Goal: Task Accomplishment & Management: Complete application form

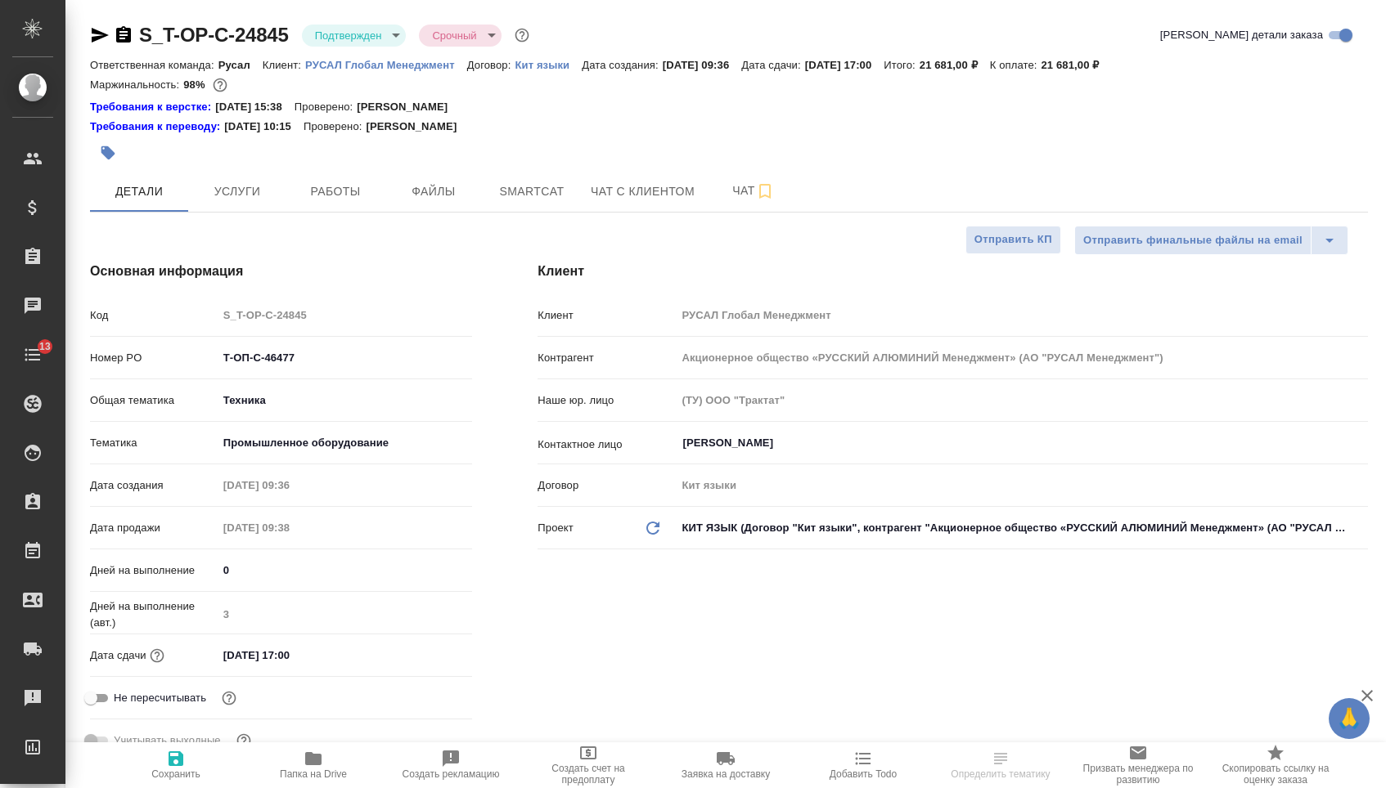
select select "RU"
type input "[PERSON_NAME]"
click at [242, 663] on input "[DATE] 17:00" at bounding box center [289, 656] width 143 height 24
click at [232, 663] on input "[DATE] 17:00" at bounding box center [289, 656] width 143 height 24
click at [295, 667] on input "[DATE] 17:00" at bounding box center [289, 656] width 143 height 24
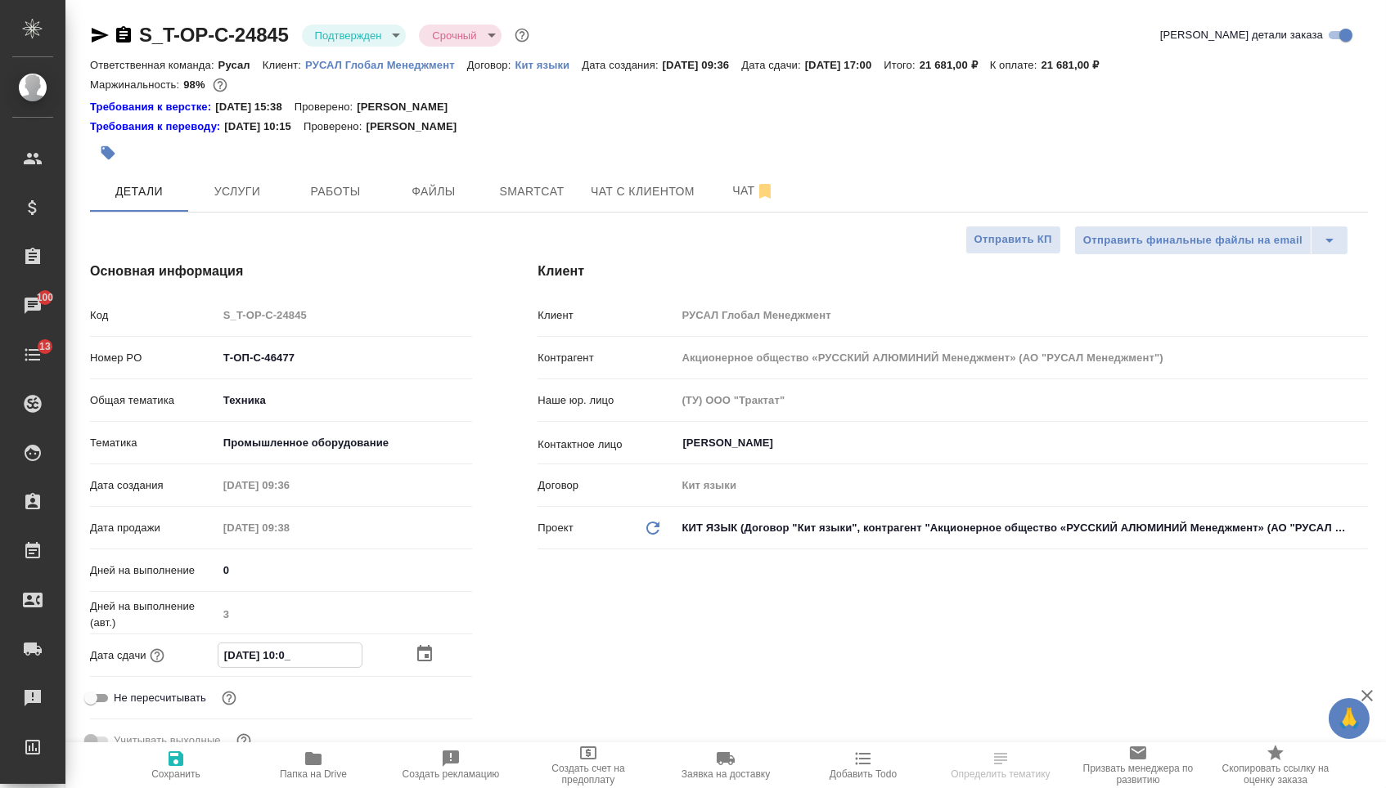
type input "[DATE] 11:00"
click at [193, 745] on button "Сохранить" at bounding box center [175, 766] width 137 height 46
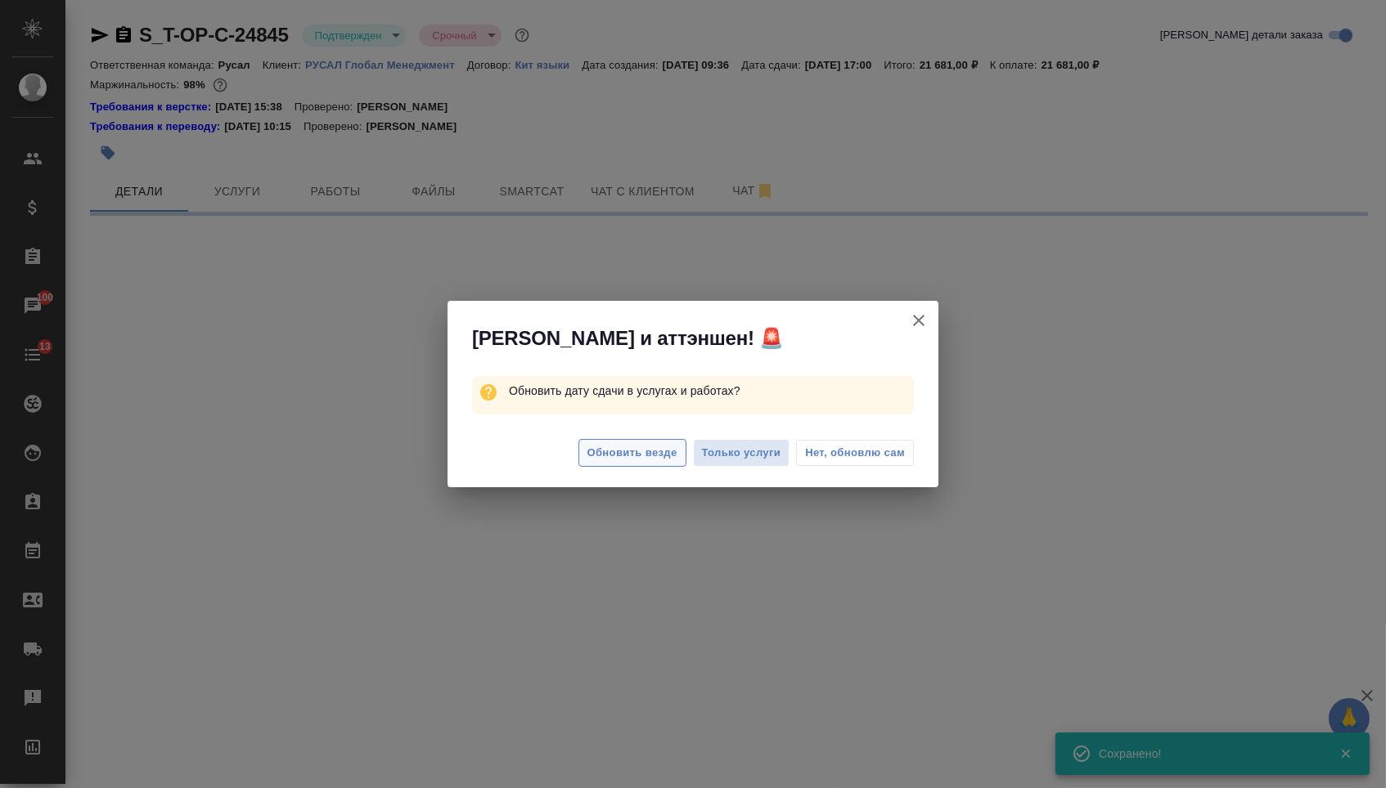
select select "RU"
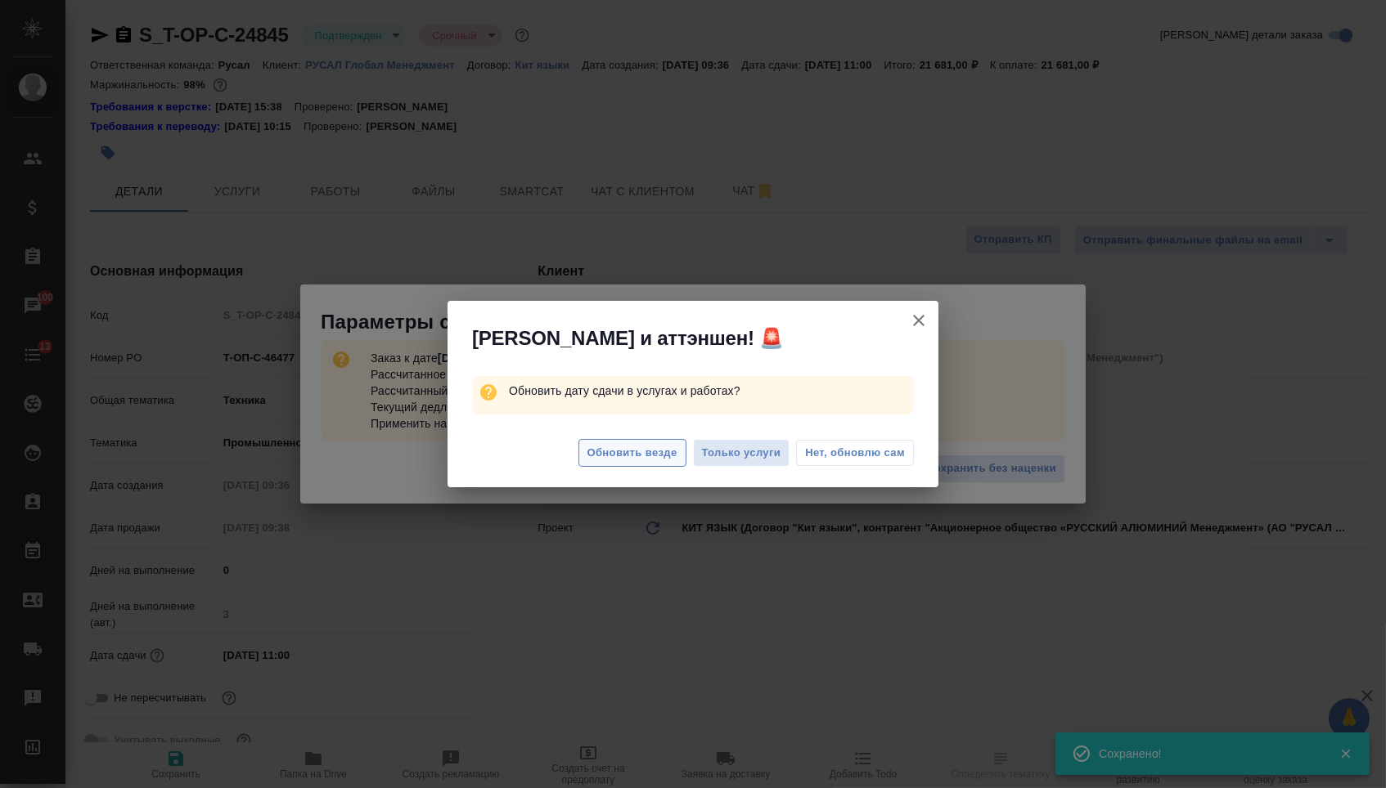
click at [621, 461] on span "Обновить везде" at bounding box center [632, 453] width 90 height 19
type textarea "x"
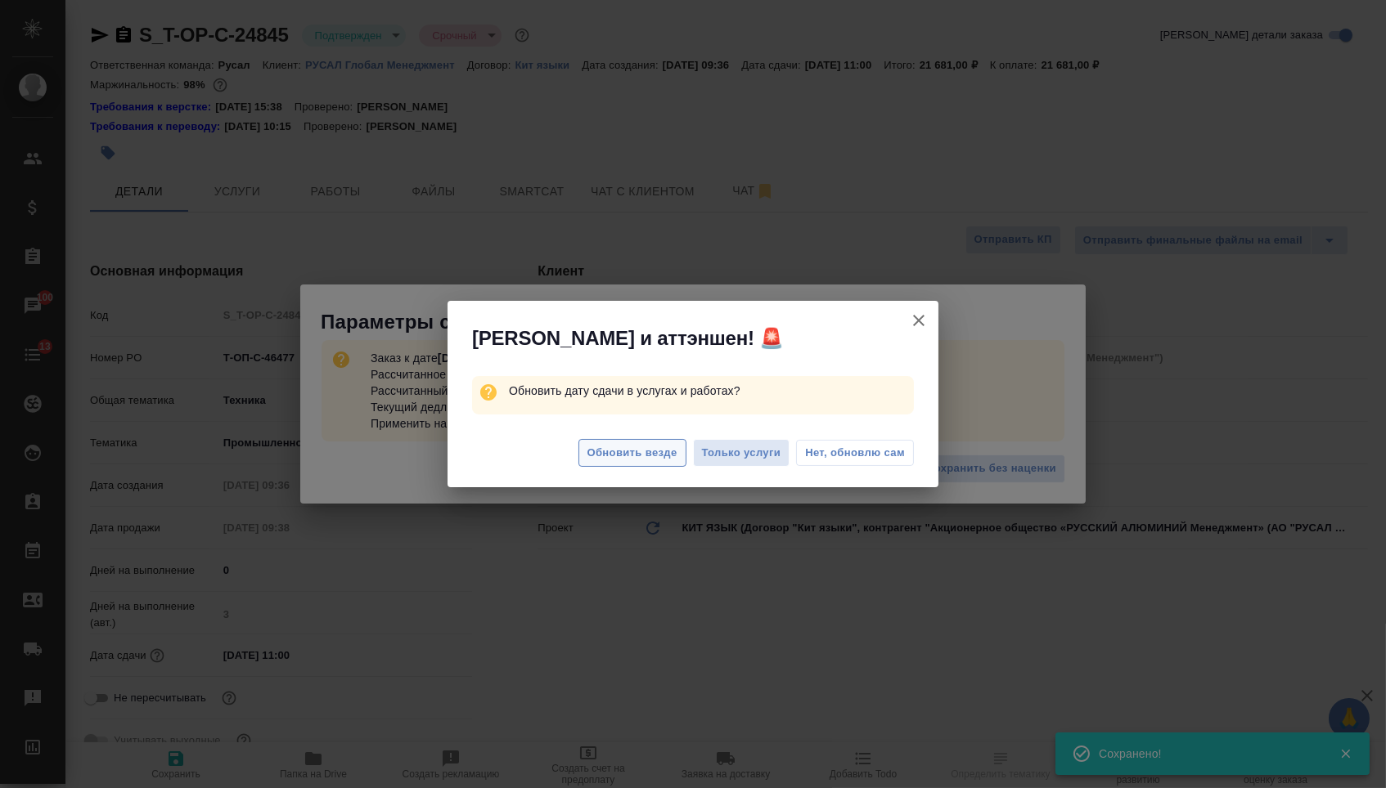
type textarea "x"
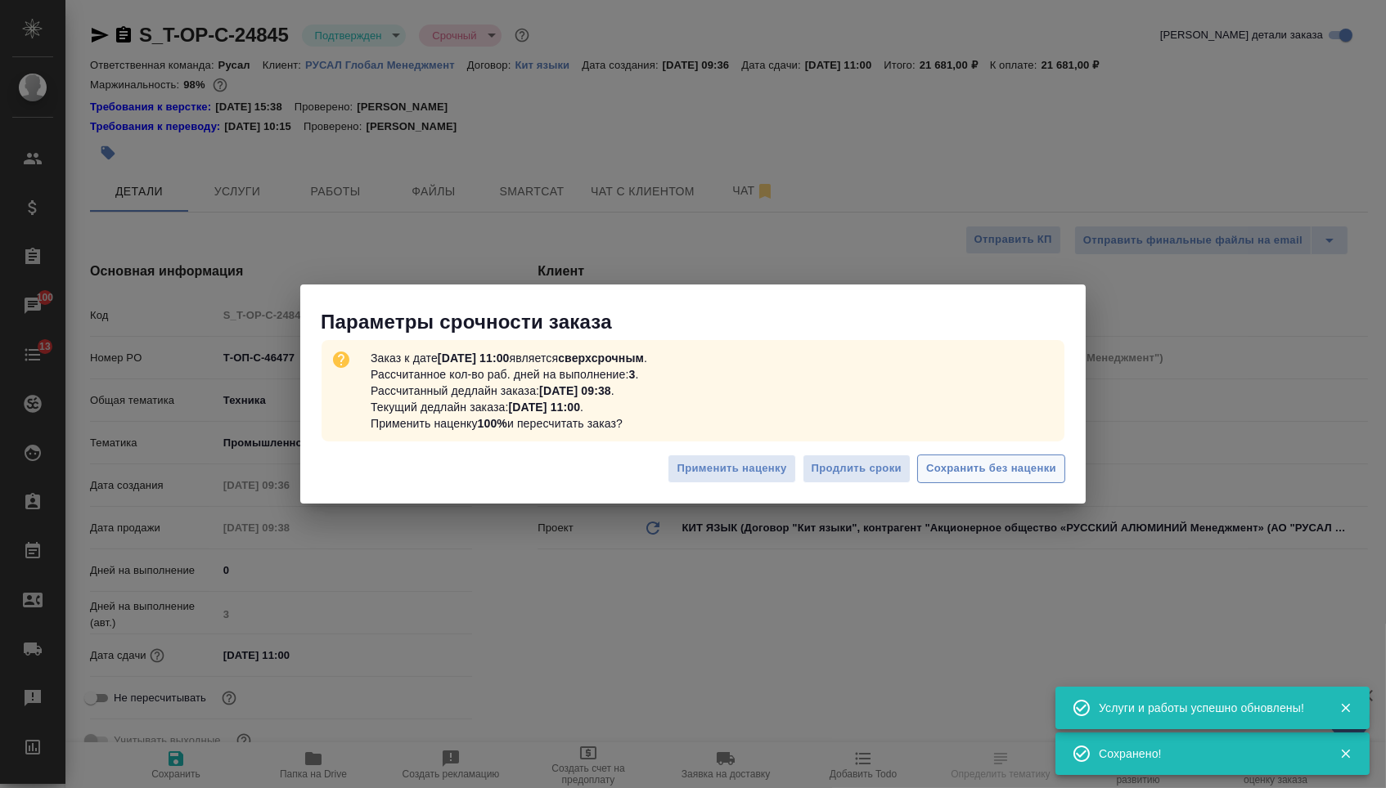
click at [996, 477] on span "Сохранить без наценки" at bounding box center [991, 469] width 130 height 19
type textarea "x"
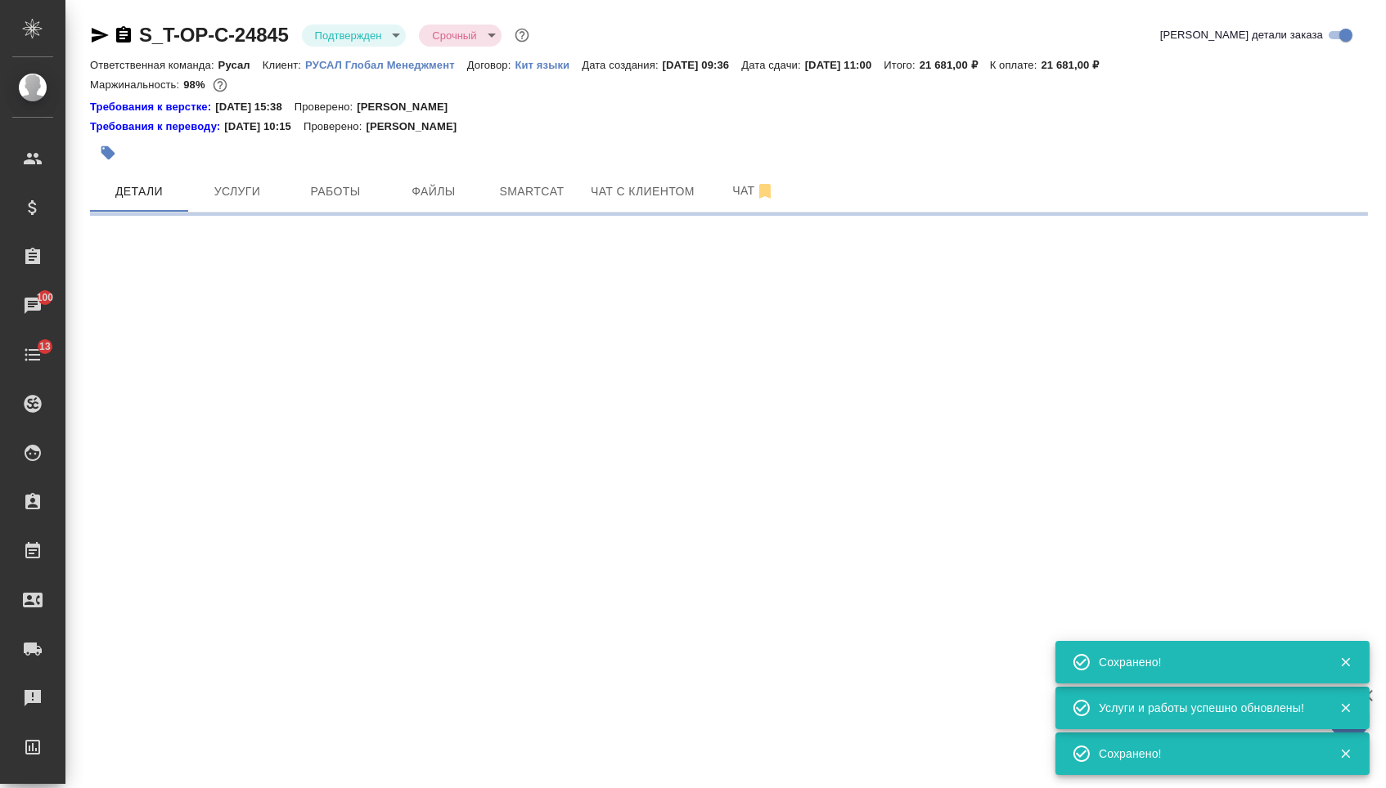
select select "RU"
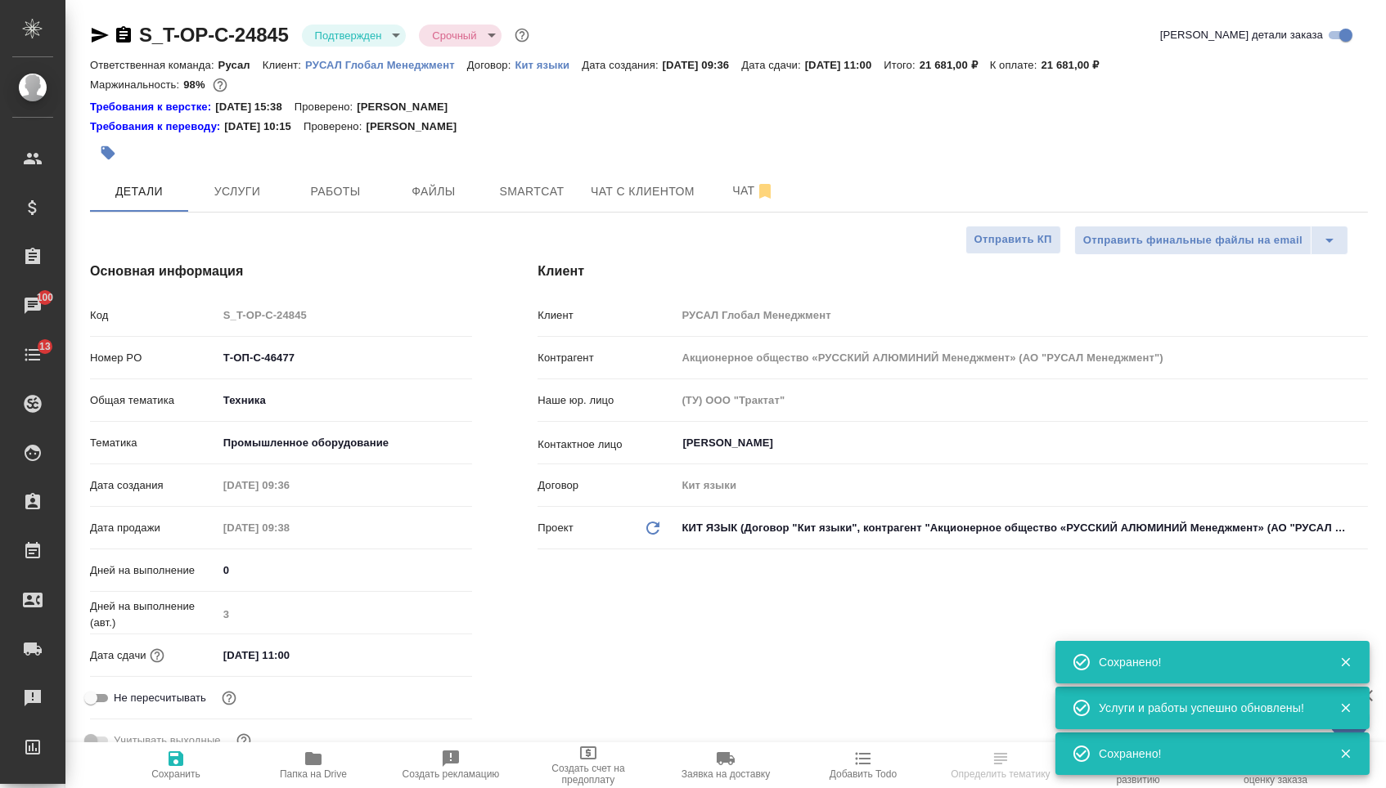
type textarea "x"
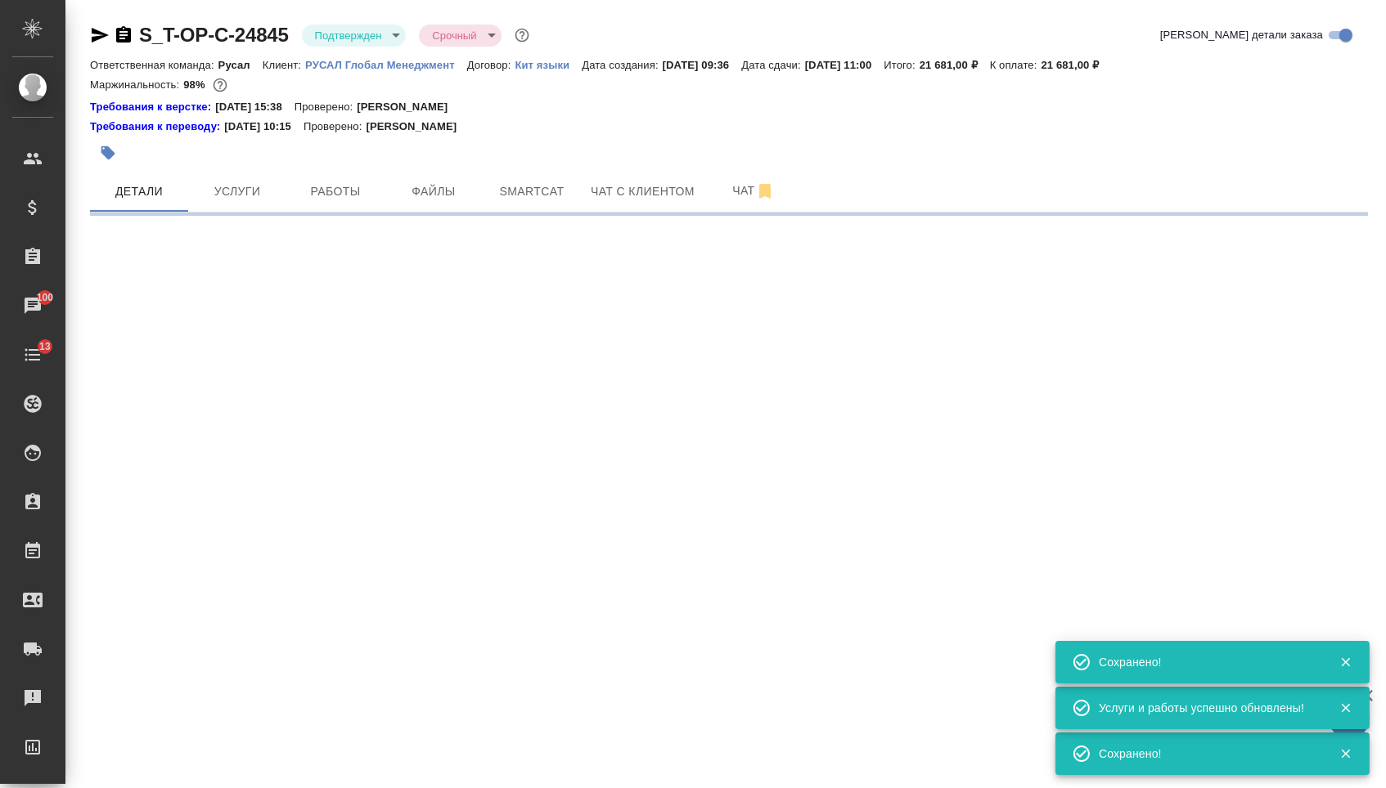
select select "RU"
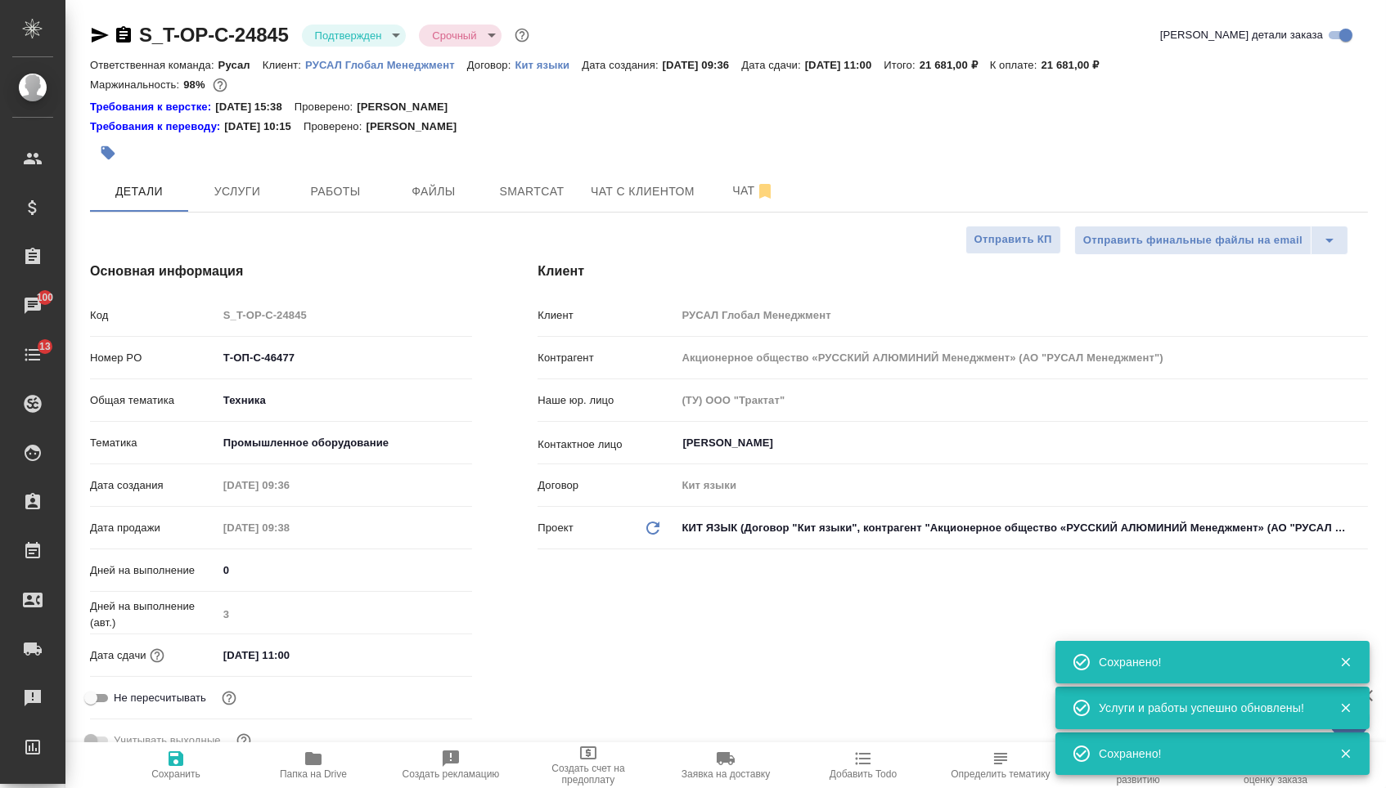
type textarea "x"
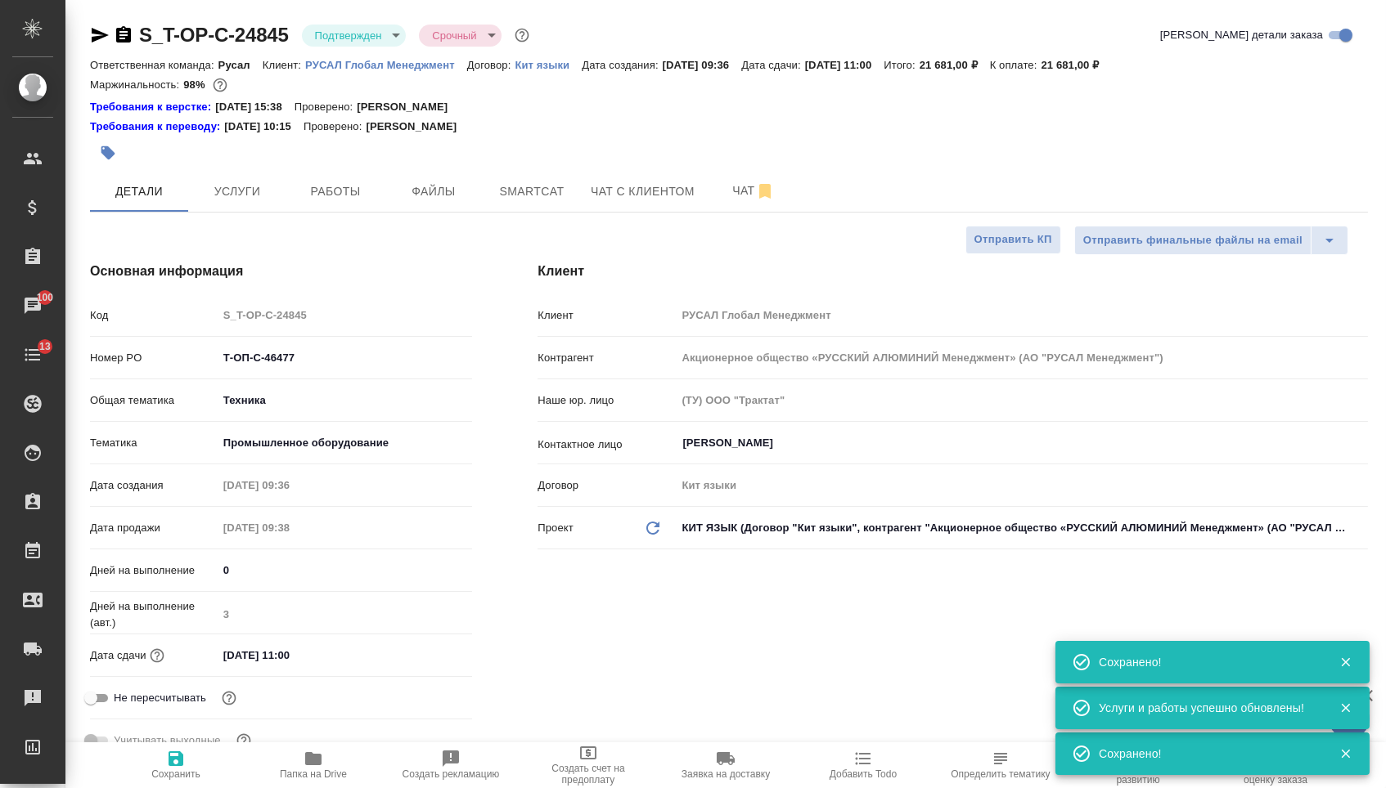
type textarea "x"
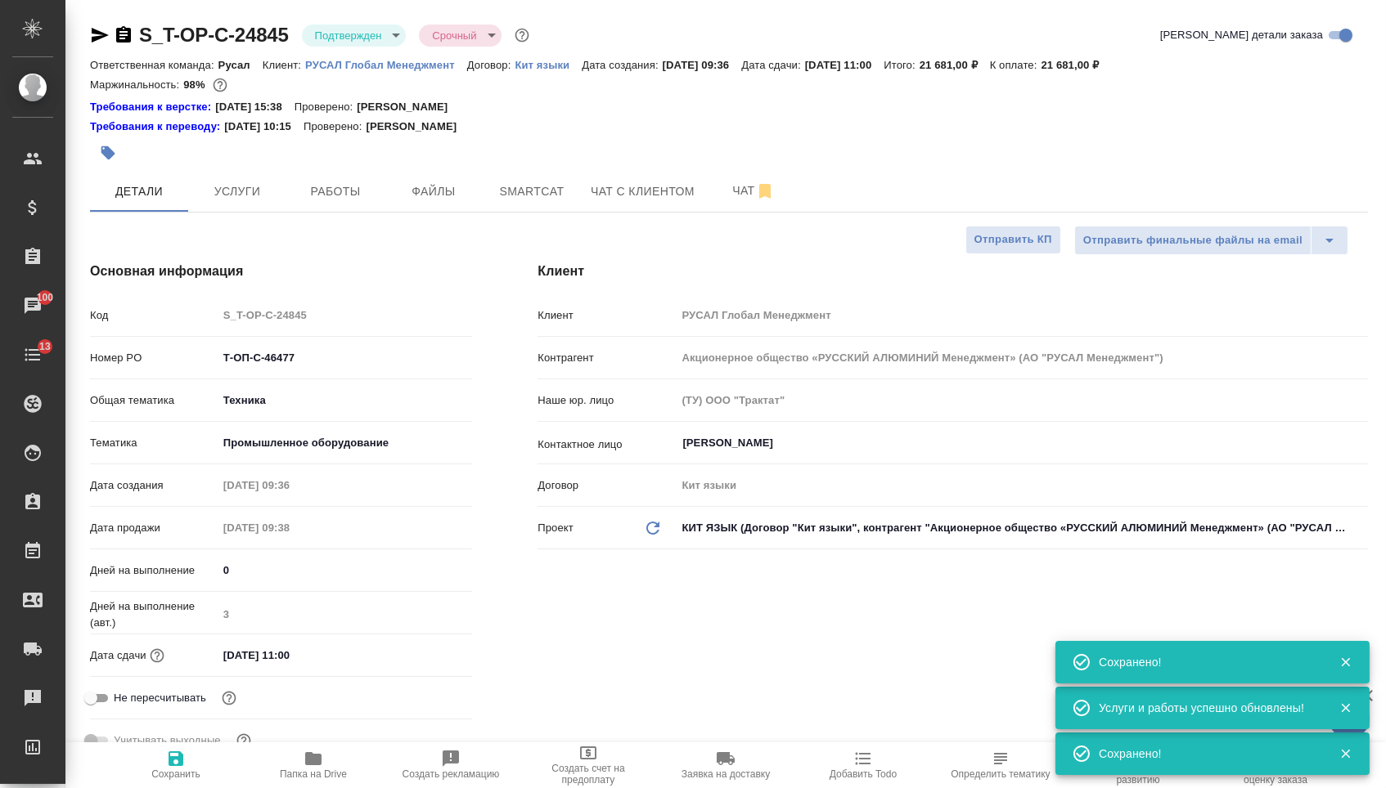
type textarea "x"
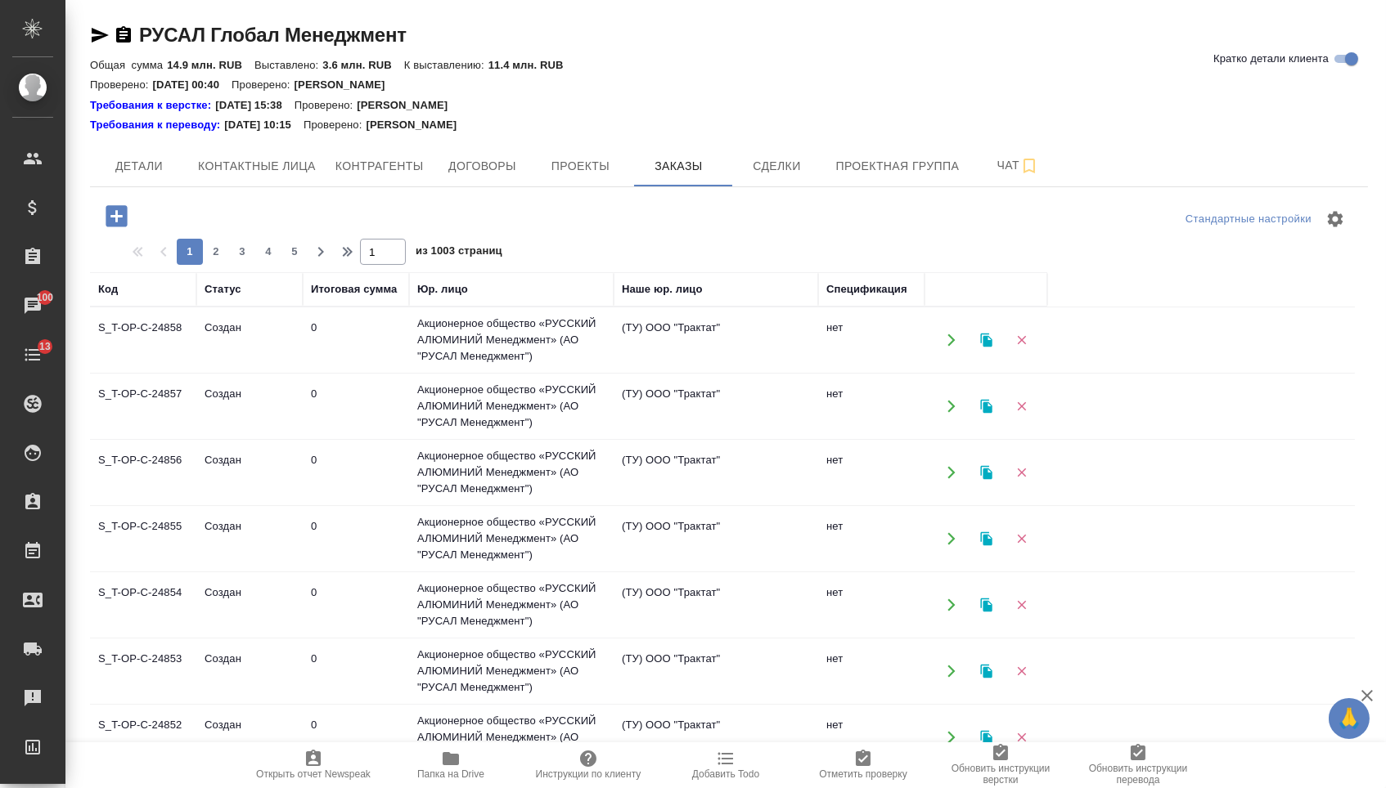
drag, startPoint x: 0, startPoint y: 0, endPoint x: 127, endPoint y: 236, distance: 267.5
click at [127, 233] on button "button" at bounding box center [116, 217] width 45 height 34
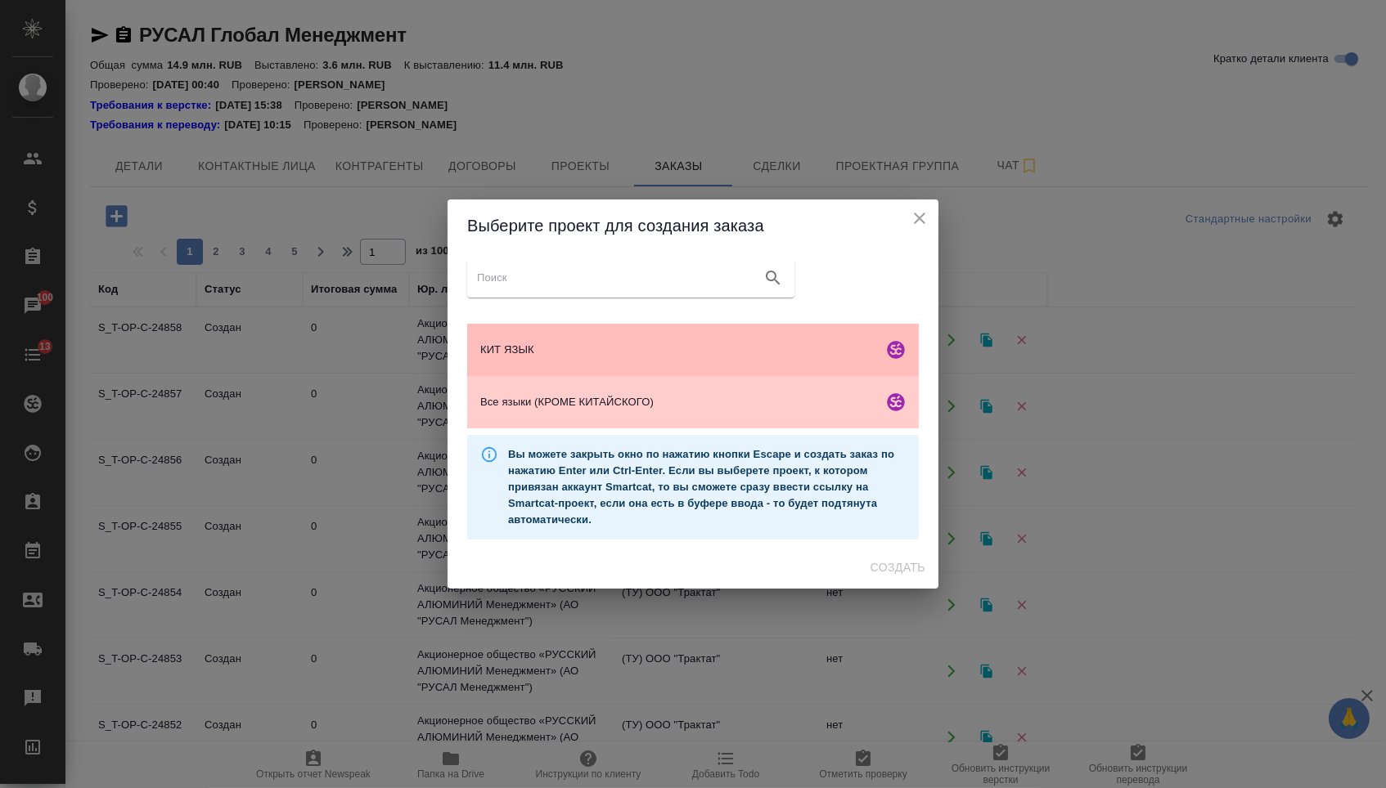
click at [591, 371] on div "КИТ ЯЗЫК" at bounding box center [693, 350] width 452 height 52
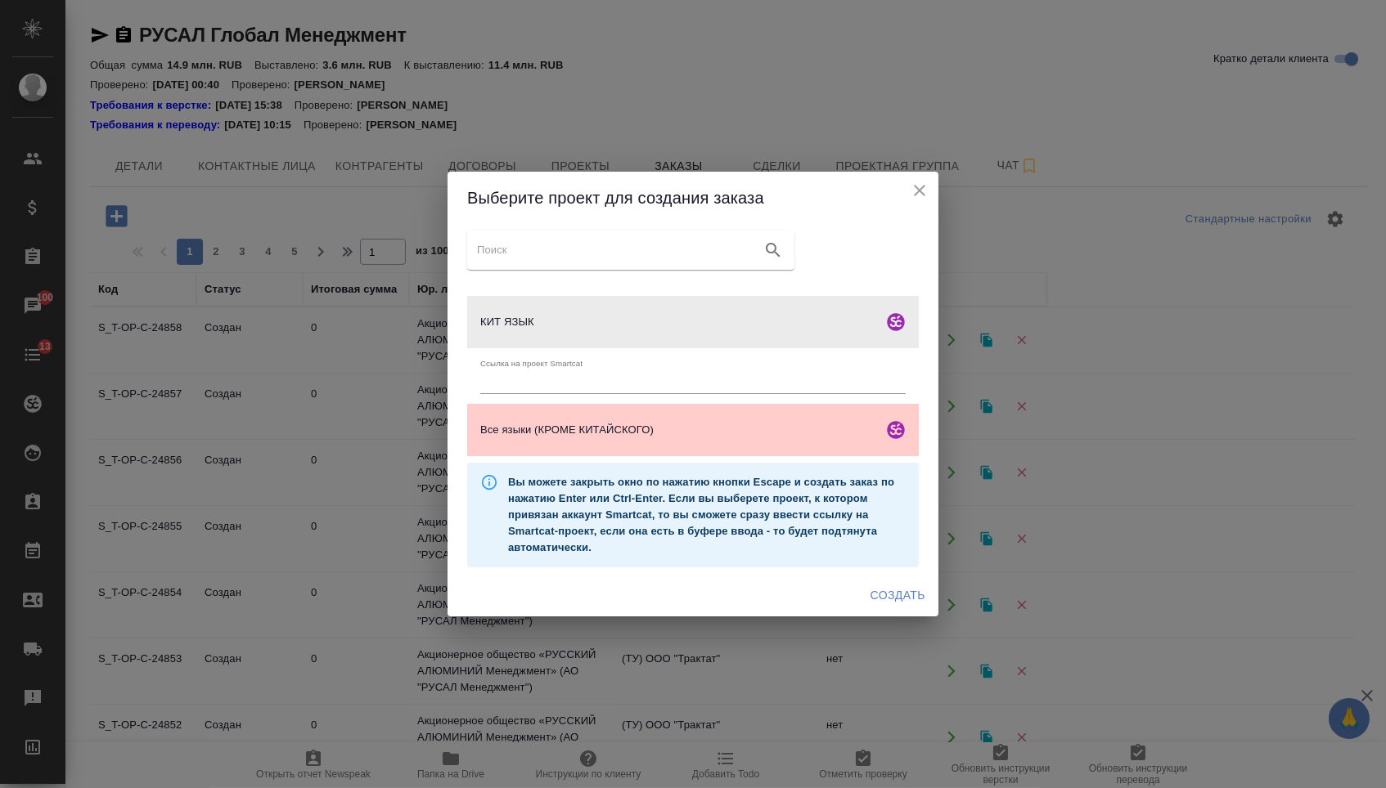
click at [901, 625] on div "Выберите проект для создания заказа КИТ ЯЗЫК Ссылка на проект Smartcat Все язык…" at bounding box center [693, 394] width 1386 height 788
click at [898, 604] on span "Создать" at bounding box center [897, 596] width 55 height 20
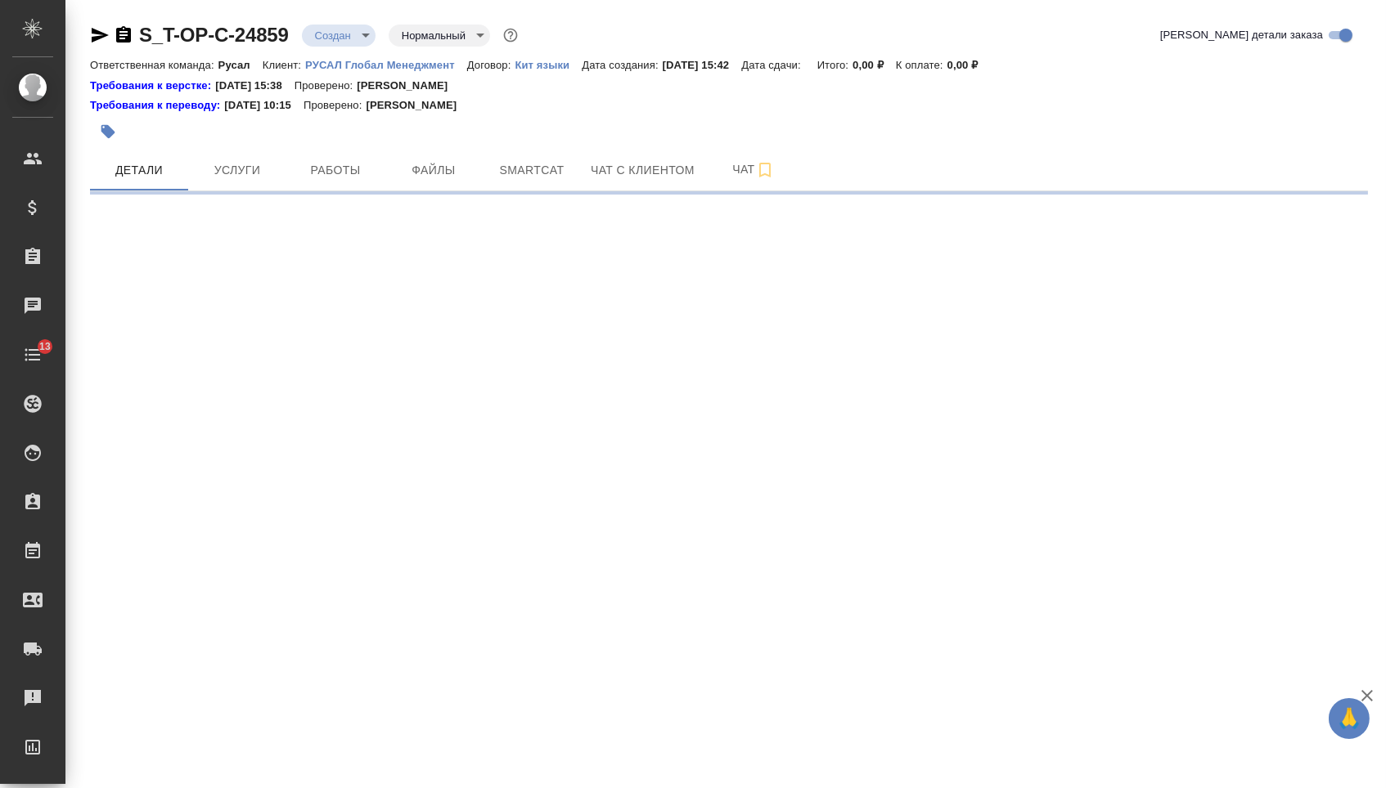
select select "RU"
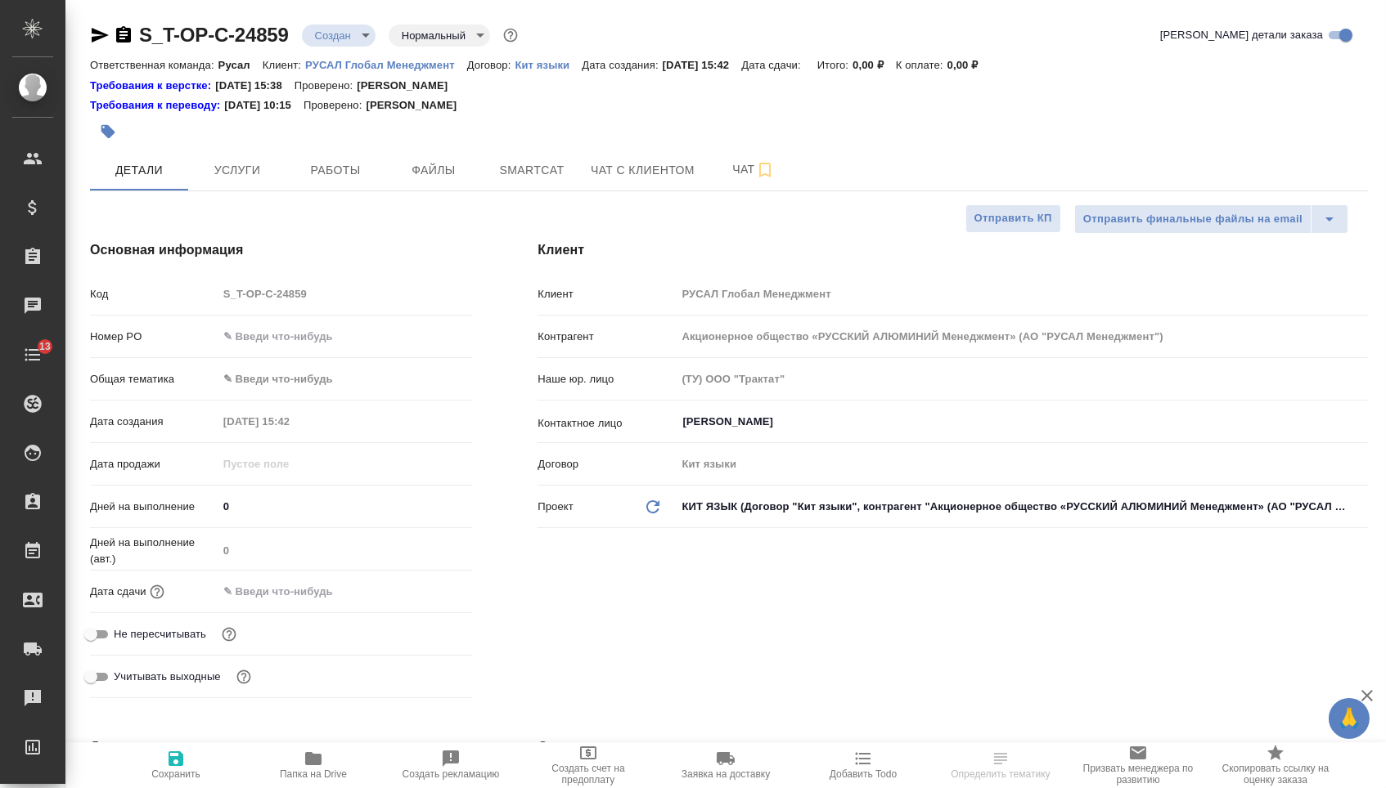
type textarea "x"
click at [275, 330] on input "text" at bounding box center [345, 337] width 255 height 24
type textarea "x"
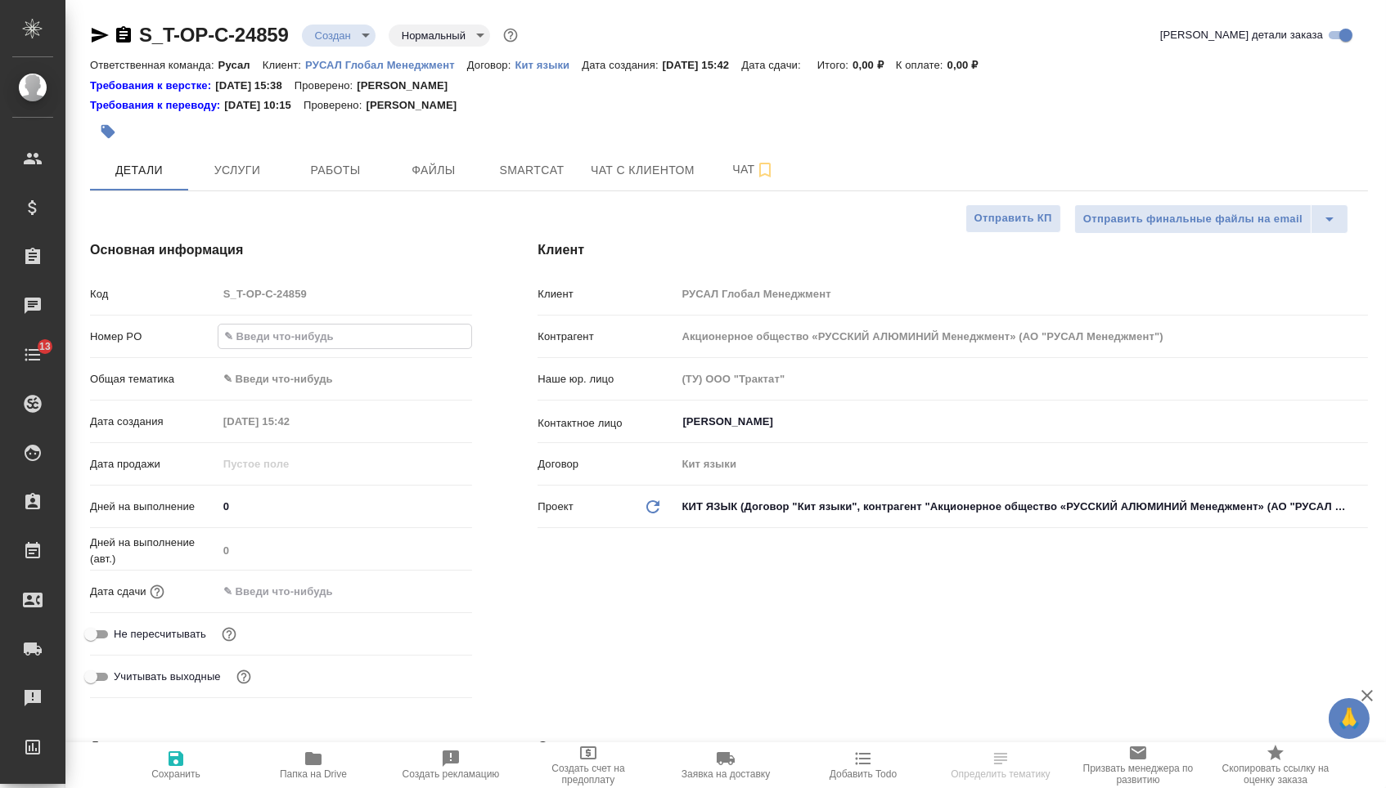
type textarea "x"
paste input "F052-微硅粉加密仓JMC250m3基础图.dwg"
type input "F052-微硅粉加密仓JMC250m3基础图.dwg"
type textarea "x"
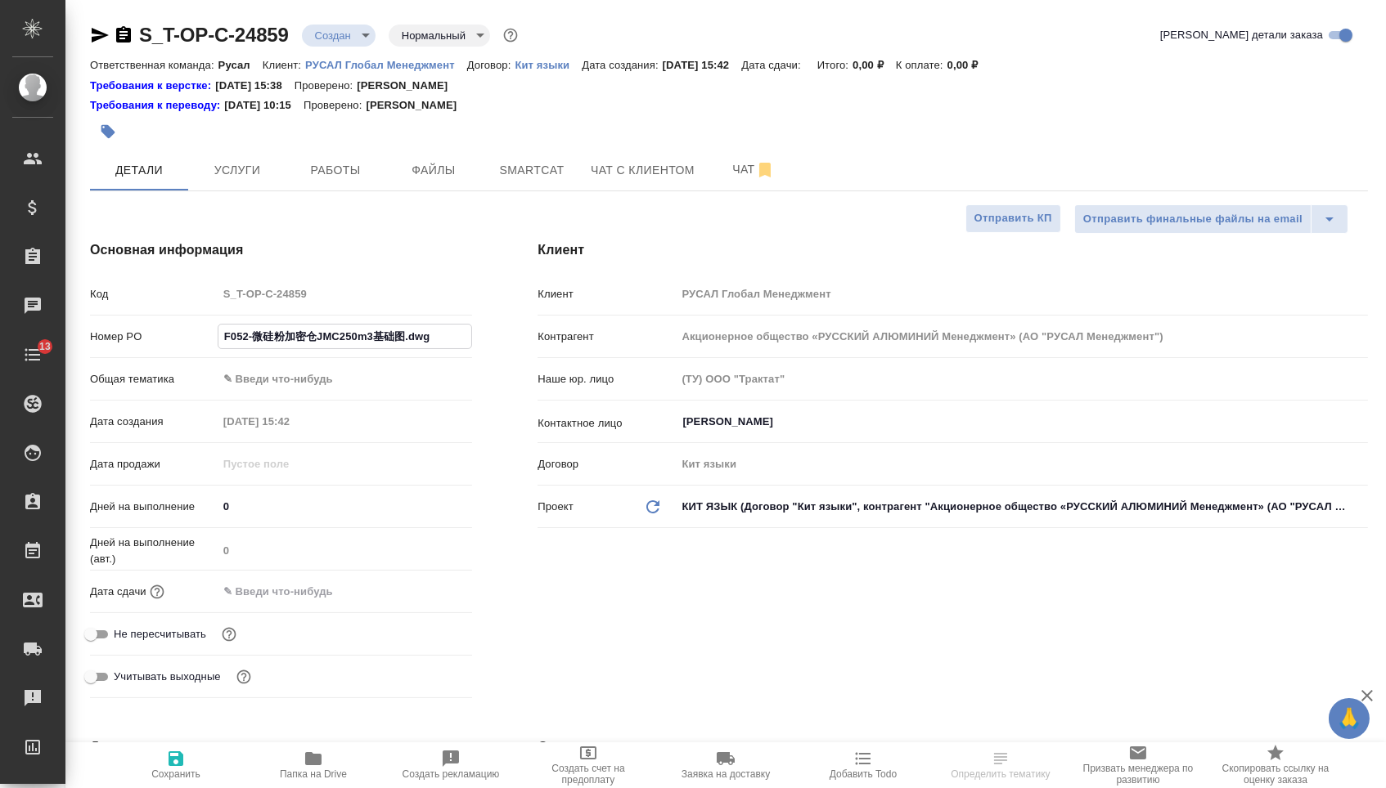
type textarea "x"
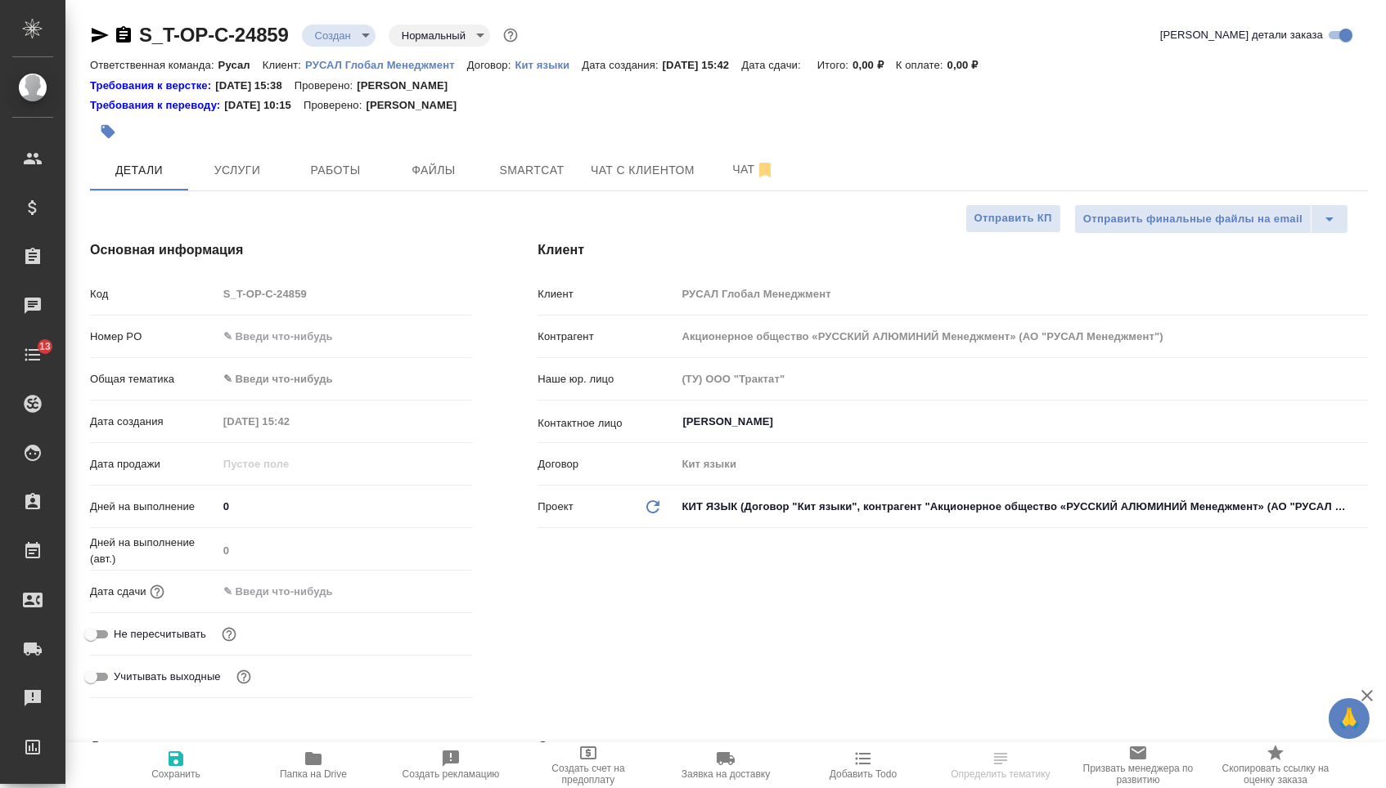
type textarea "x"
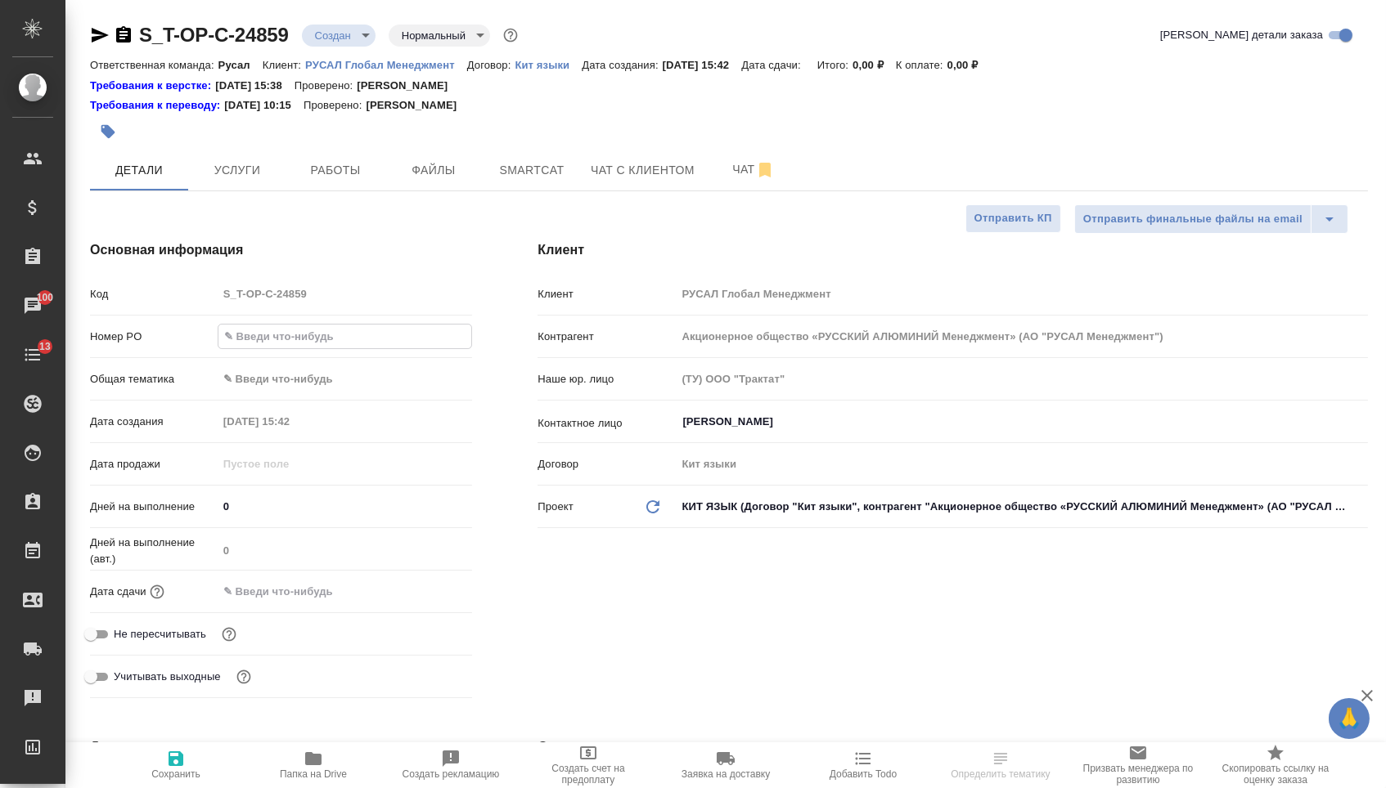
type textarea "x"
paste input "Т-ОП-С-46490"
type input "Т-ОП-С-46490"
type textarea "x"
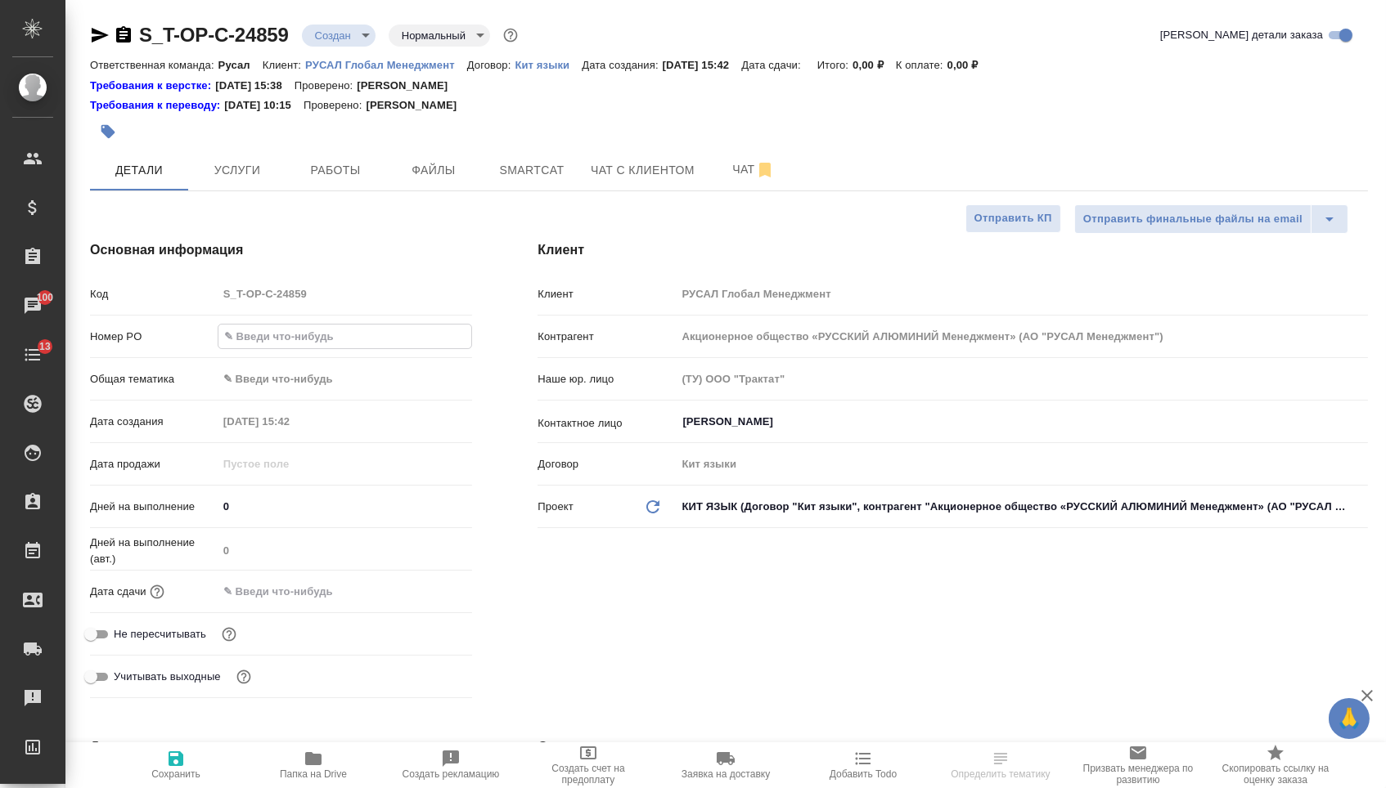
type textarea "x"
type input "Т-ОП-С-46490"
click at [302, 373] on body "🙏 .cls-1 fill:#fff; AWATERA Menshikova Aleksandra Клиенты Спецификации Заказы 1…" at bounding box center [693, 394] width 1386 height 788
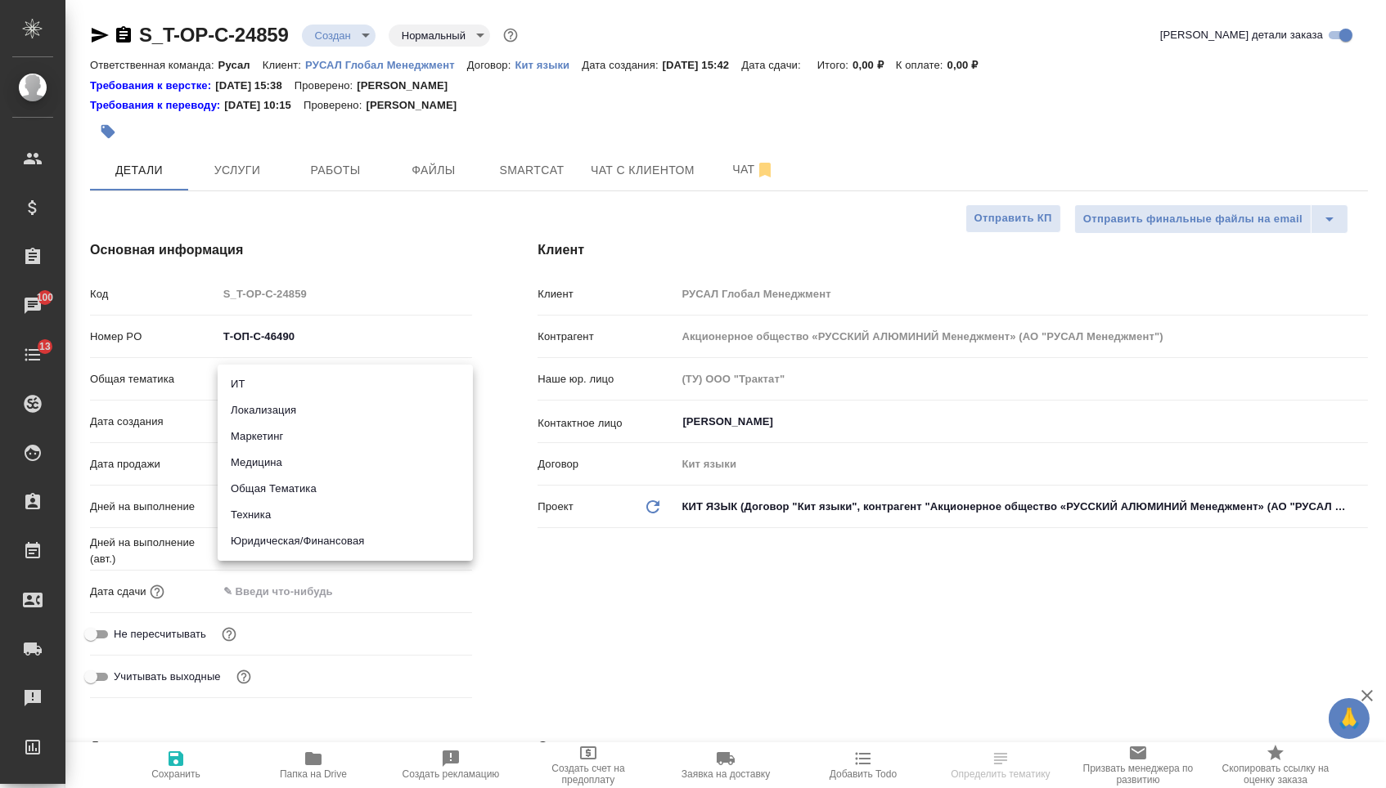
click at [301, 524] on li "Техника" at bounding box center [345, 515] width 255 height 26
type input "tech"
type textarea "x"
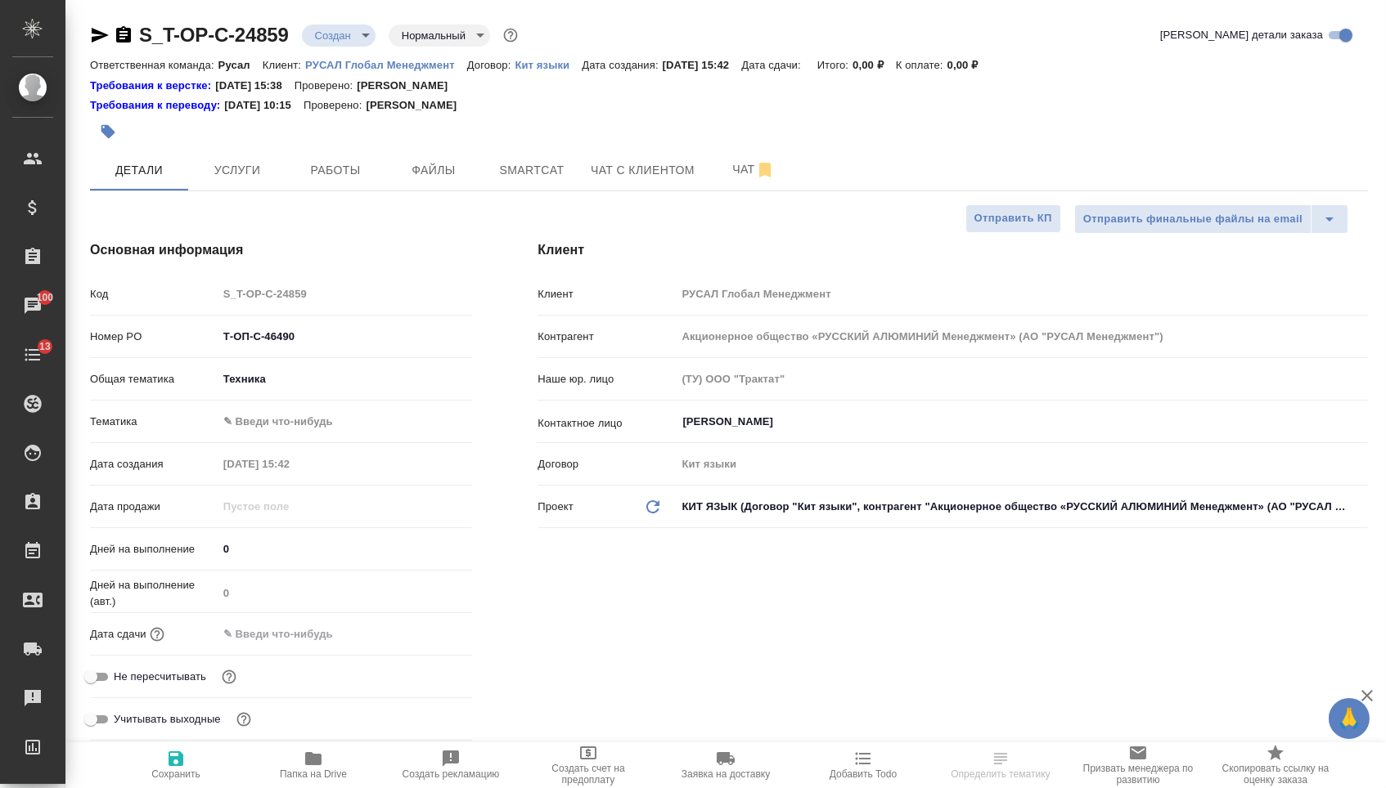
click at [299, 402] on div "Общая тематика Техника tech" at bounding box center [281, 386] width 382 height 43
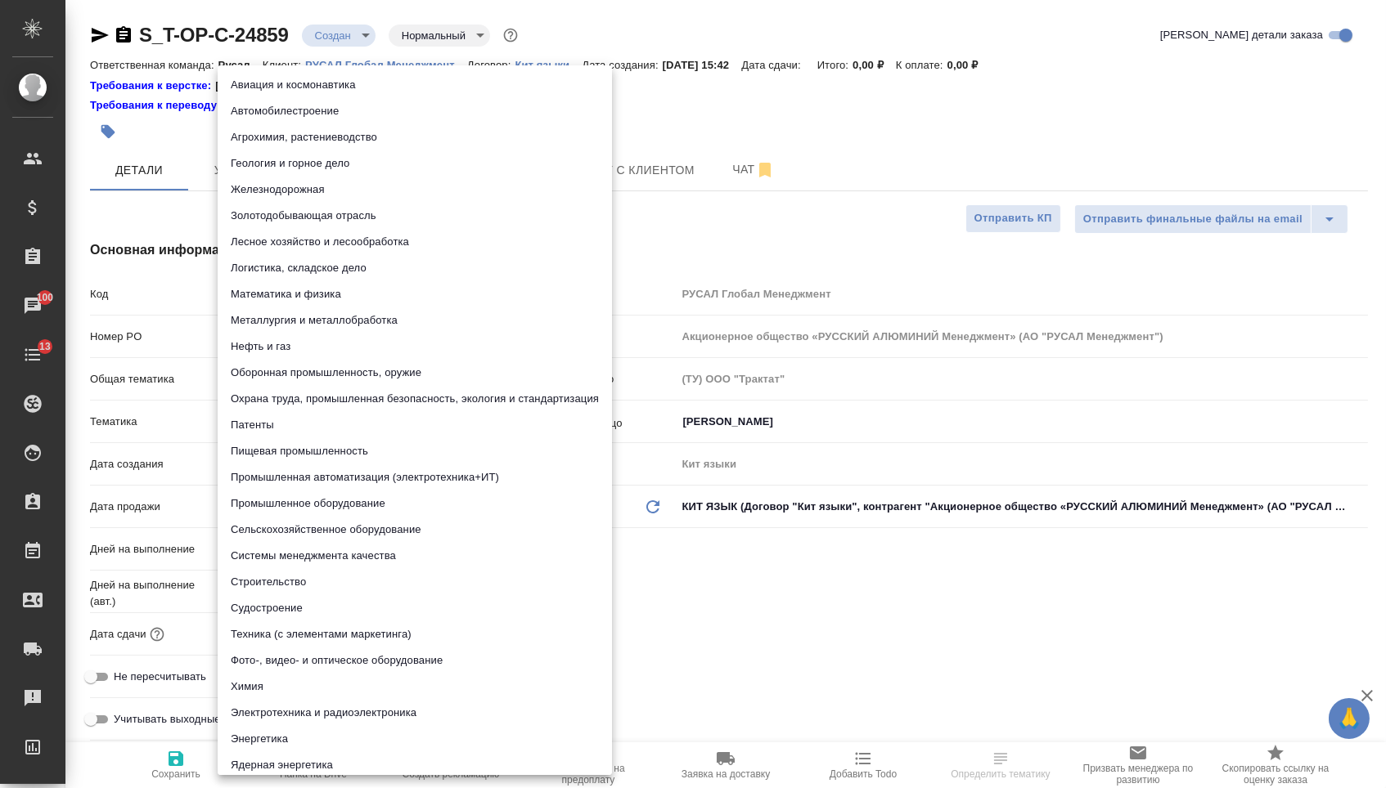
click at [301, 419] on body "🙏 .cls-1 fill:#fff; AWATERA Menshikova Aleksandra Клиенты Спецификации Заказы 1…" at bounding box center [693, 394] width 1386 height 788
click at [277, 501] on li "Промышленное оборудование" at bounding box center [415, 504] width 394 height 26
type textarea "x"
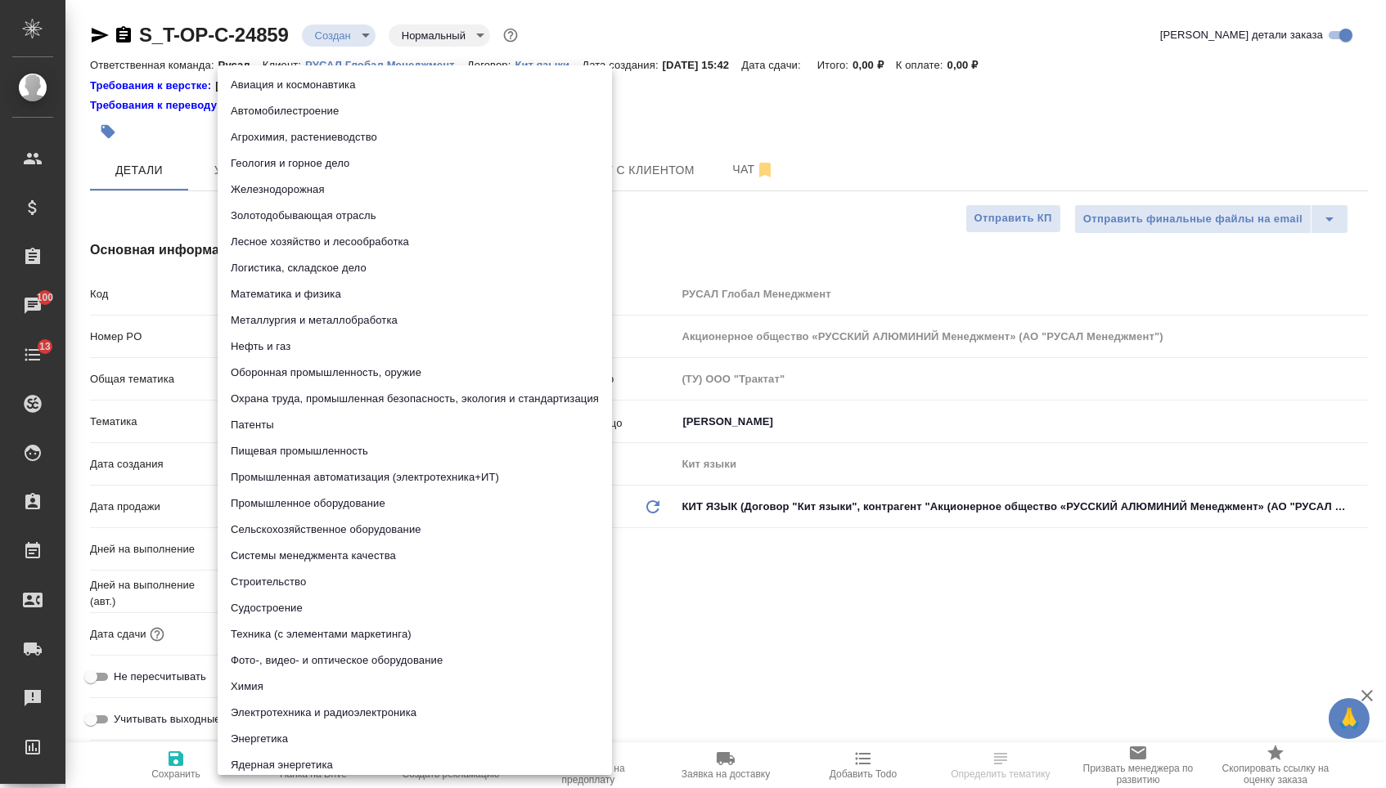
type input "5f647205b73bc97568ca66bc"
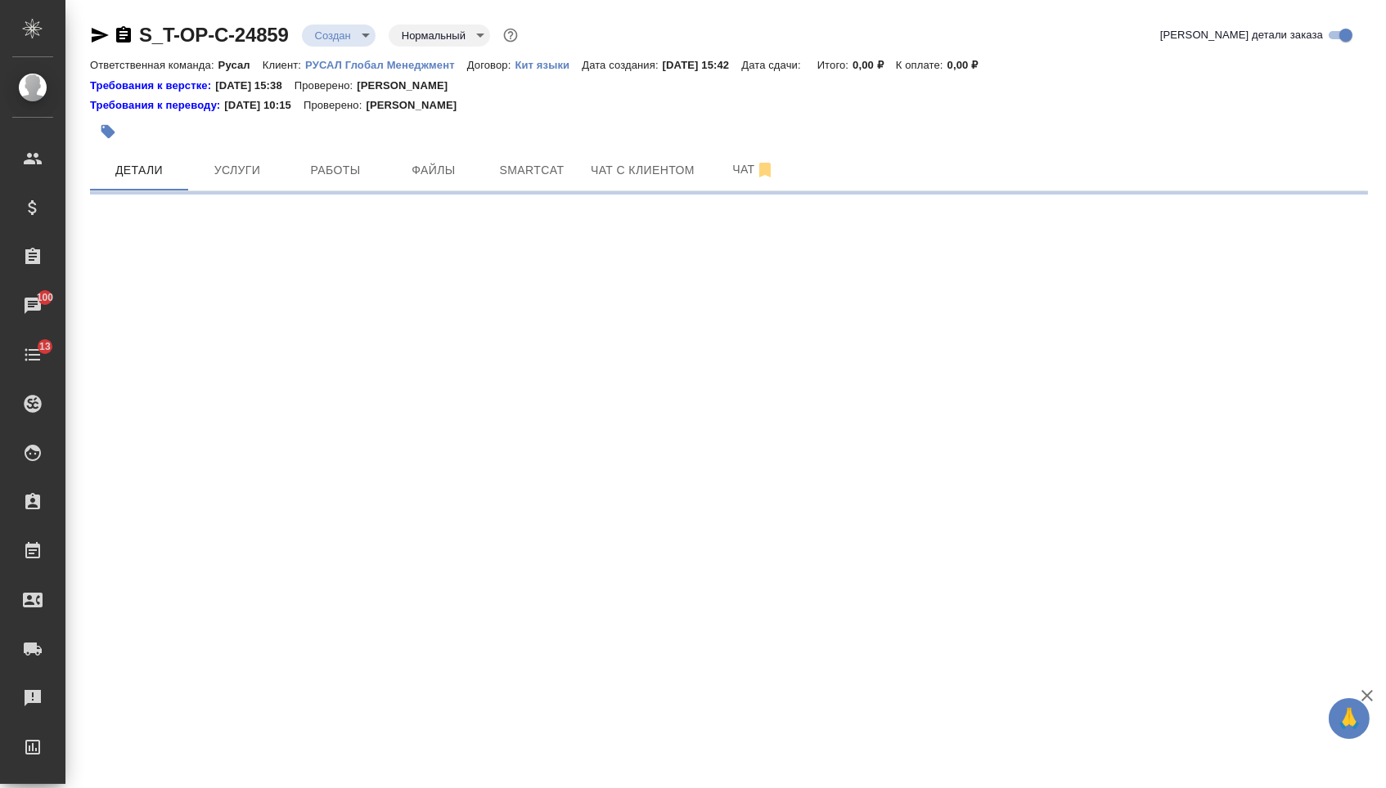
select select "RU"
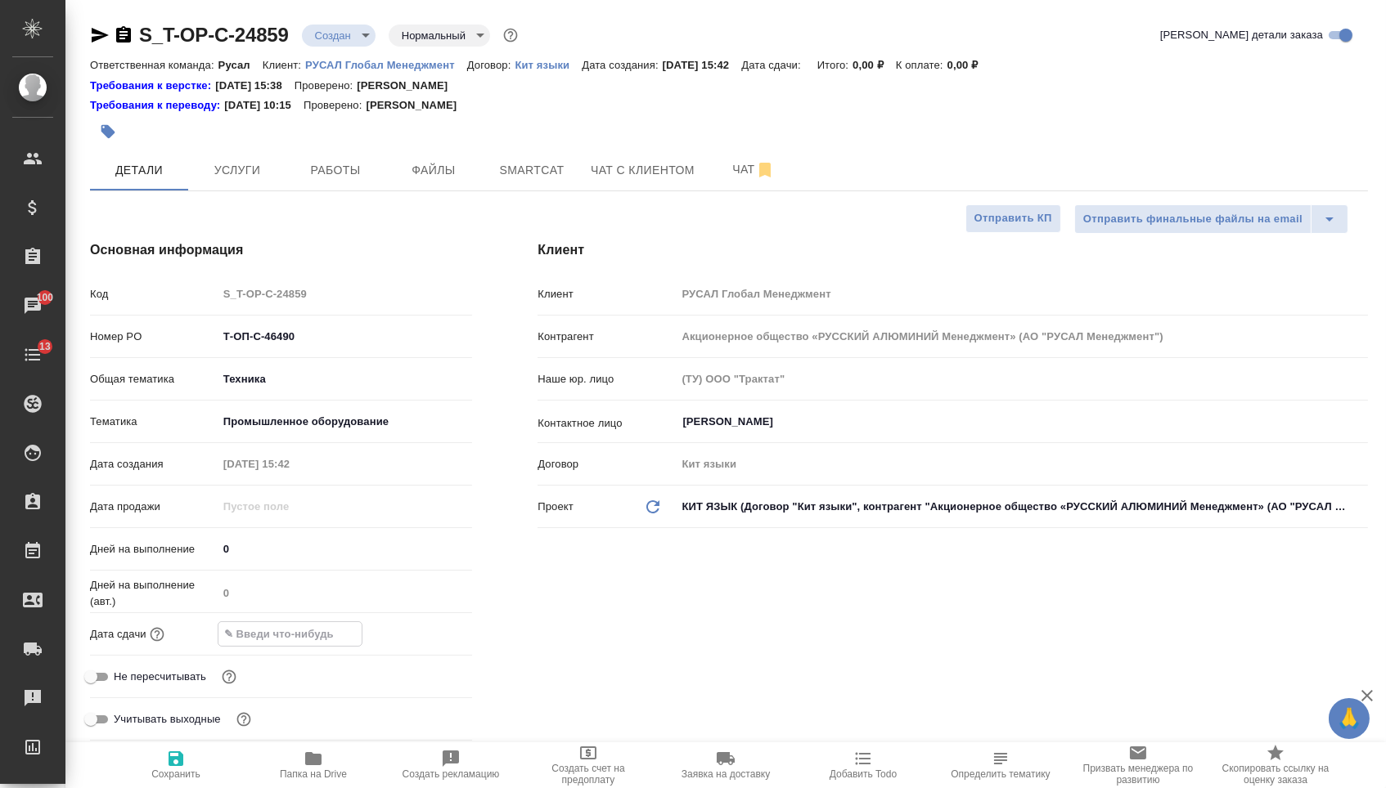
click at [275, 642] on input "text" at bounding box center [289, 634] width 143 height 24
type textarea "x"
click at [279, 641] on input "text" at bounding box center [289, 634] width 143 height 24
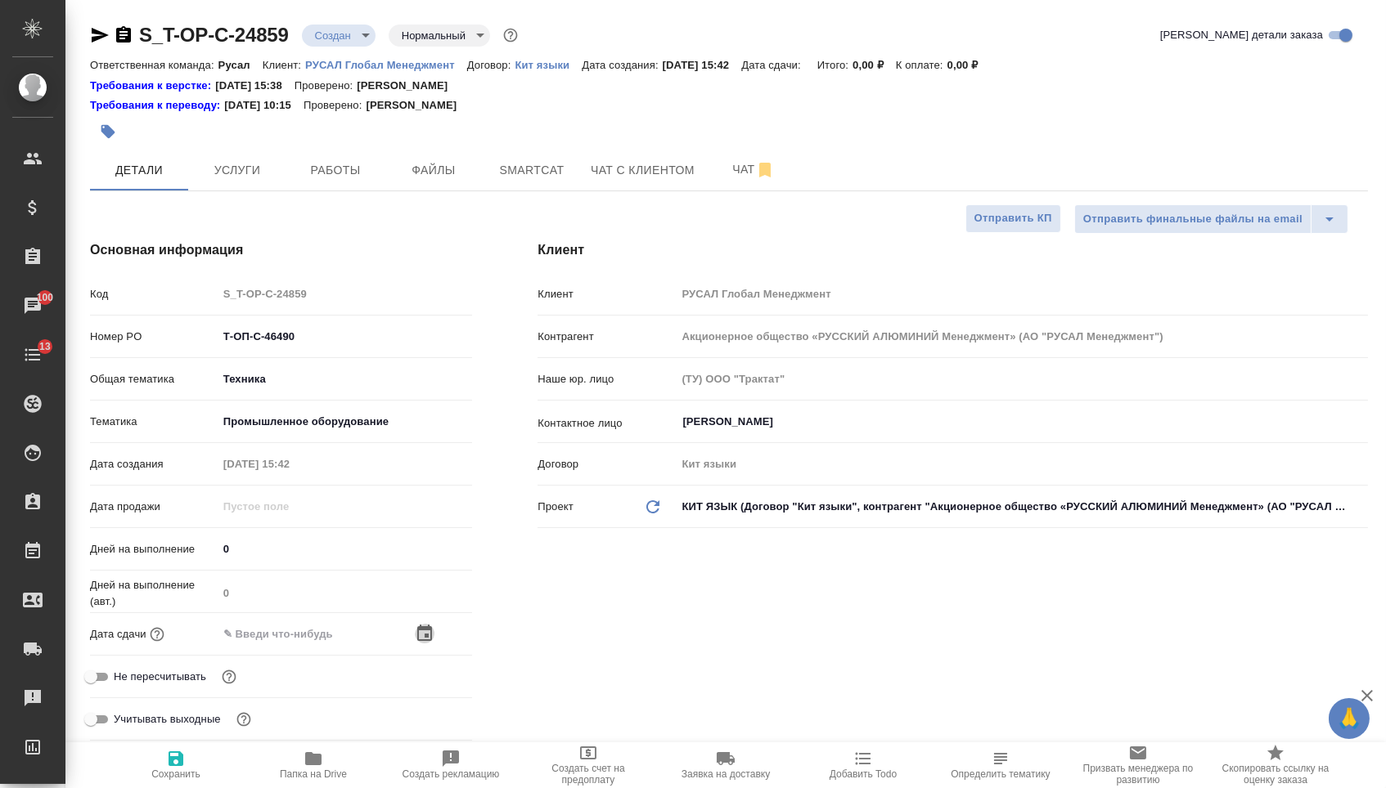
click at [429, 636] on icon "button" at bounding box center [425, 634] width 20 height 20
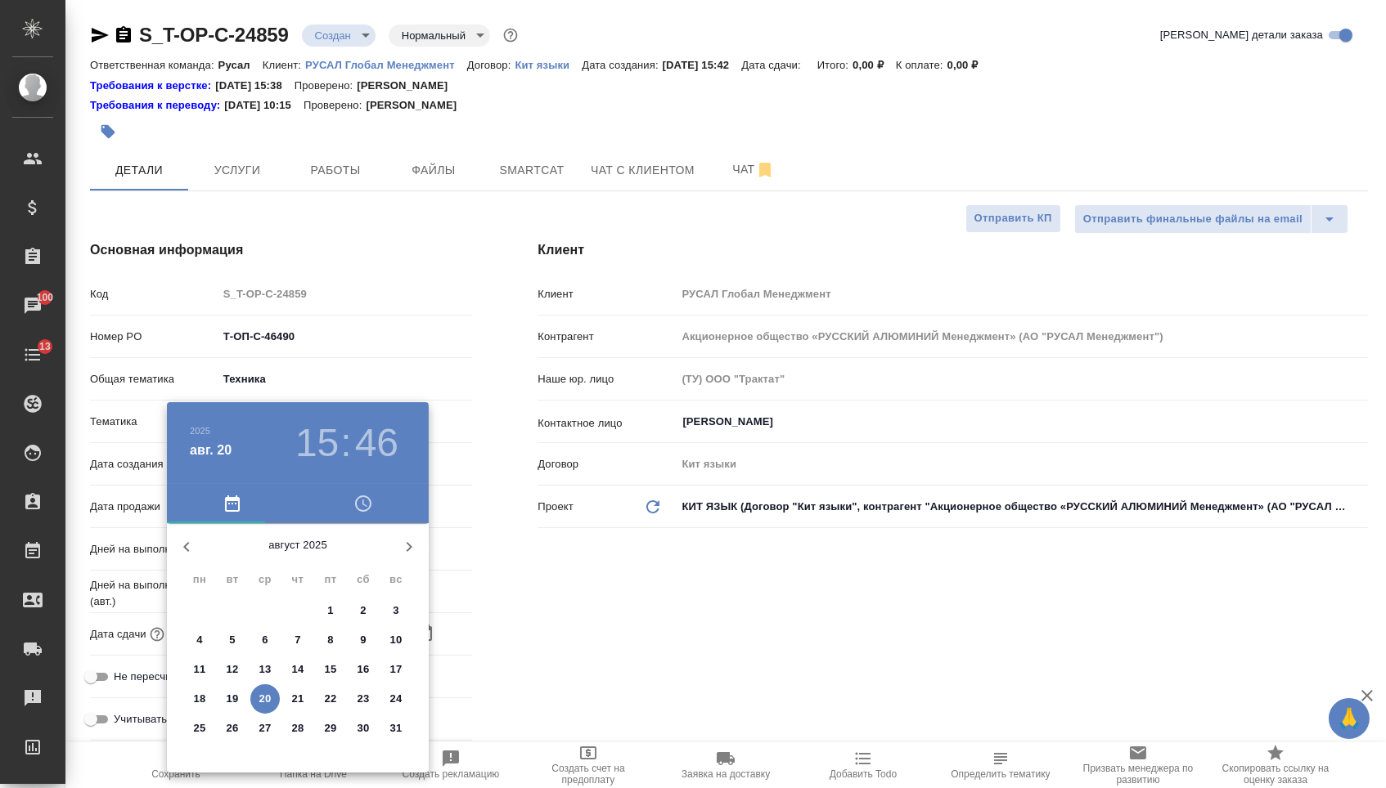
click at [286, 704] on span "21" at bounding box center [297, 699] width 29 height 16
type input "21.08.2025 15:46"
type textarea "x"
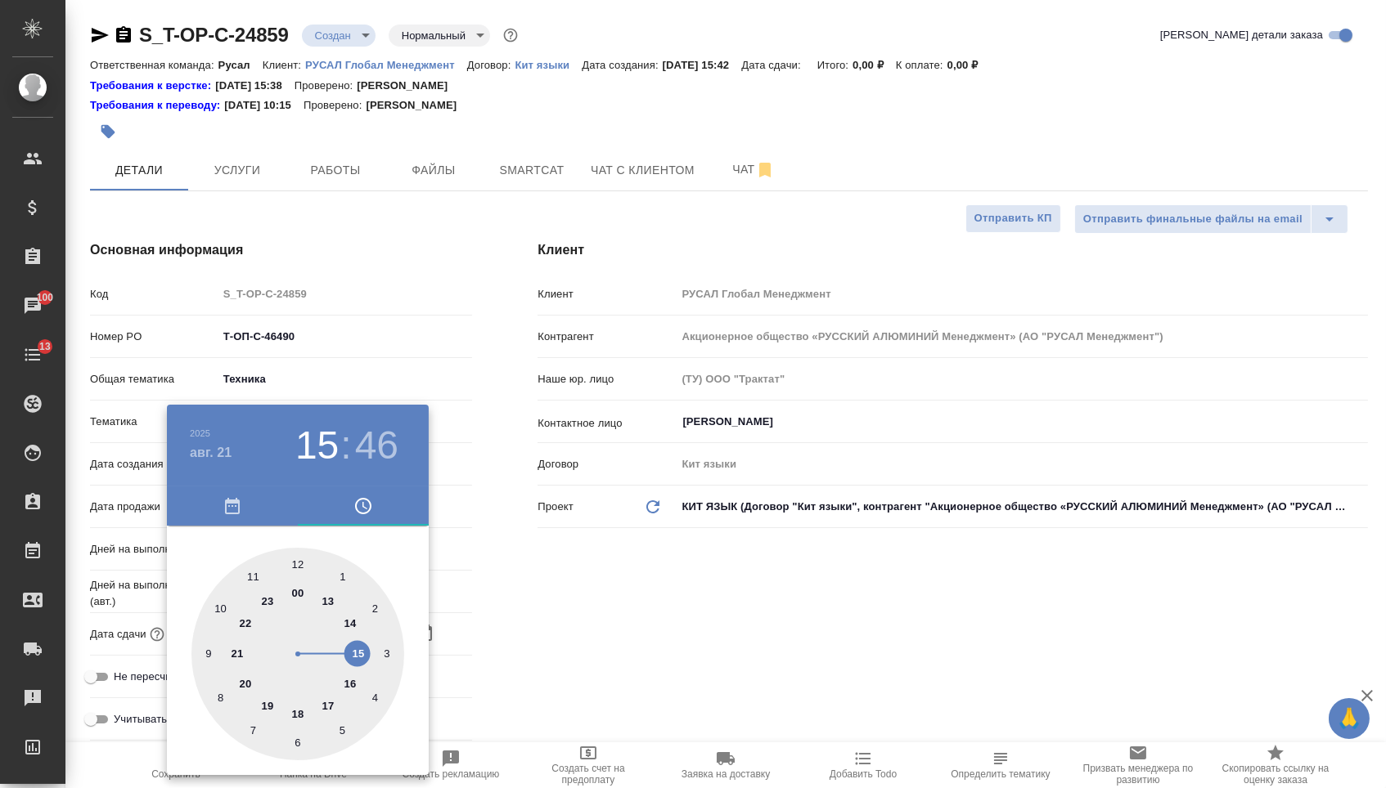
type textarea "x"
type input "21.08.2025 16:46"
click at [346, 683] on div at bounding box center [297, 654] width 213 height 213
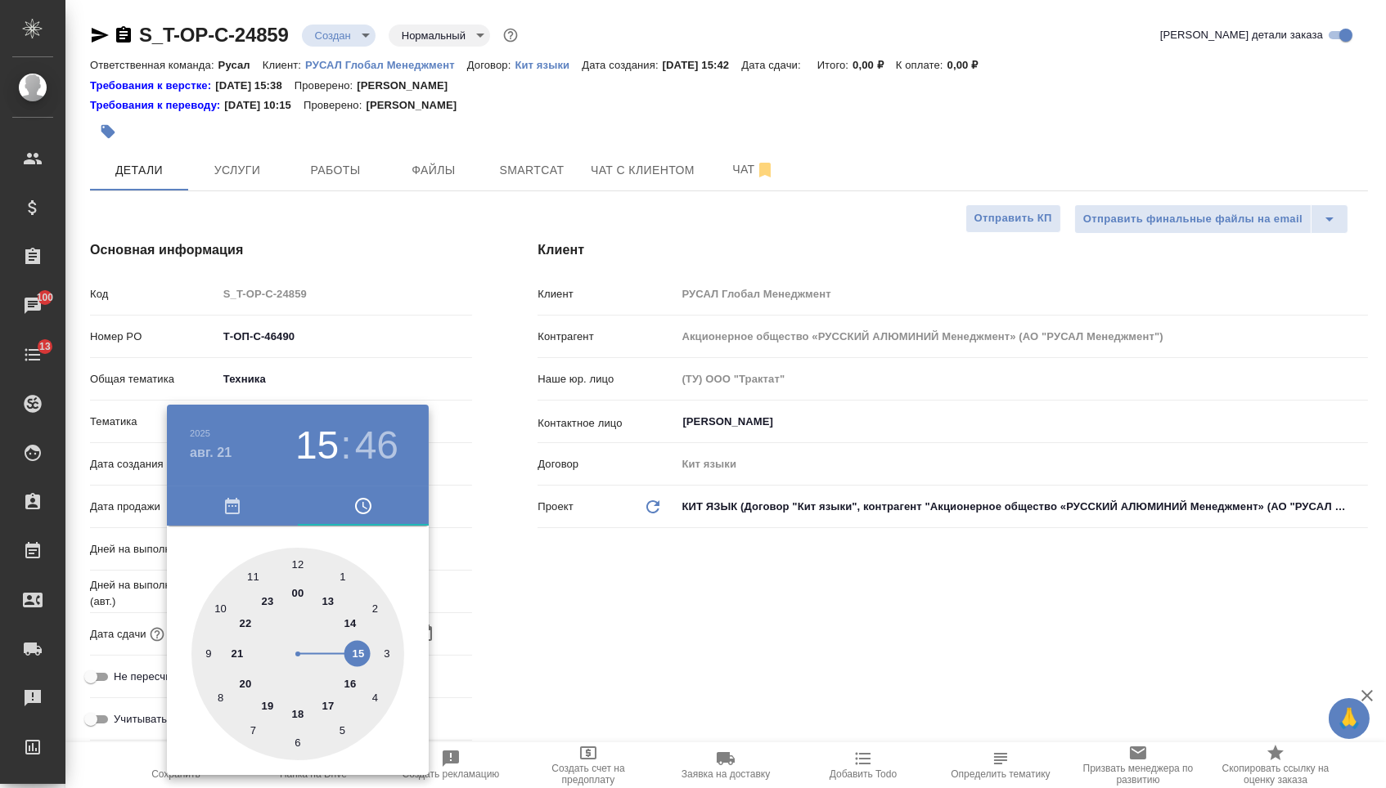
type textarea "x"
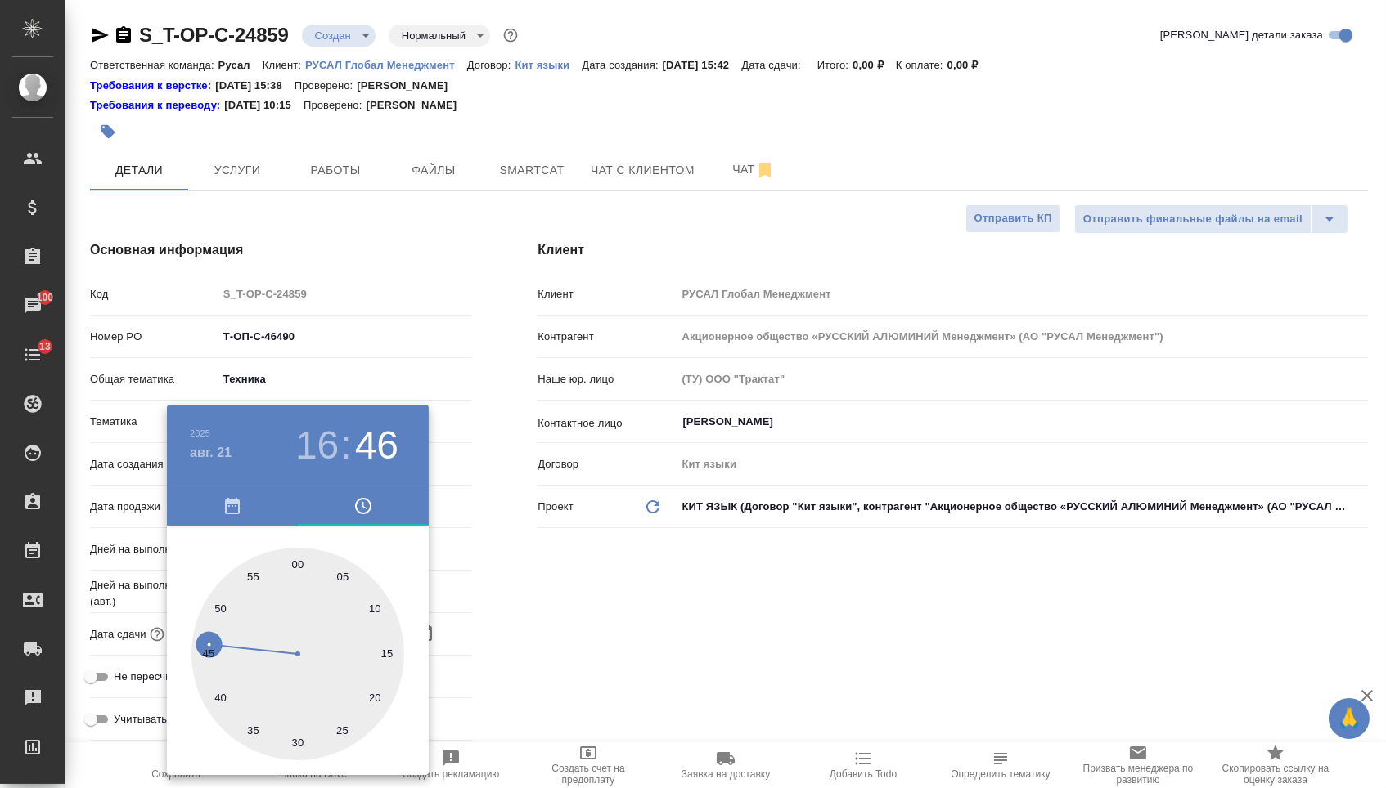
type textarea "x"
type input "21.08.2025 16:00"
click at [297, 560] on div at bounding box center [297, 654] width 213 height 213
type textarea "x"
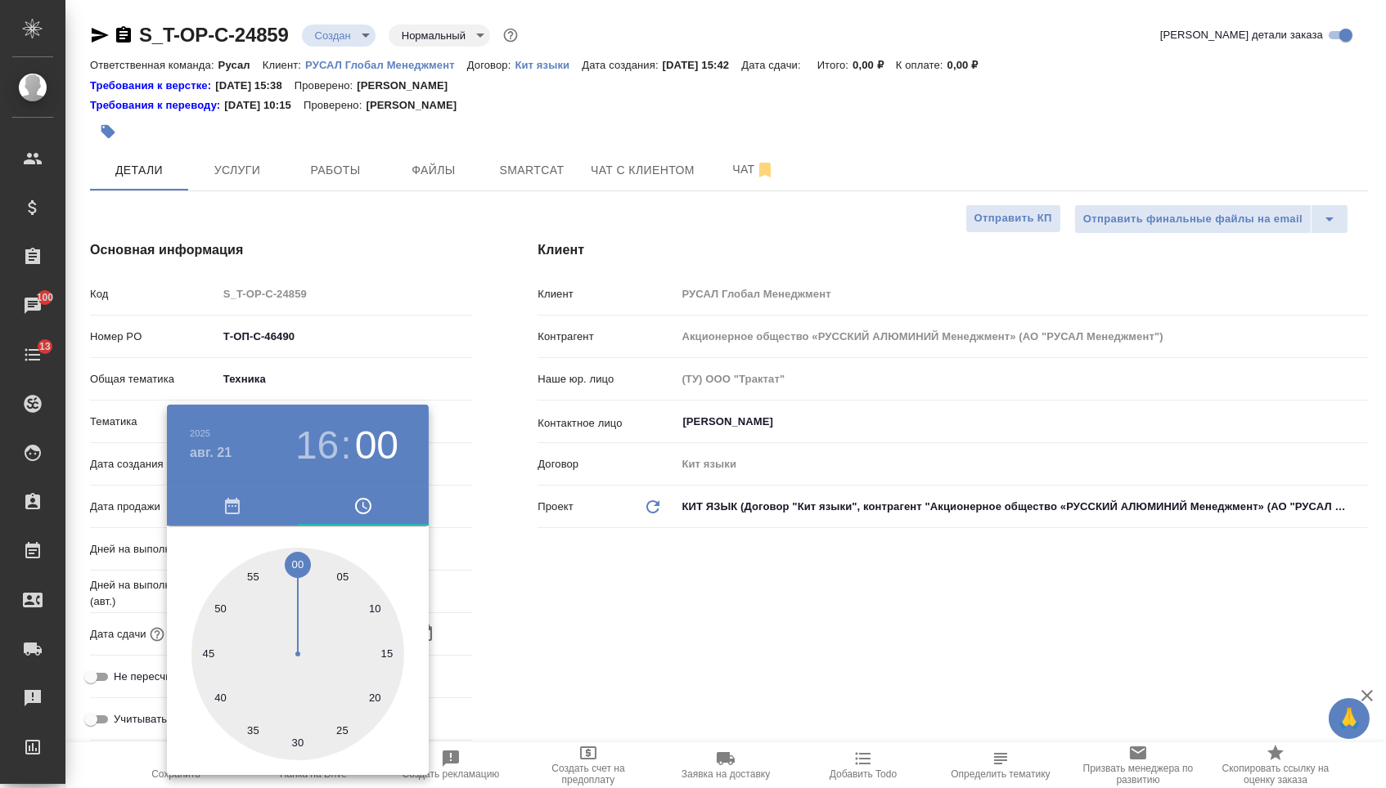
type textarea "x"
click at [504, 599] on div at bounding box center [693, 394] width 1386 height 788
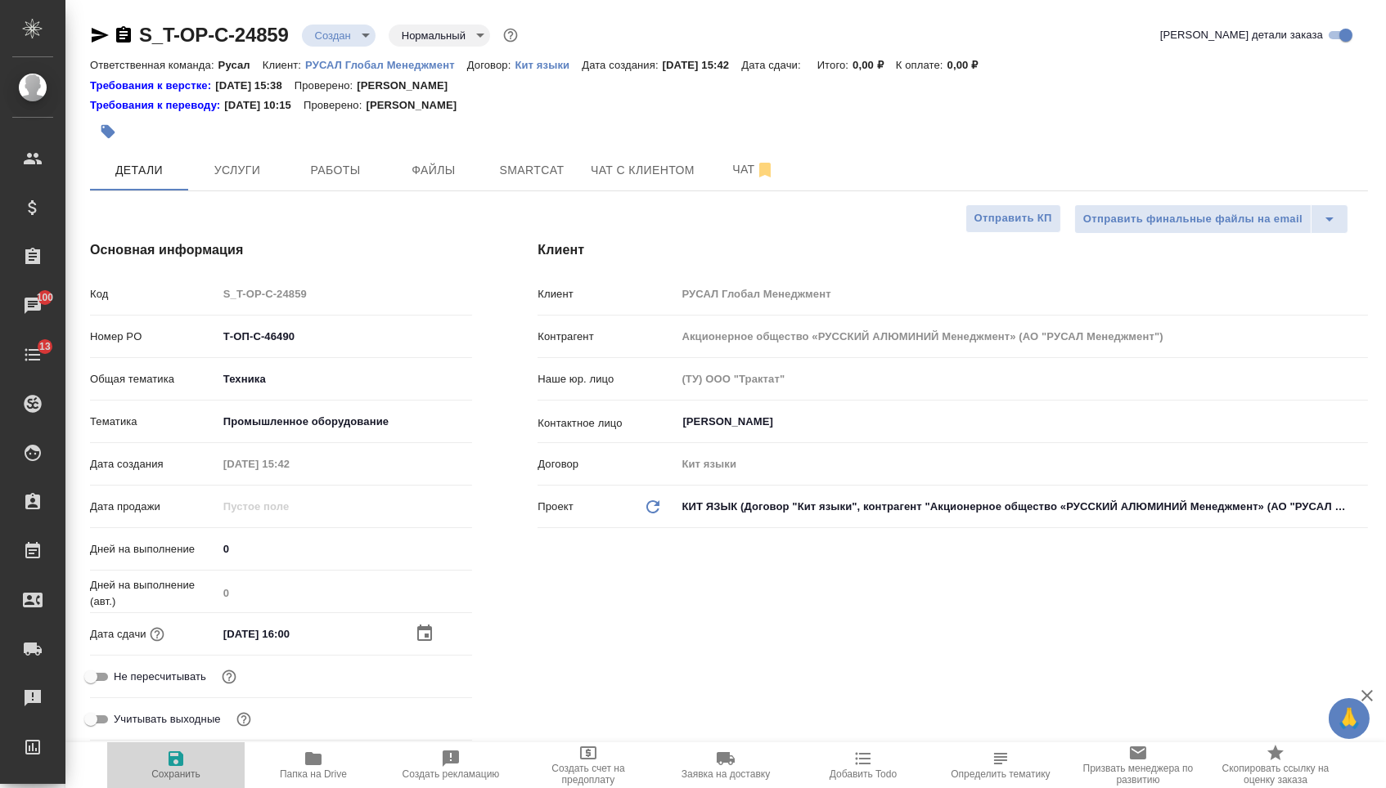
click at [179, 775] on span "Сохранить" at bounding box center [175, 774] width 49 height 11
type textarea "x"
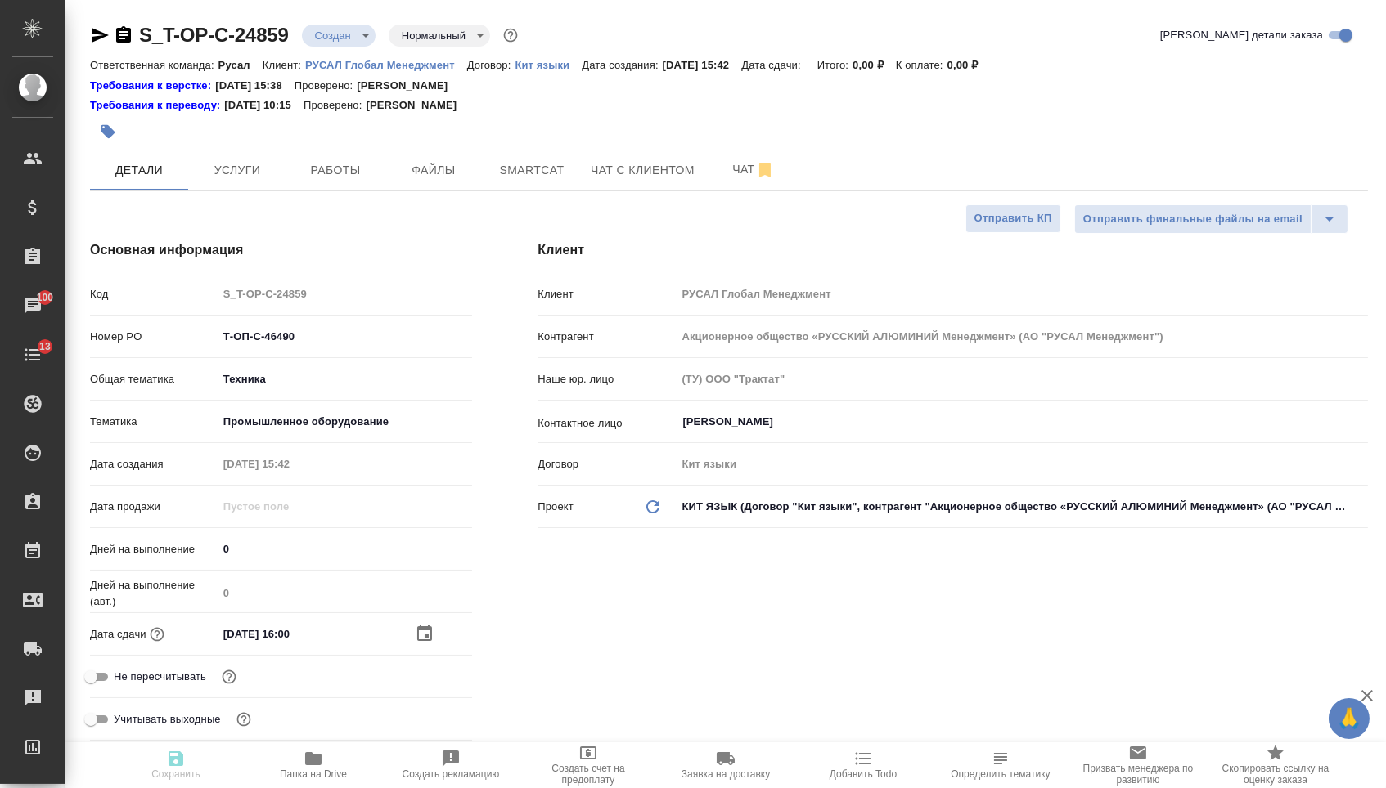
type textarea "x"
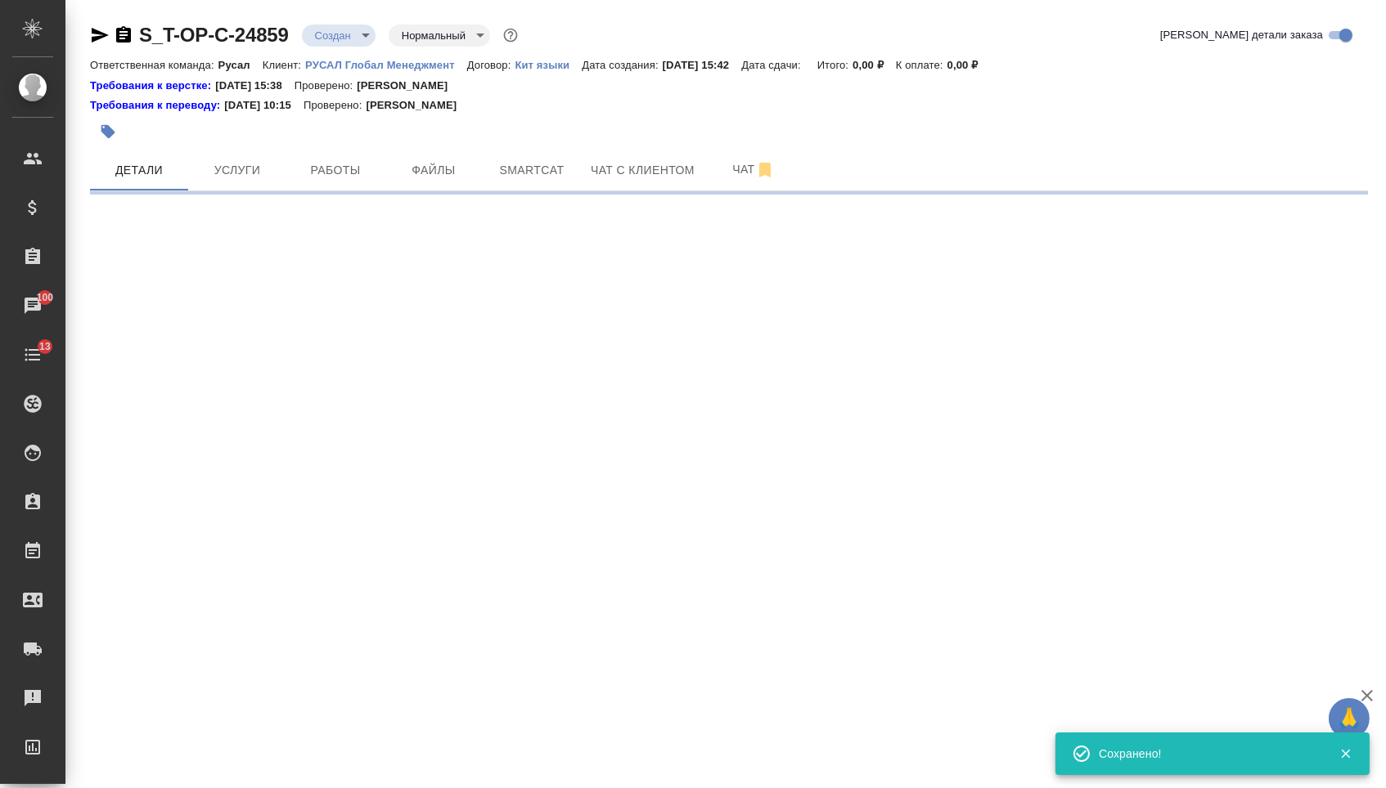
select select "RU"
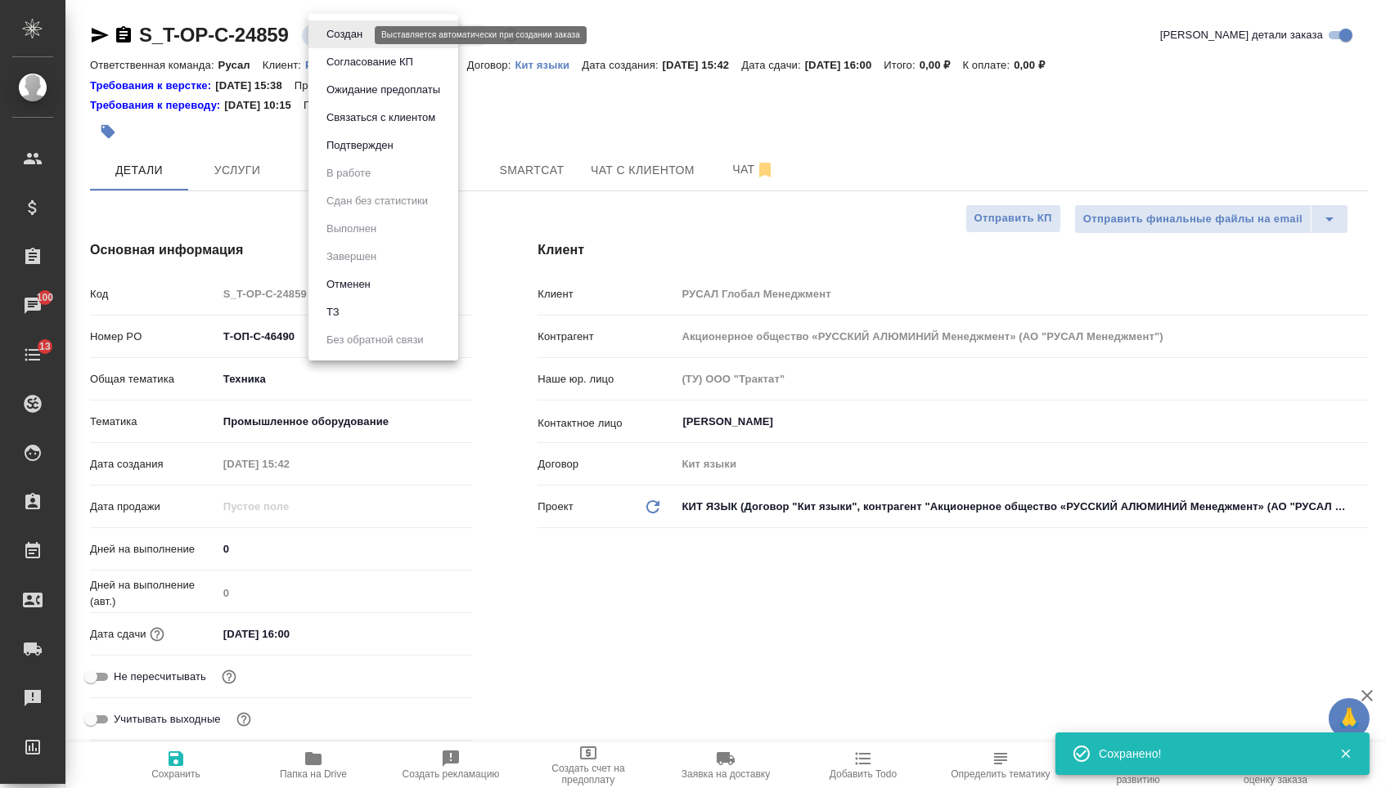
type textarea "x"
click at [355, 38] on body "🙏 .cls-1 fill:#fff; AWATERA Menshikova Aleksandra Клиенты Спецификации Заказы 1…" at bounding box center [693, 394] width 1386 height 788
click at [346, 326] on li "ТЗ" at bounding box center [383, 313] width 150 height 28
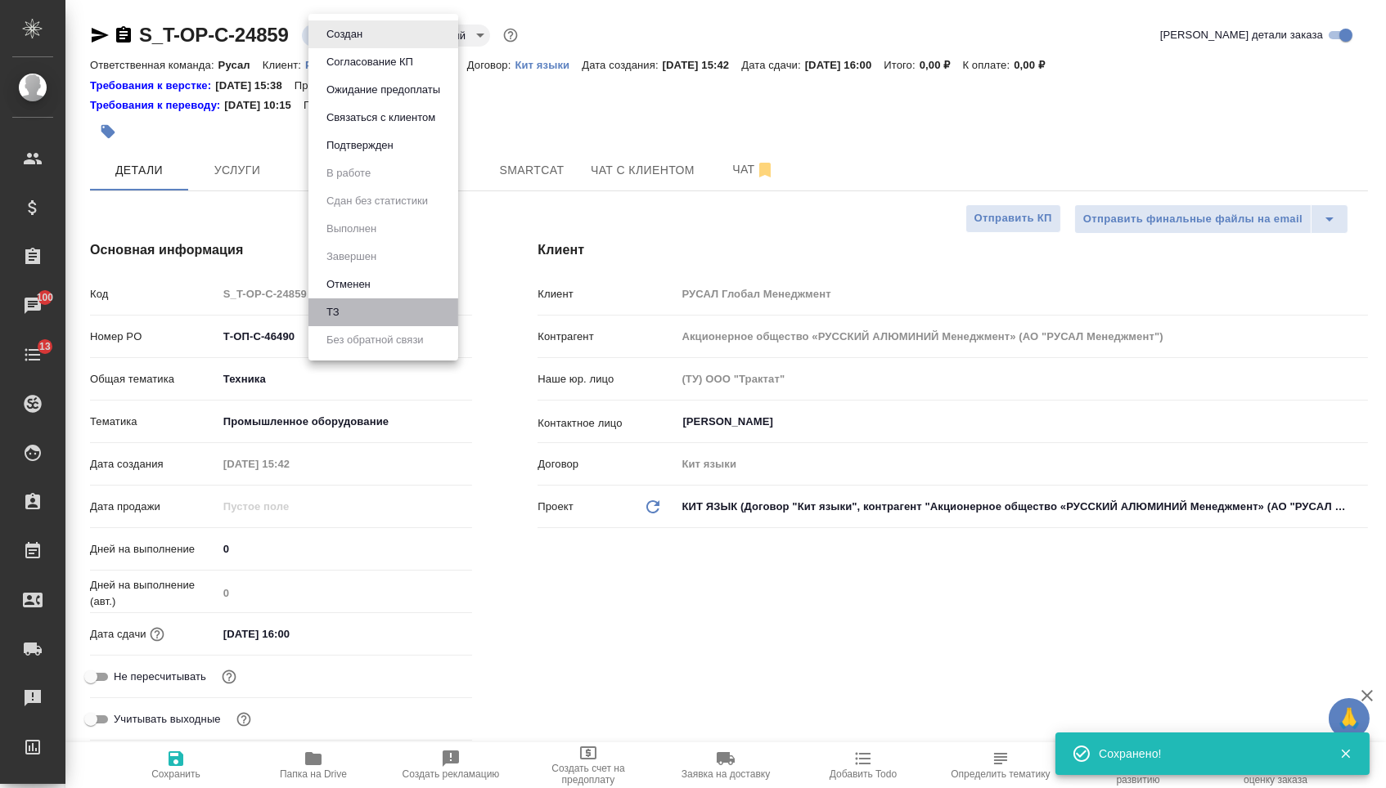
type textarea "x"
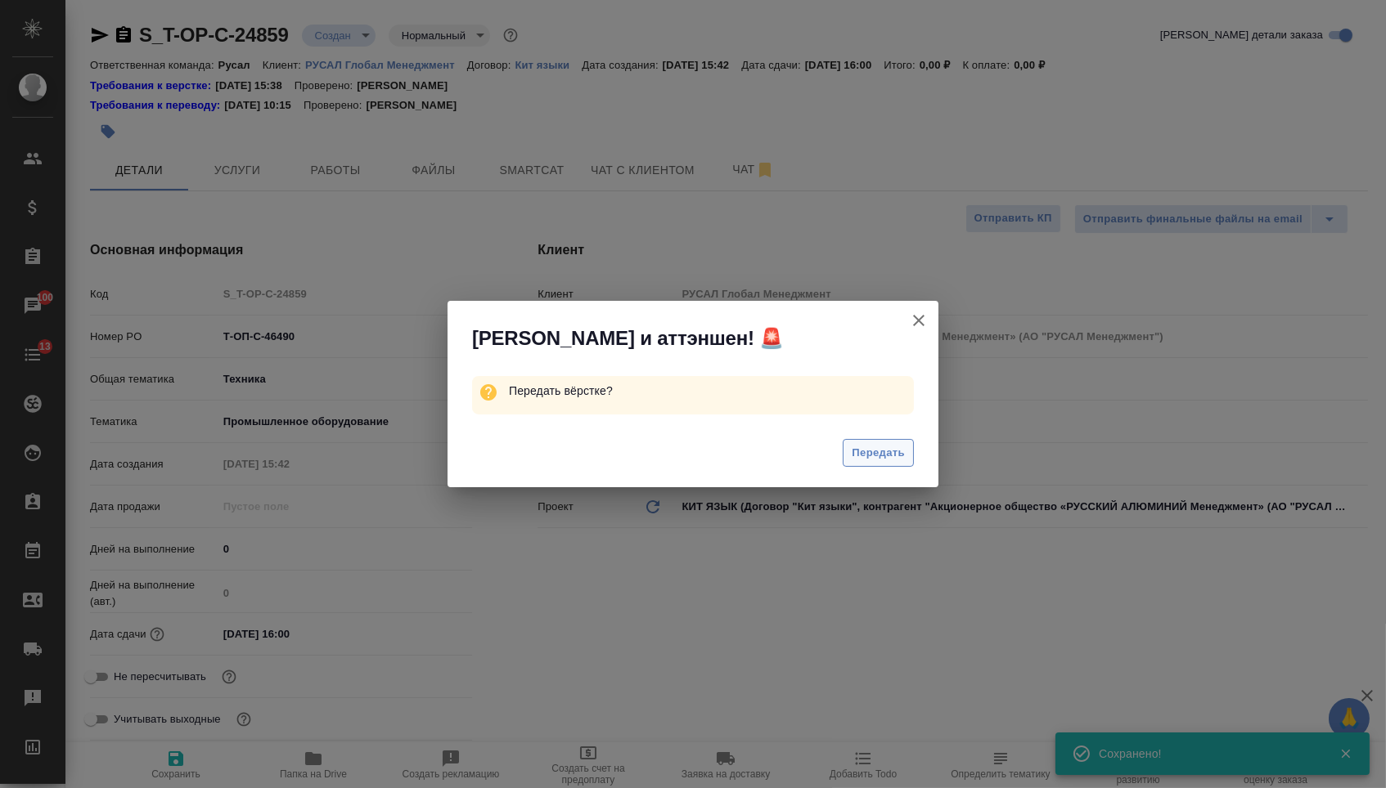
click at [879, 453] on span "Передать" at bounding box center [877, 453] width 53 height 19
type textarea "x"
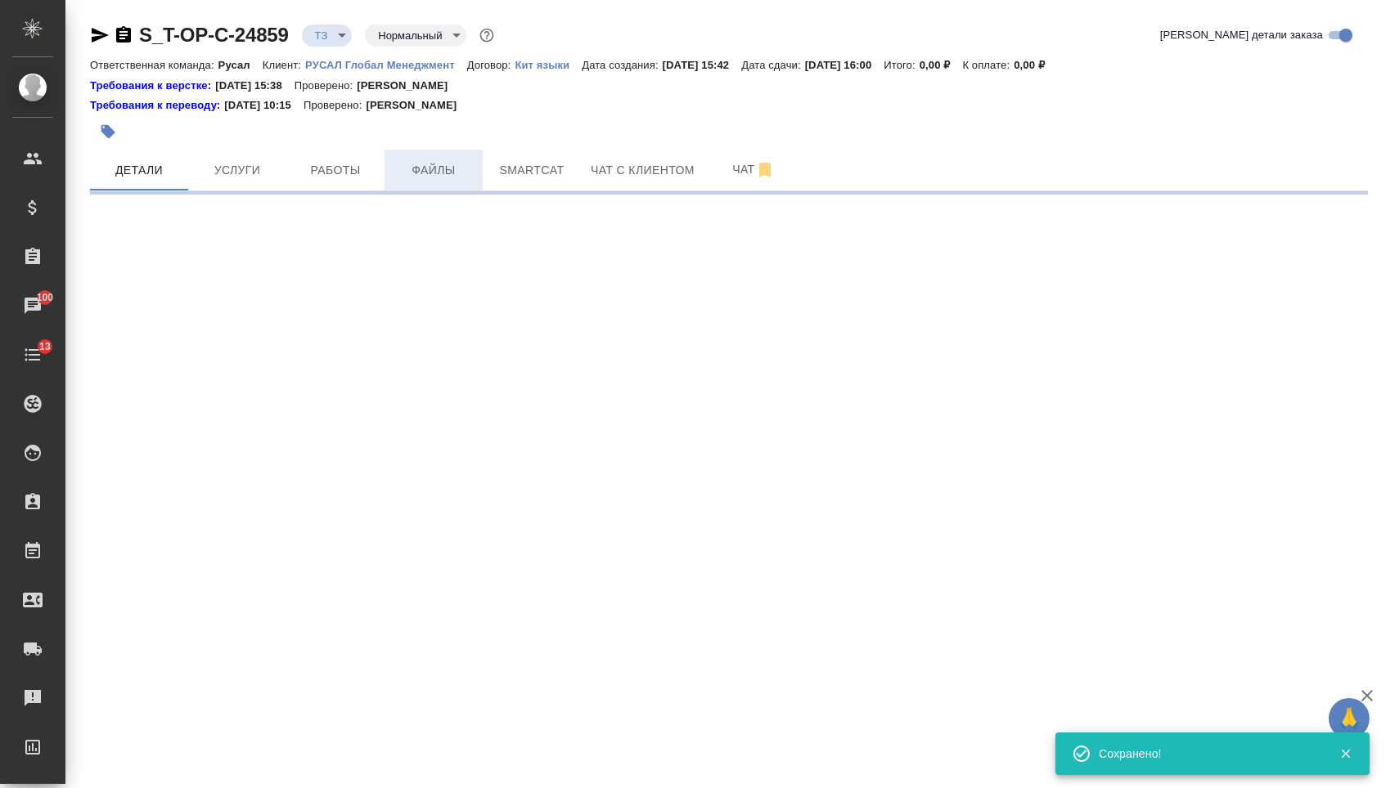
select select "RU"
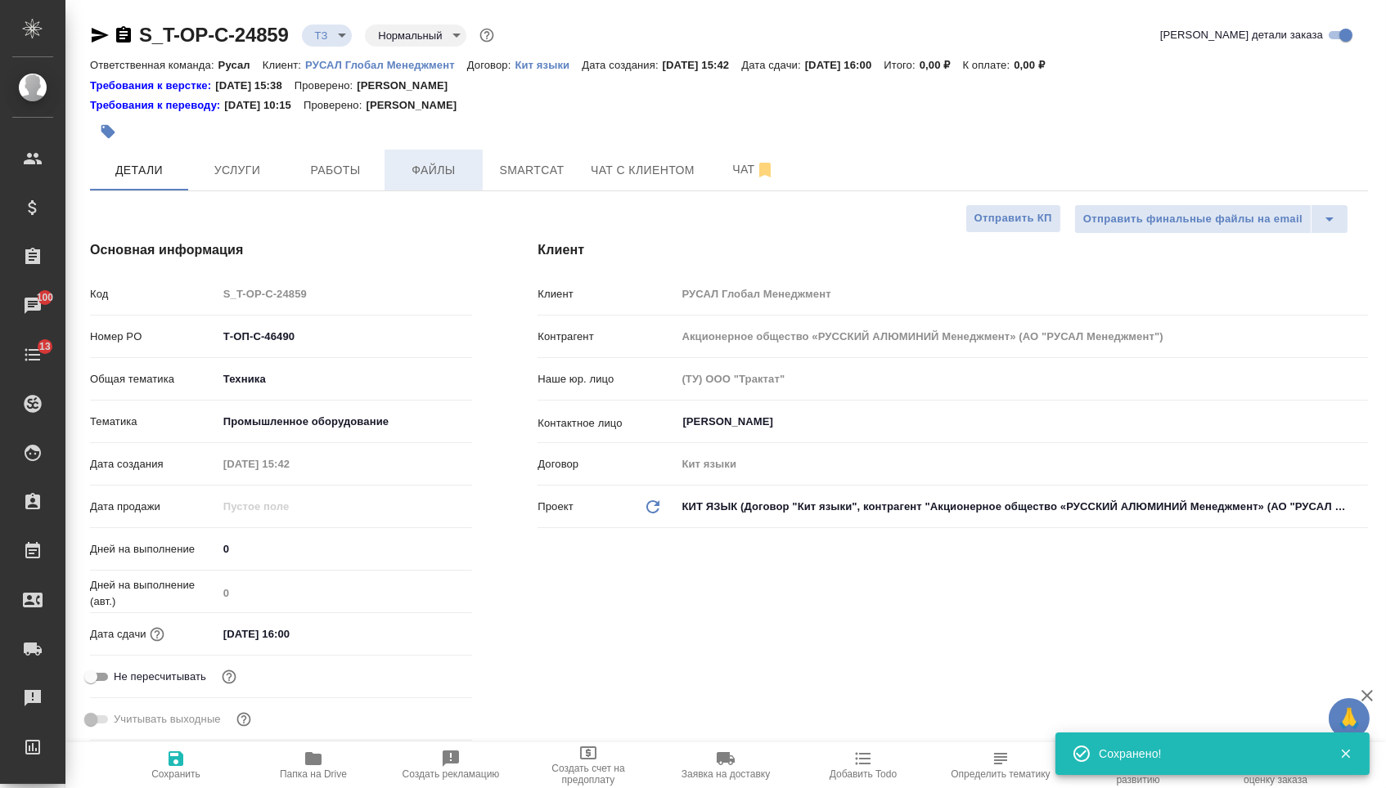
type textarea "x"
click at [455, 171] on span "Файлы" at bounding box center [433, 170] width 79 height 20
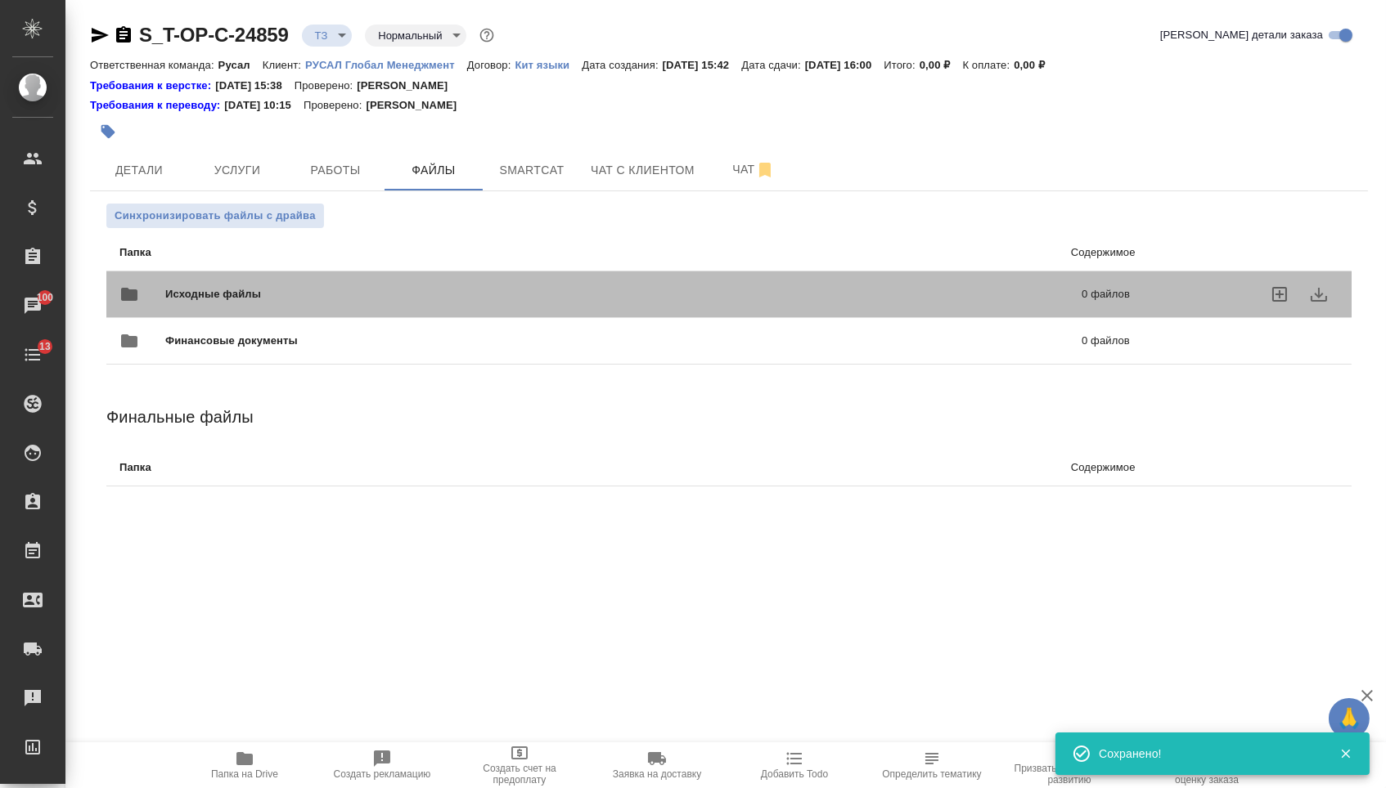
click at [335, 276] on div "Исходные файлы 0 файлов" at bounding box center [624, 294] width 1043 height 72
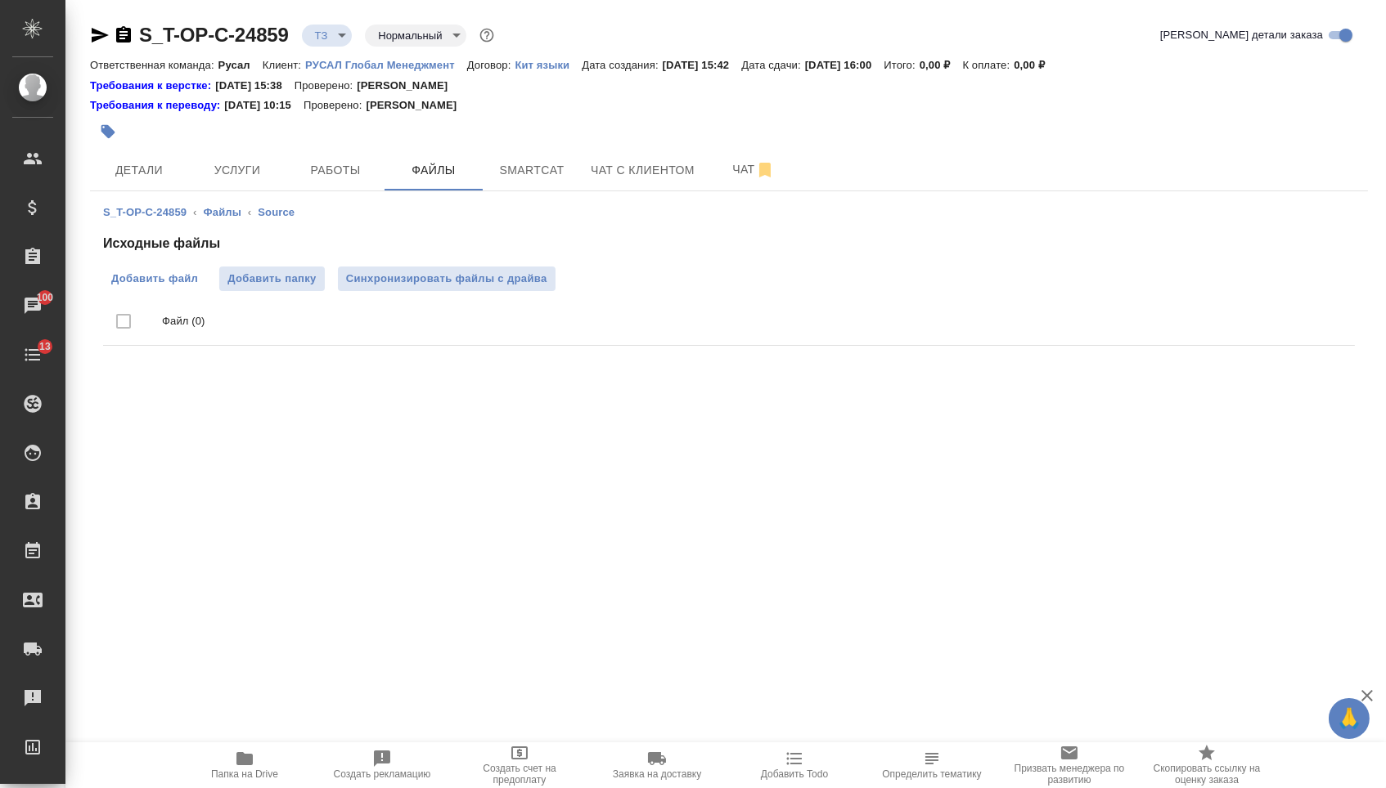
click at [188, 276] on span "Добавить файл" at bounding box center [154, 279] width 87 height 16
click at [0, 0] on input "Добавить файл" at bounding box center [0, 0] width 0 height 0
click at [717, 175] on span "Чат" at bounding box center [753, 169] width 79 height 20
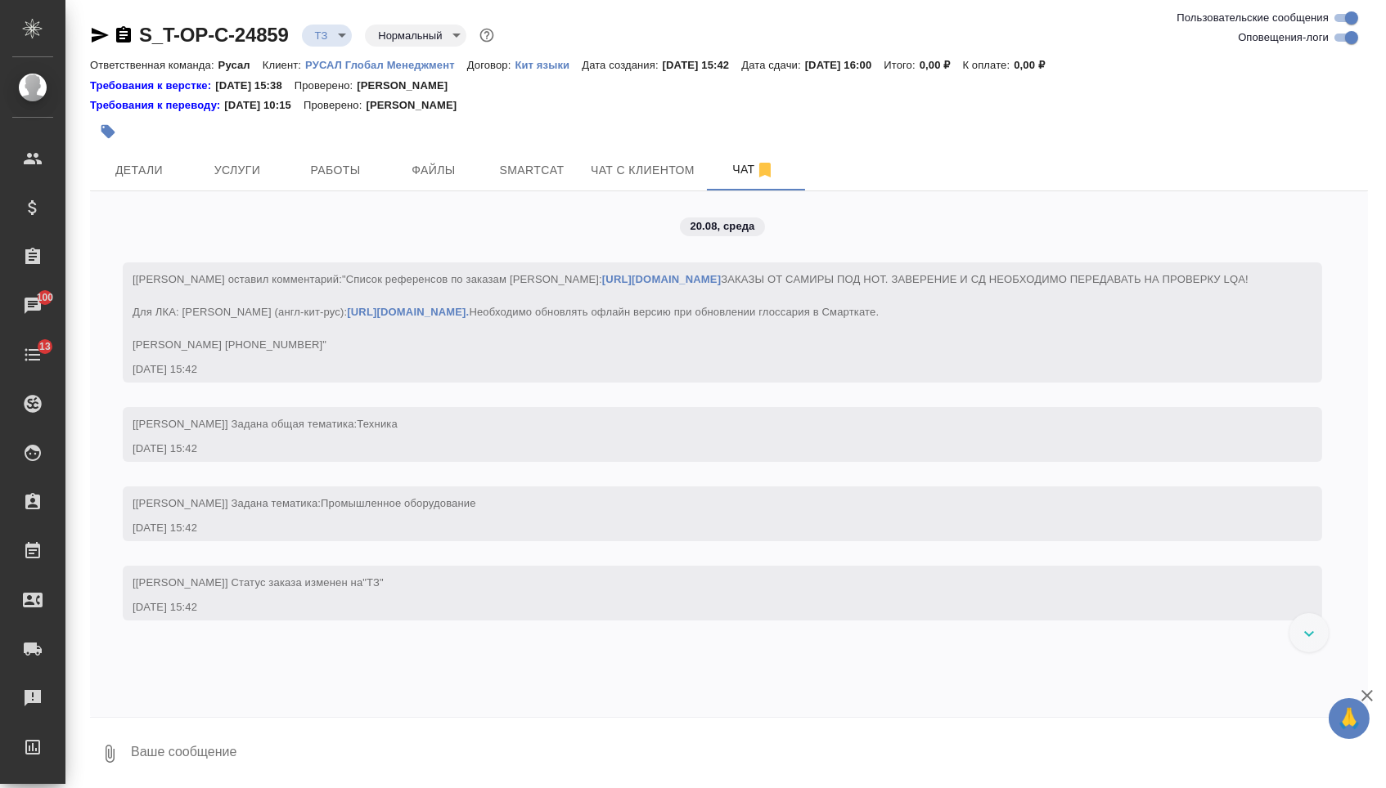
click at [299, 732] on textarea at bounding box center [748, 754] width 1238 height 56
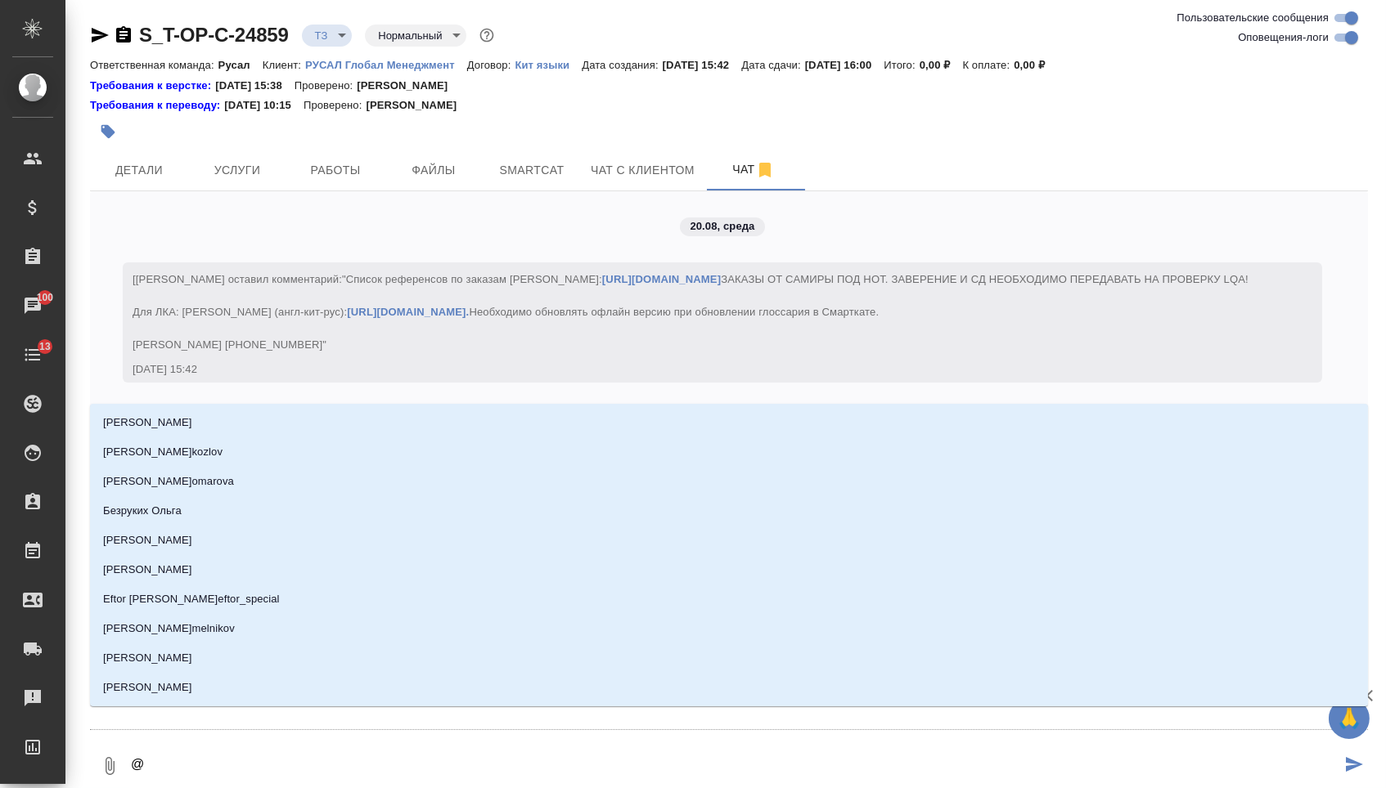
type textarea "@м"
type input "м"
type textarea "@ма"
type input "ма"
type textarea "@мал"
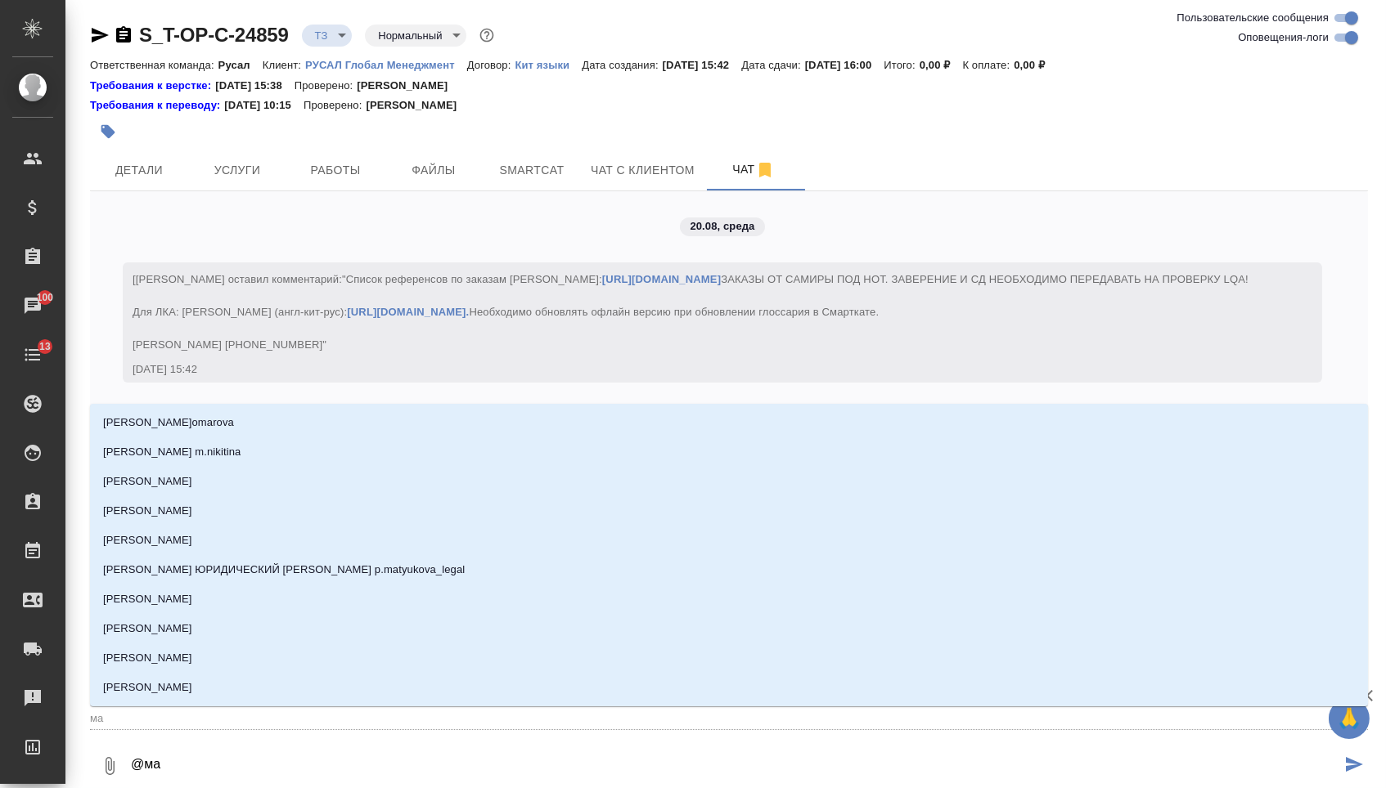
type input "мал"
type textarea "@мало"
type input "мало"
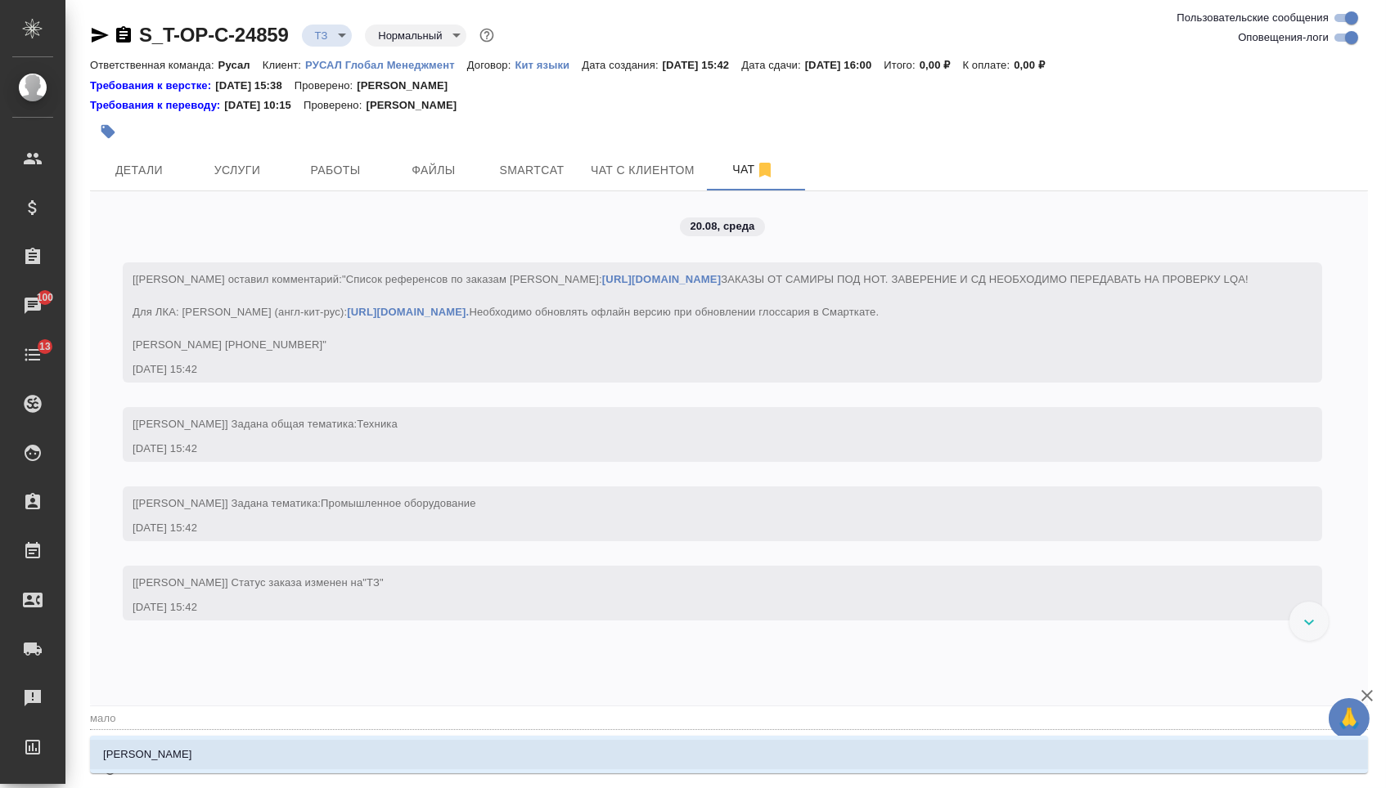
click at [303, 755] on li "[PERSON_NAME]" at bounding box center [729, 754] width 1278 height 29
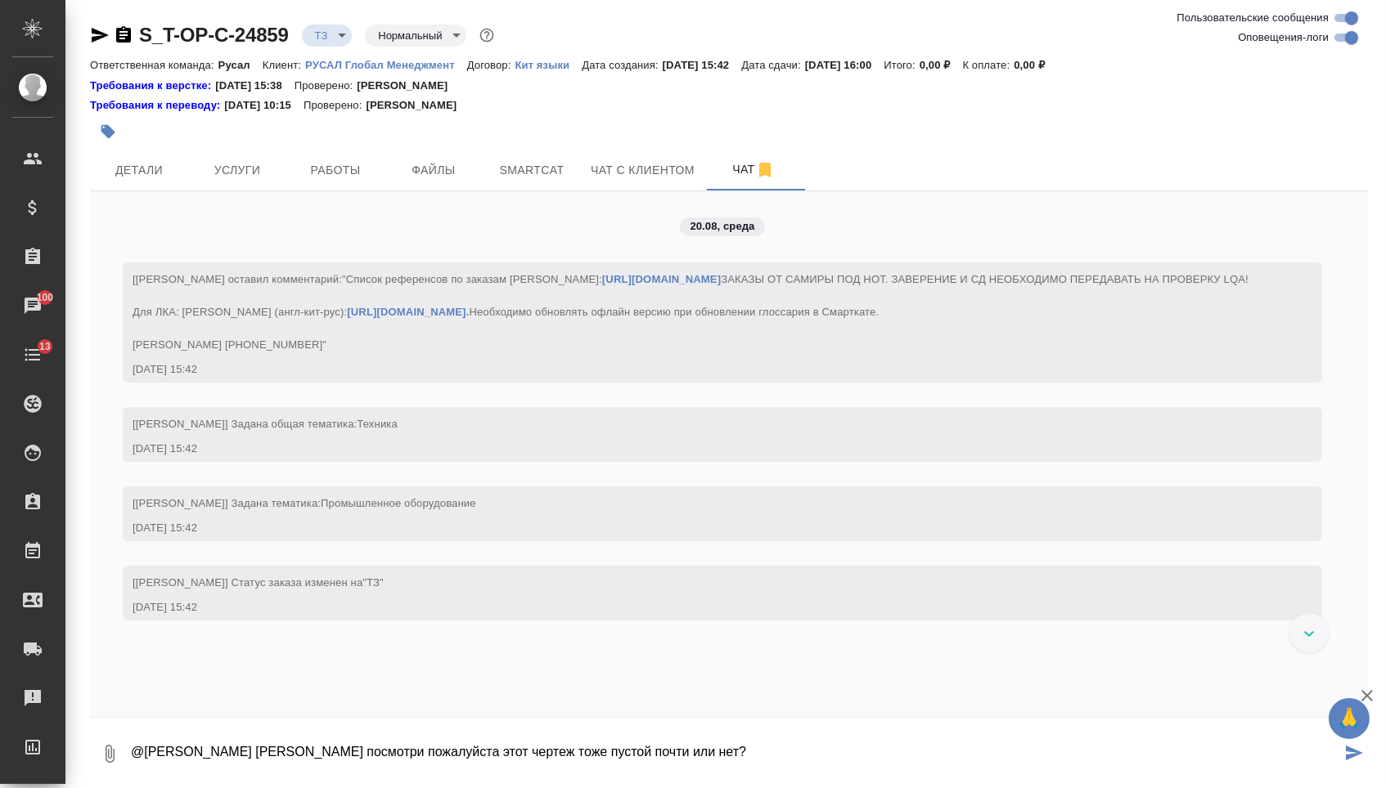
type textarea "@Малофеева Екатерина Катя посмотри пожалуйста этот чертеж тоже пустой почти или…"
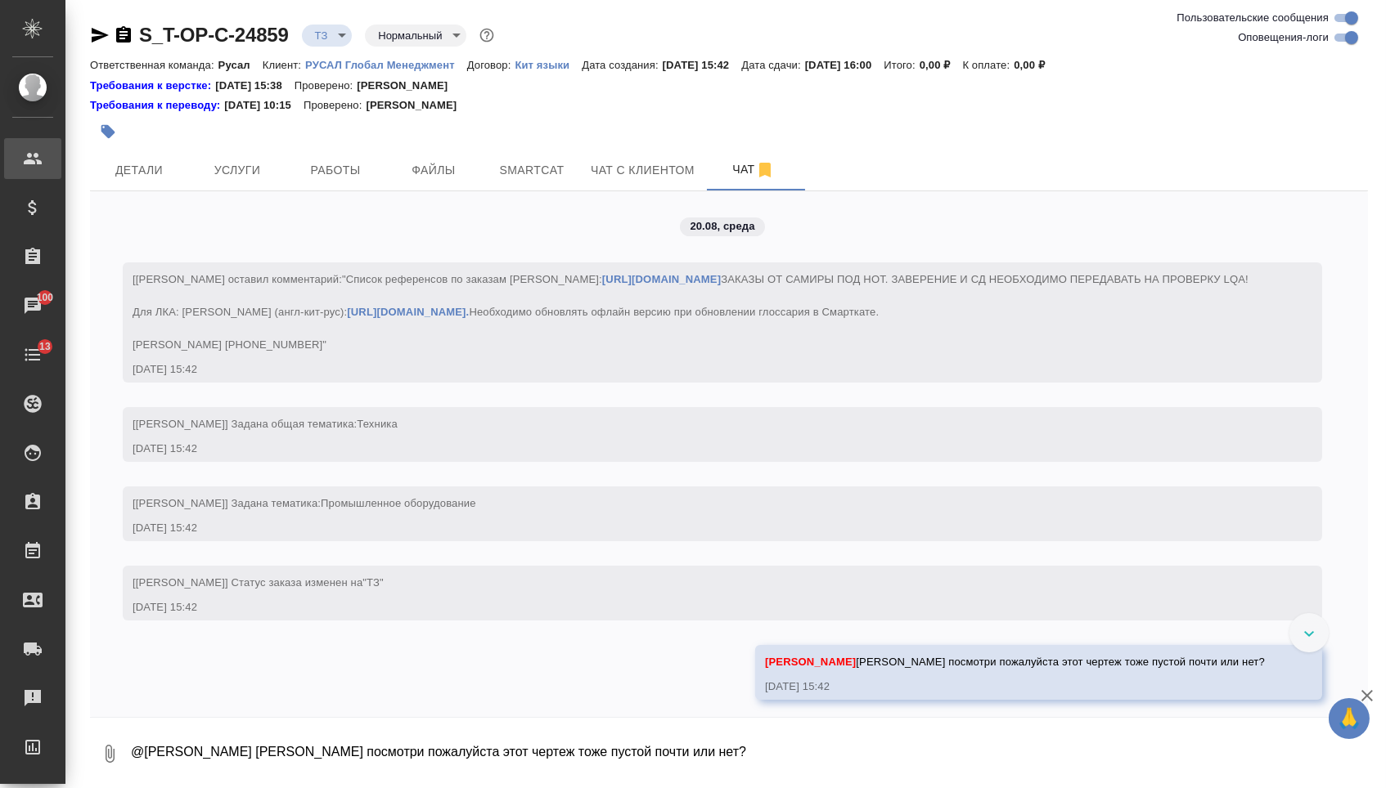
scroll to position [56, 0]
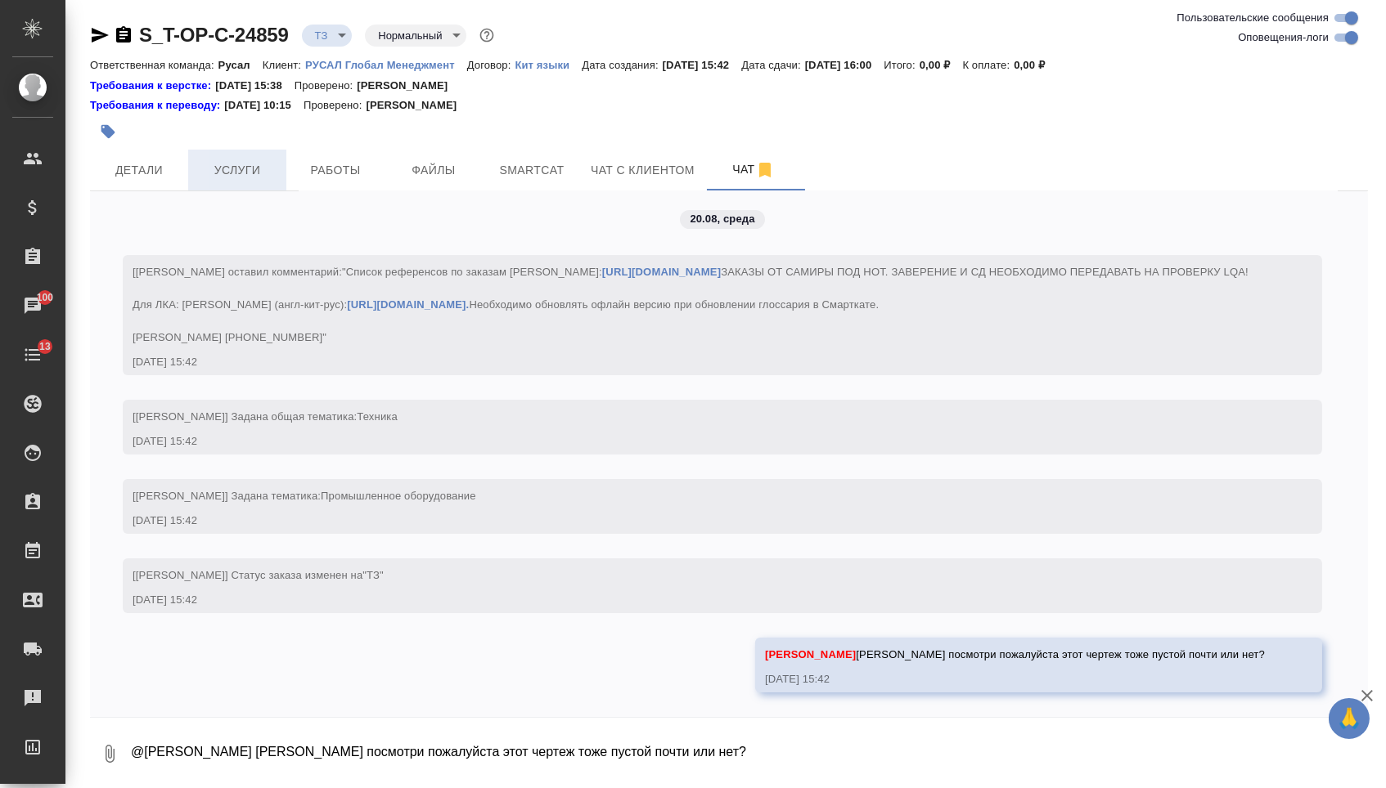
click at [215, 167] on span "Услуги" at bounding box center [237, 170] width 79 height 20
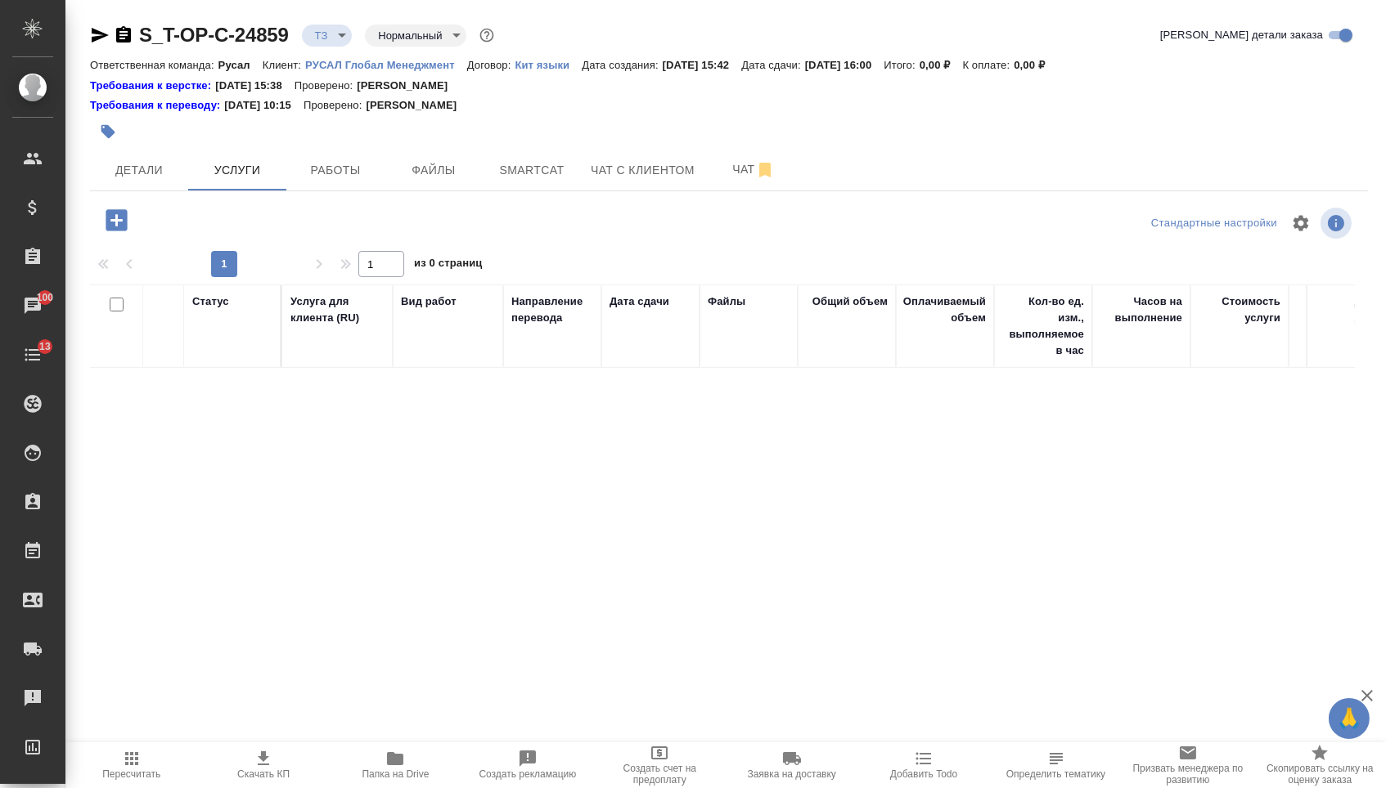
click at [110, 235] on icon "button" at bounding box center [116, 220] width 29 height 29
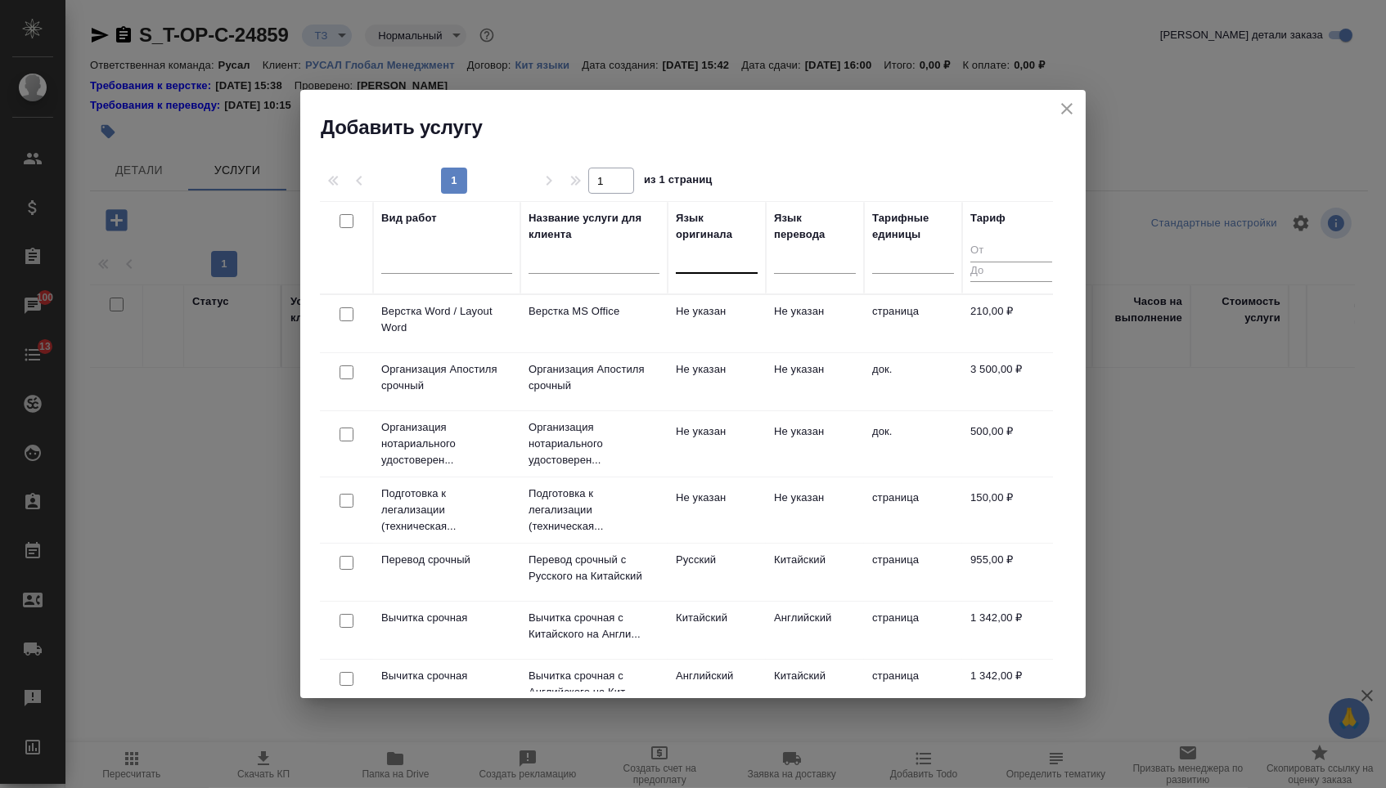
click at [739, 273] on div at bounding box center [717, 258] width 82 height 31
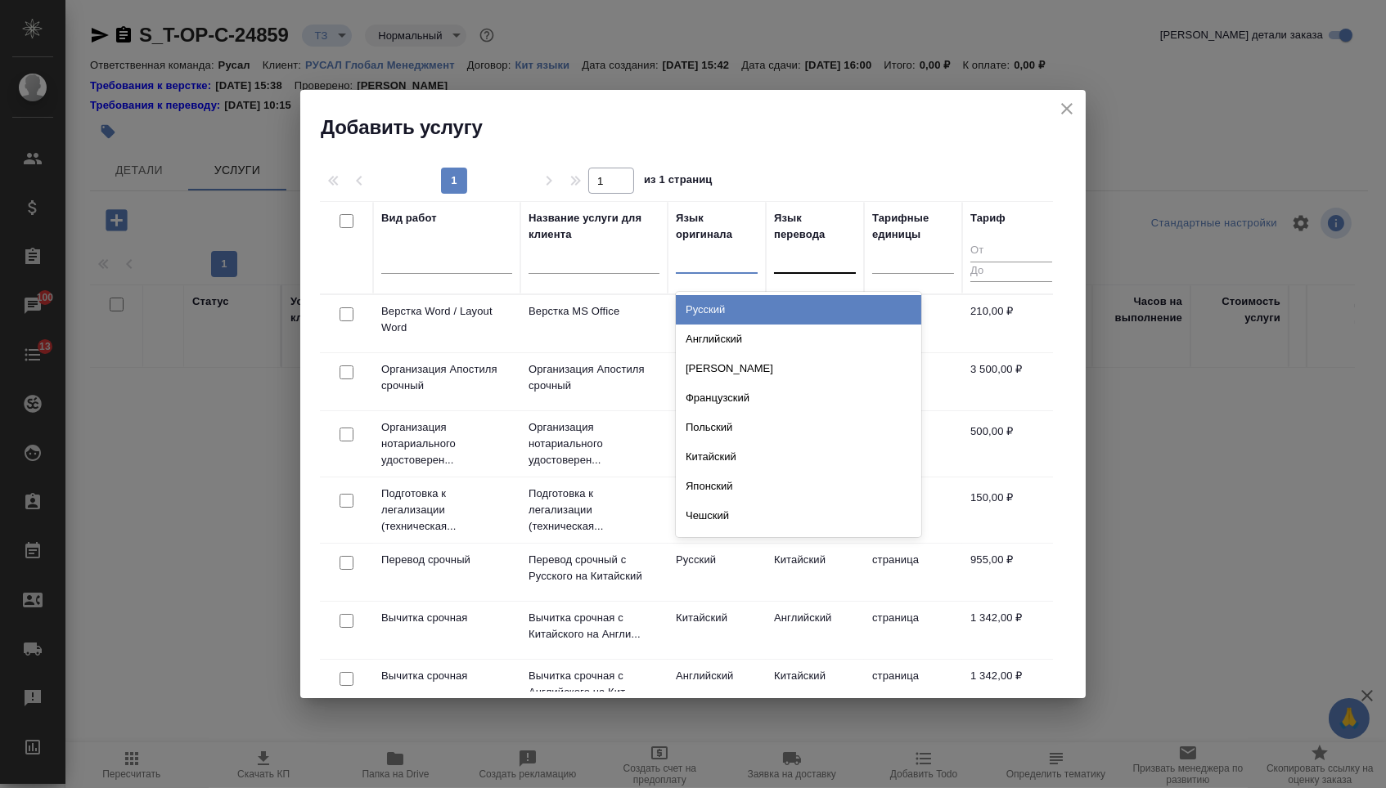
click at [803, 273] on div at bounding box center [815, 258] width 82 height 31
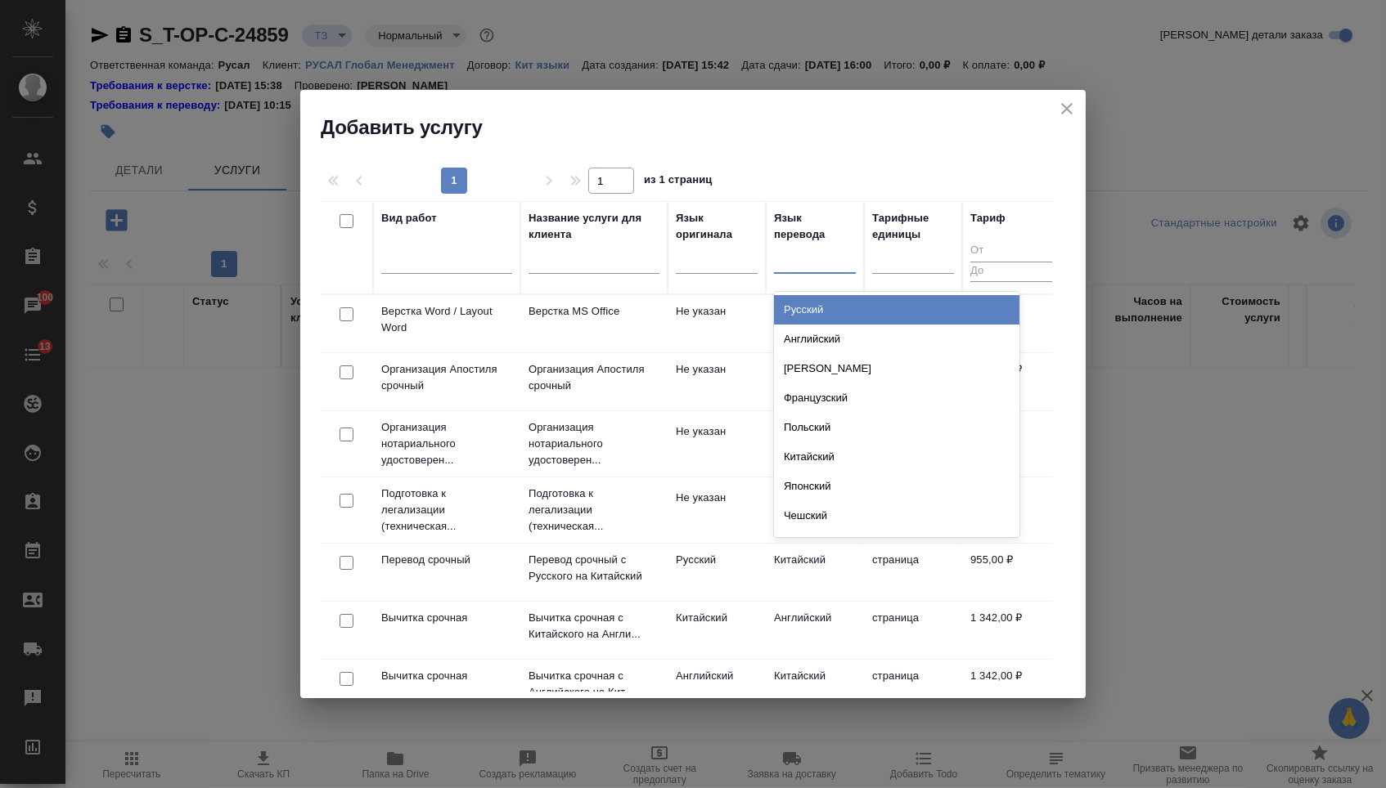
click at [803, 306] on div "Русский" at bounding box center [896, 309] width 245 height 29
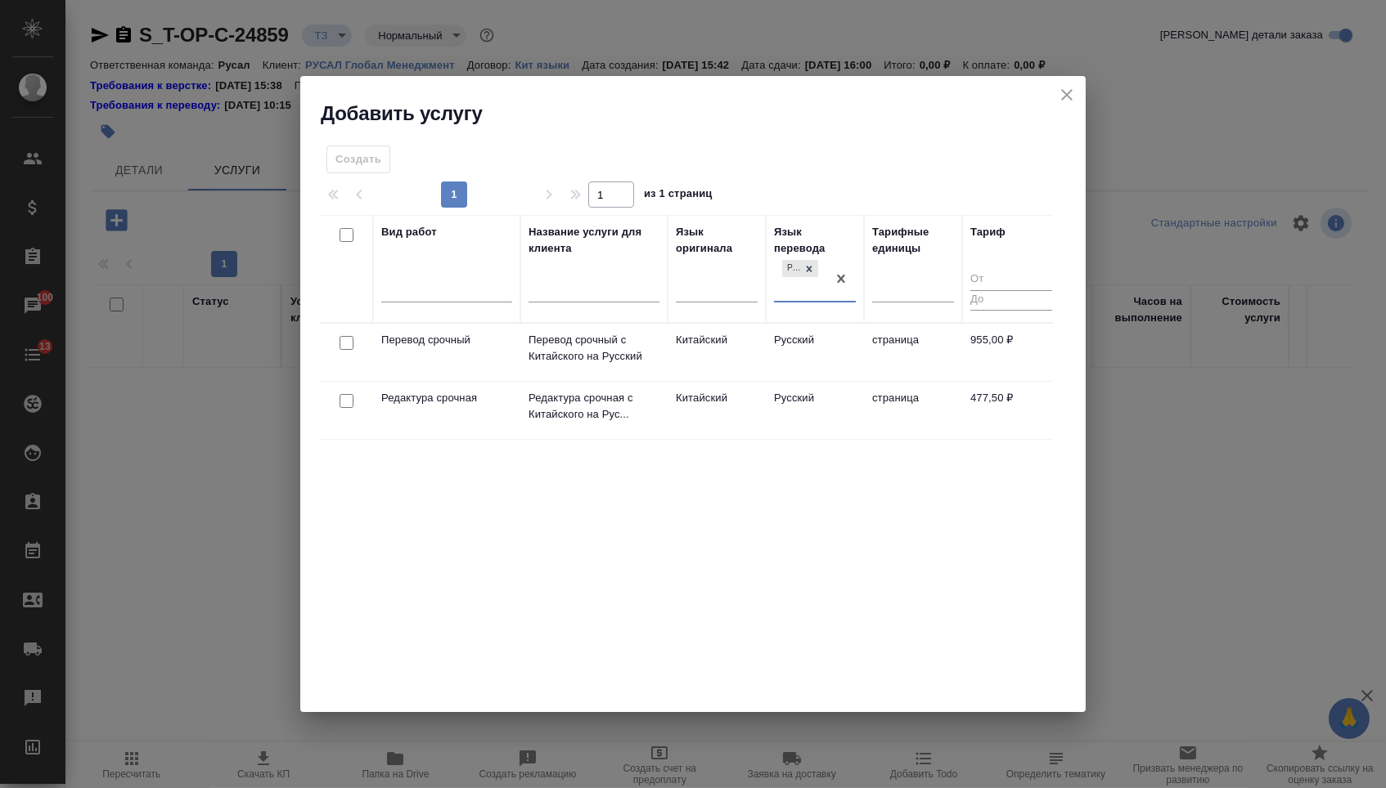
click at [341, 343] on input "checkbox" at bounding box center [346, 343] width 14 height 14
checkbox input "true"
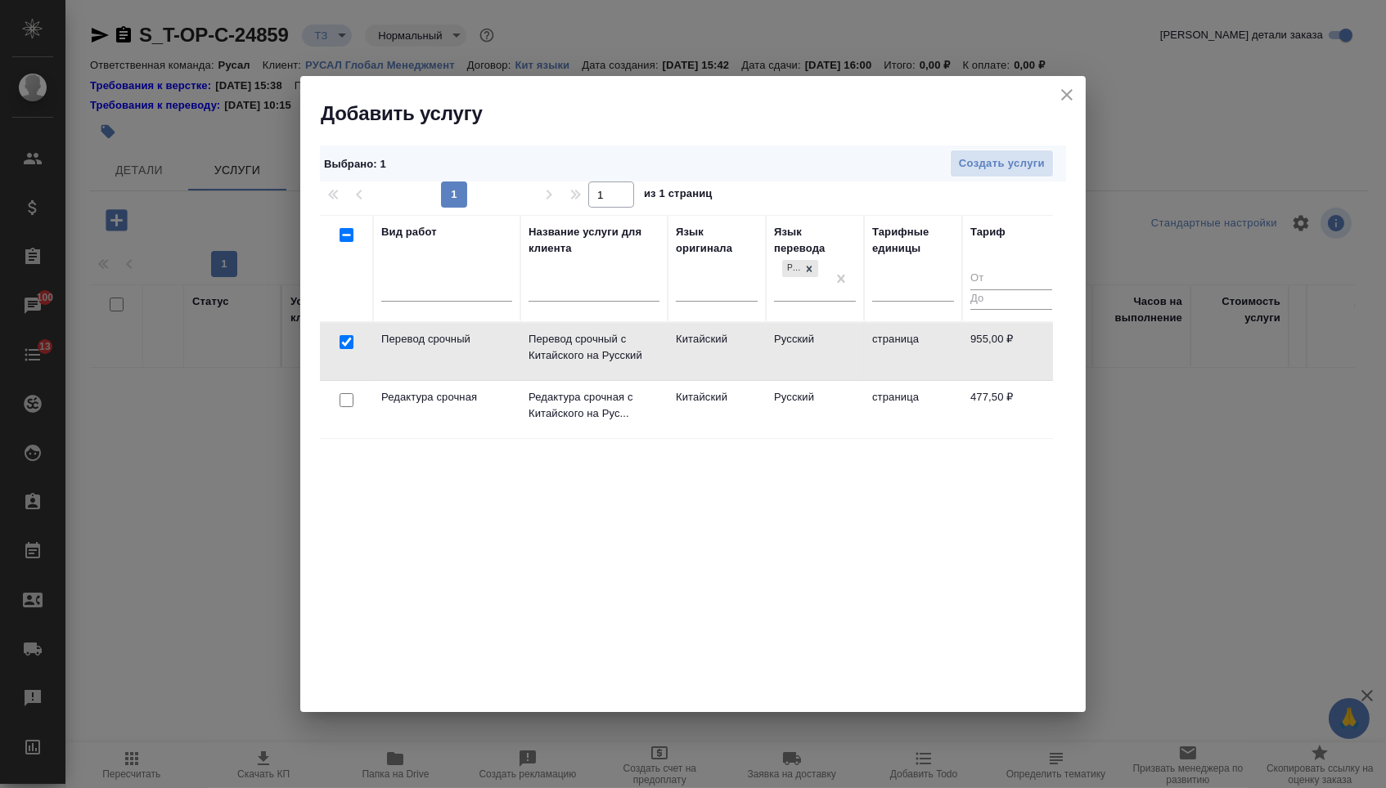
click at [343, 354] on div at bounding box center [346, 342] width 37 height 23
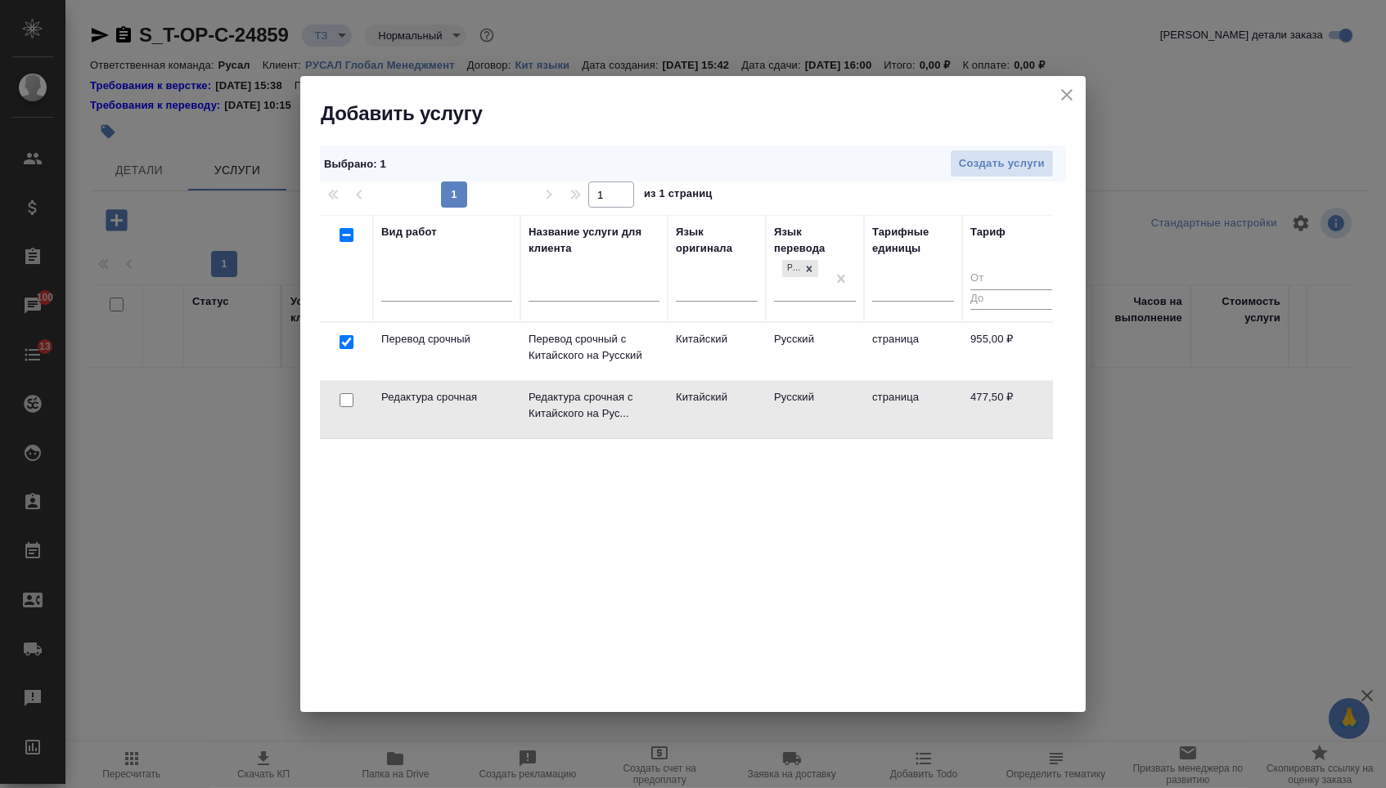
click at [343, 393] on input "checkbox" at bounding box center [346, 400] width 14 height 14
checkbox input "true"
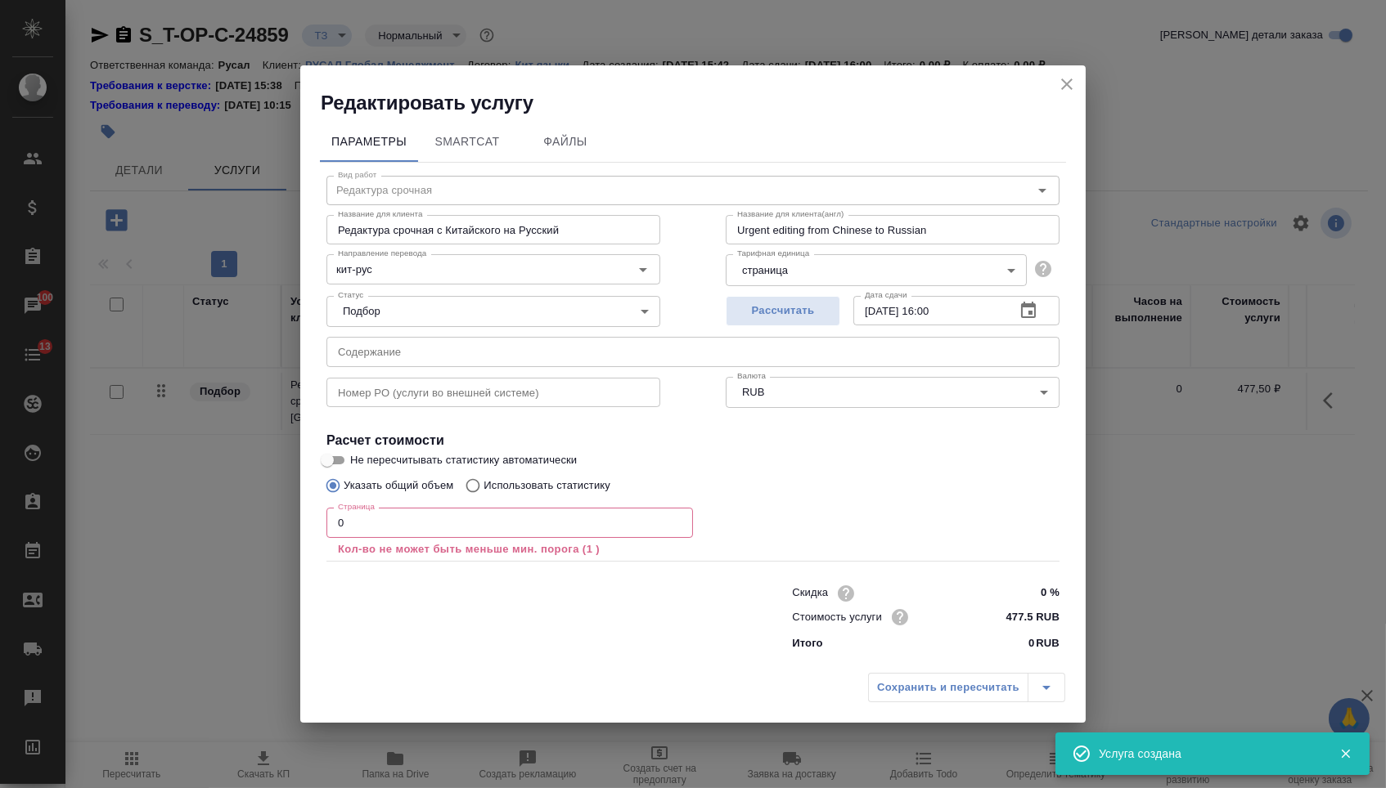
click at [549, 532] on input "0" at bounding box center [509, 522] width 366 height 29
type input "8"
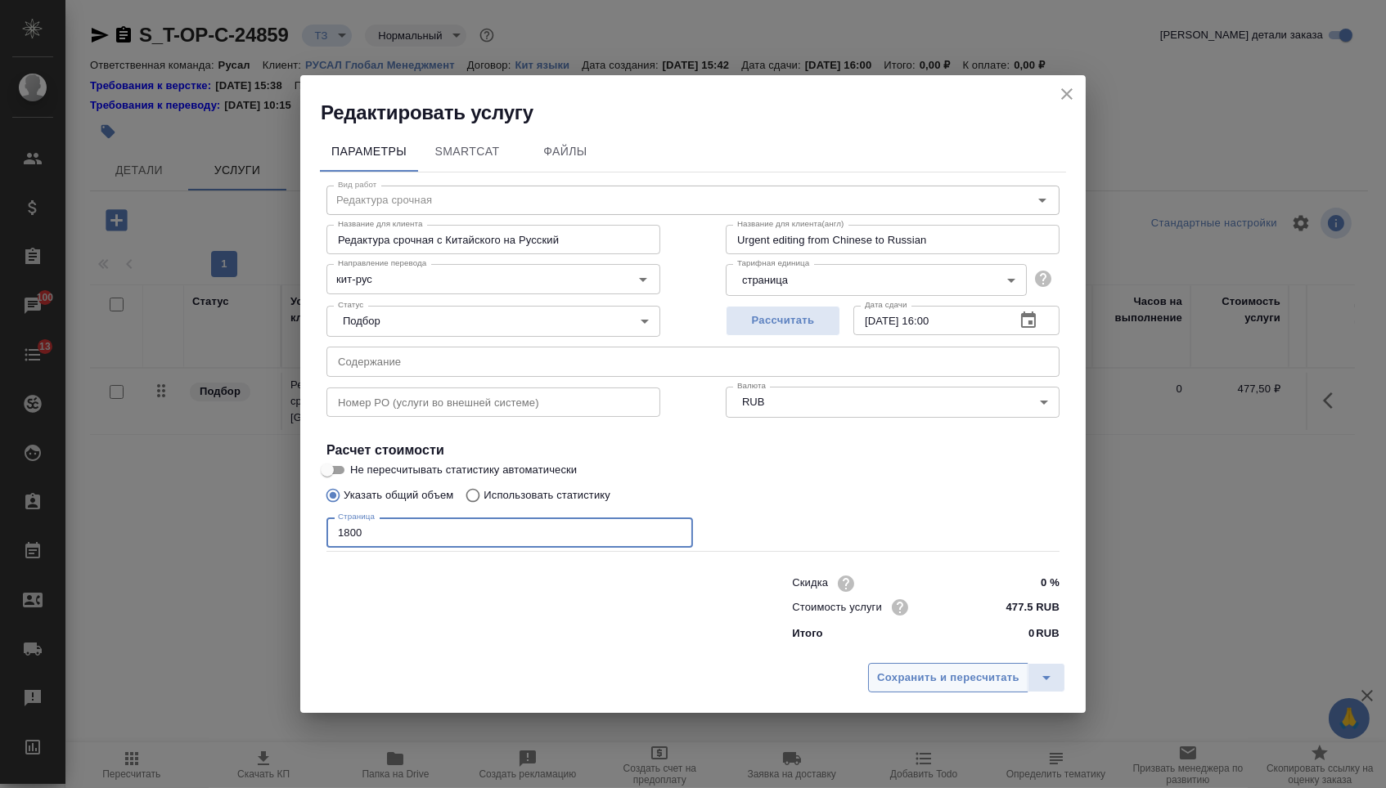
type input "1800"
click at [991, 681] on span "Сохранить и пересчитать" at bounding box center [948, 678] width 142 height 19
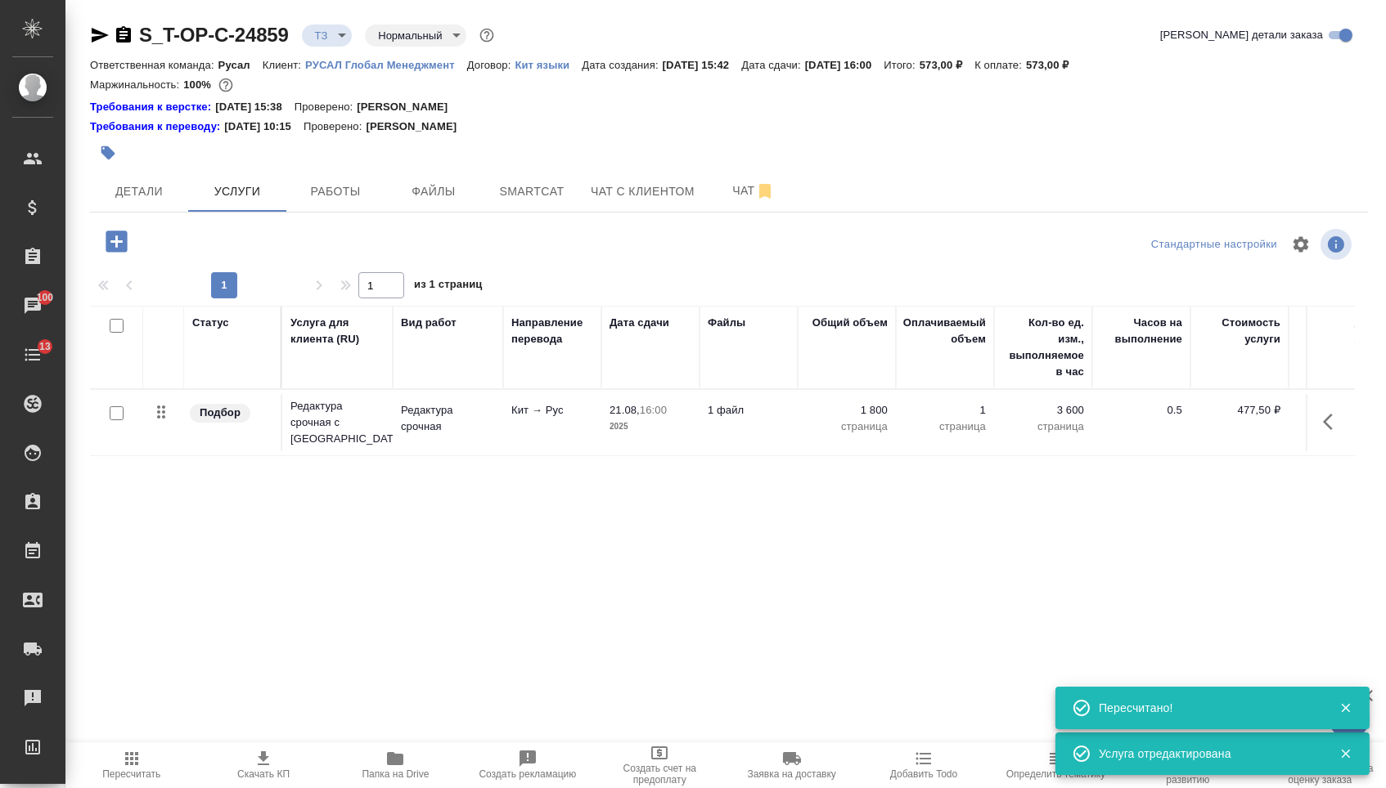
click at [124, 241] on icon "button" at bounding box center [116, 241] width 21 height 21
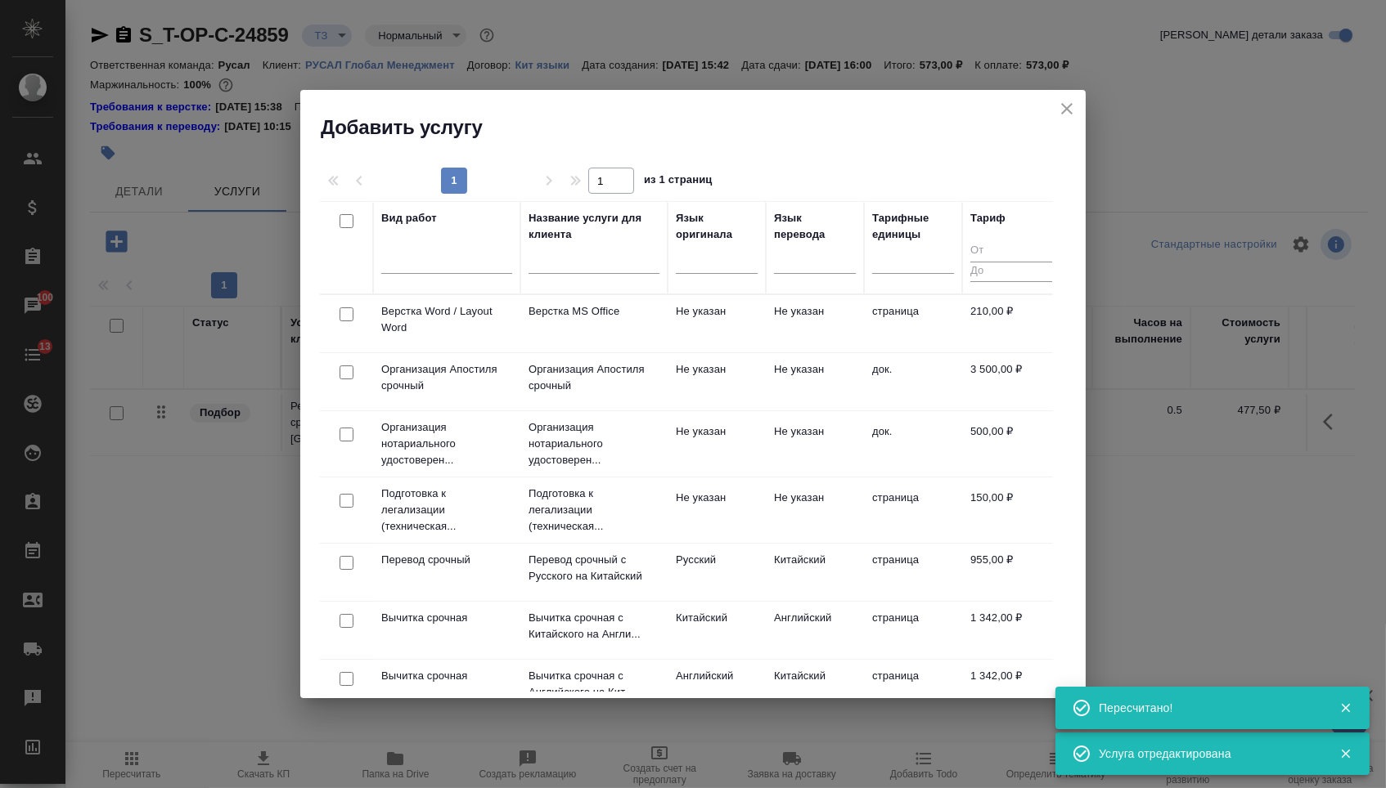
click at [349, 317] on input "checkbox" at bounding box center [346, 315] width 14 height 14
checkbox input "true"
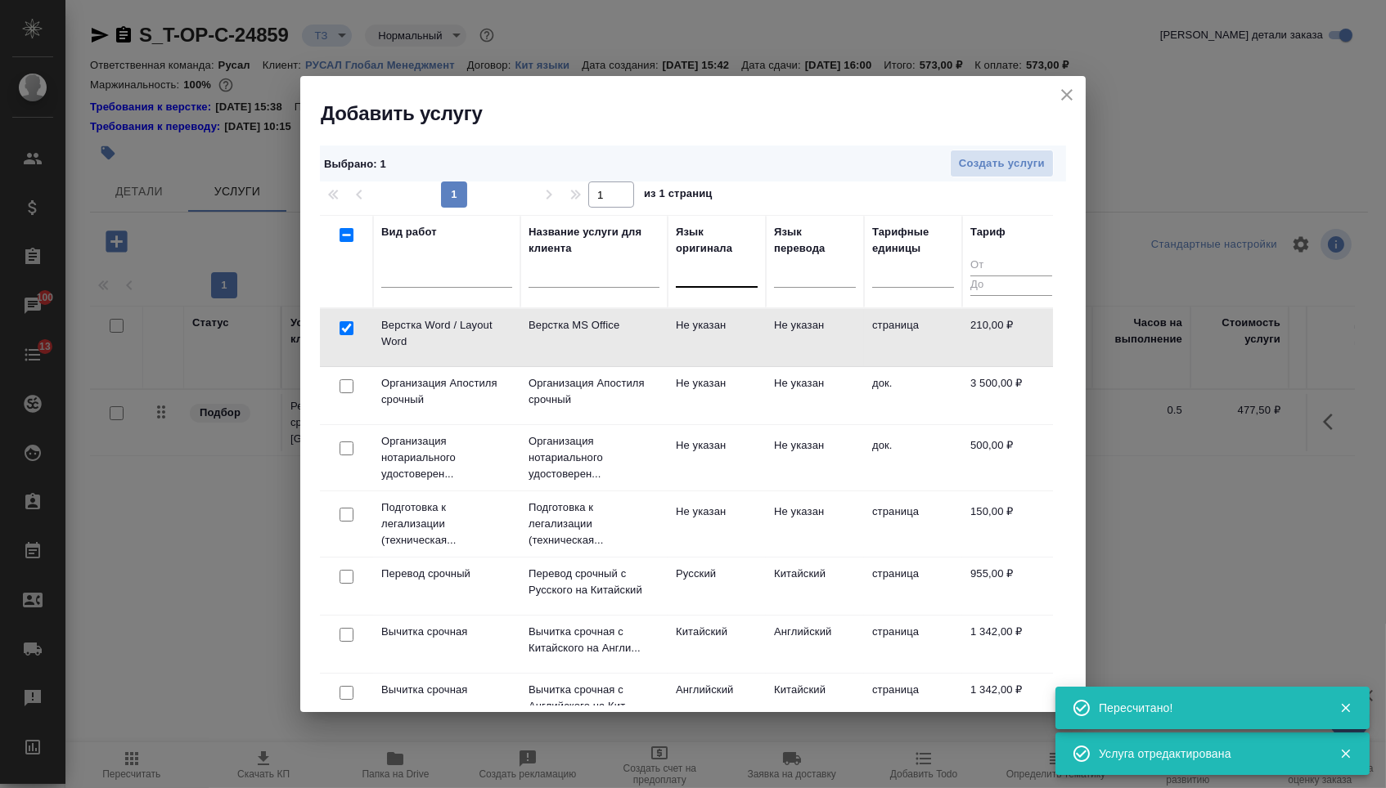
click at [727, 272] on div at bounding box center [717, 272] width 82 height 24
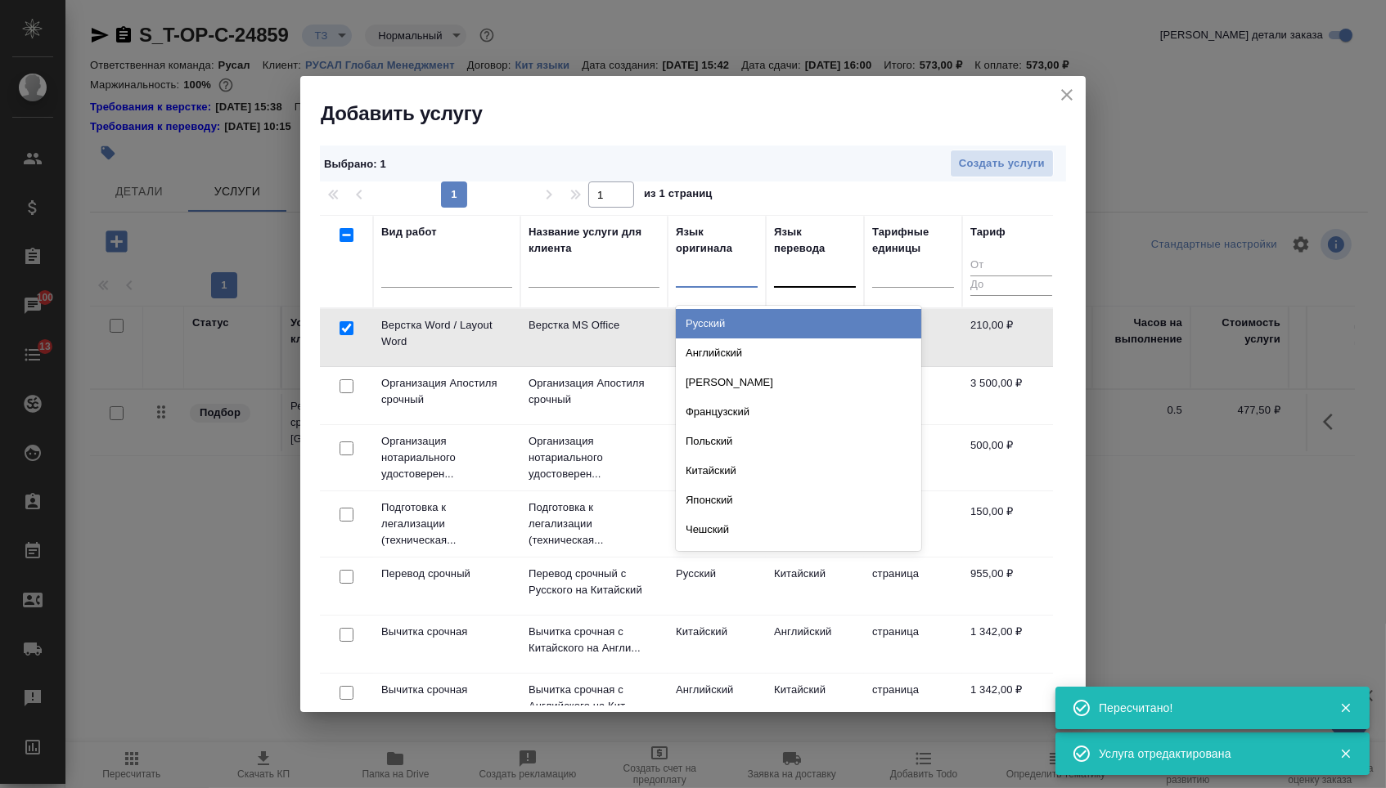
click at [781, 285] on div at bounding box center [815, 272] width 82 height 31
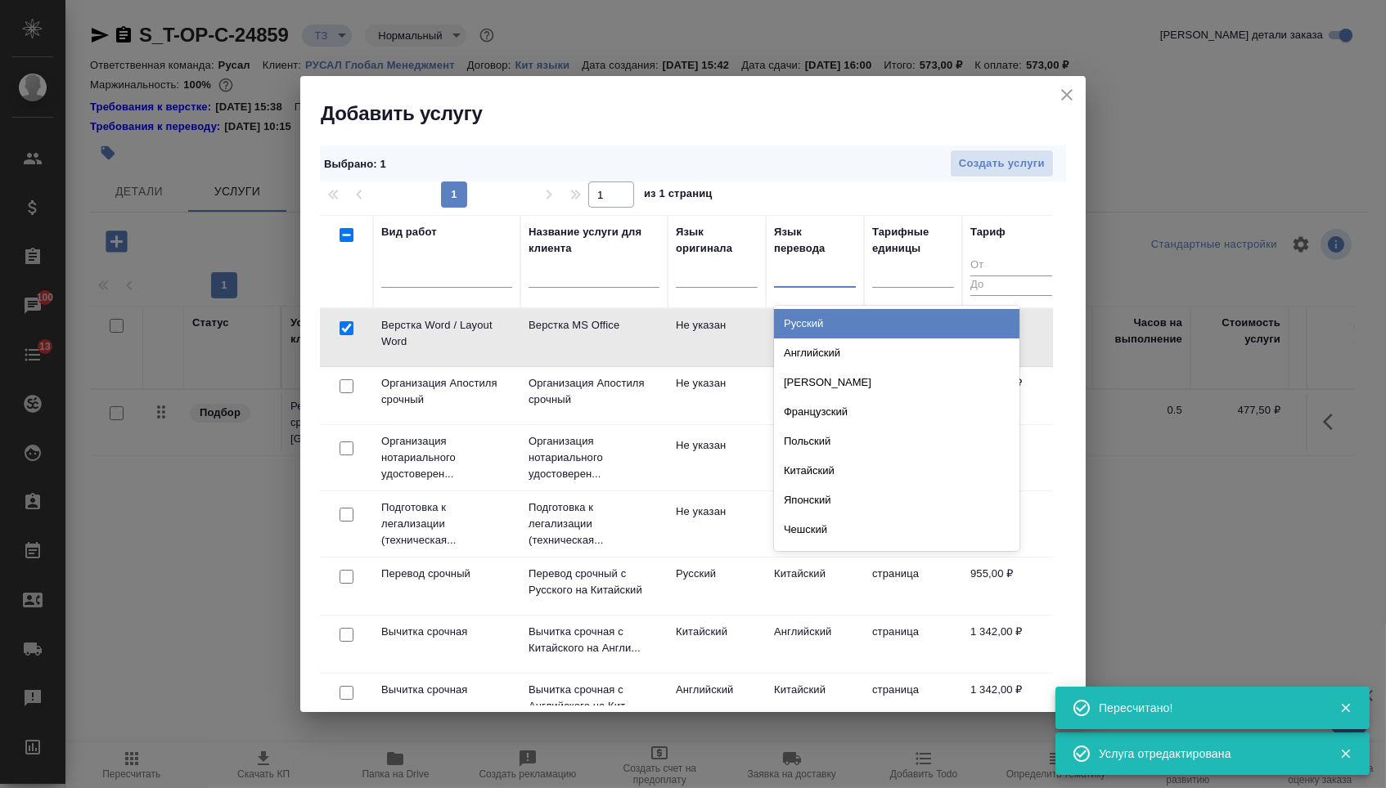
click at [784, 322] on div "Русский" at bounding box center [896, 323] width 245 height 29
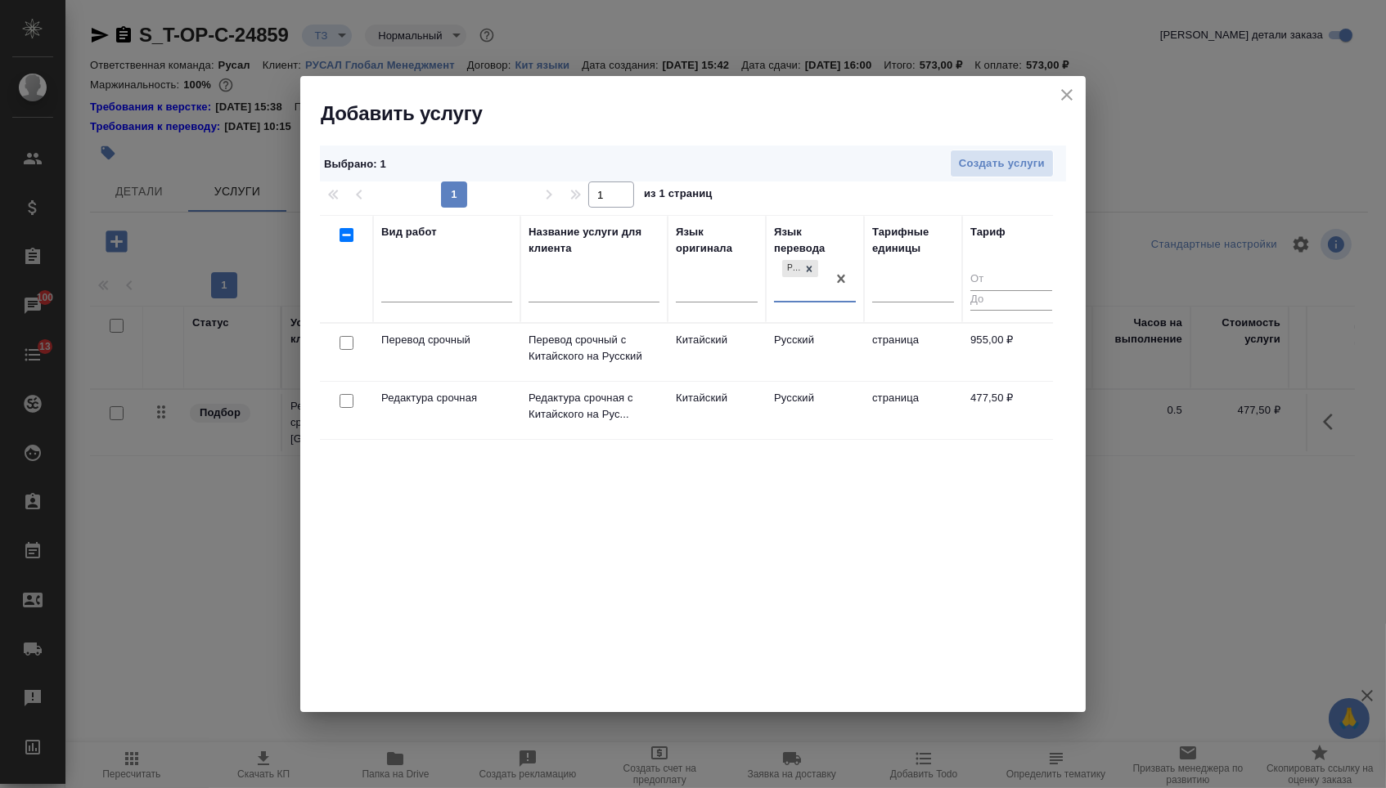
click at [344, 343] on input "checkbox" at bounding box center [346, 343] width 14 height 14
checkbox input "true"
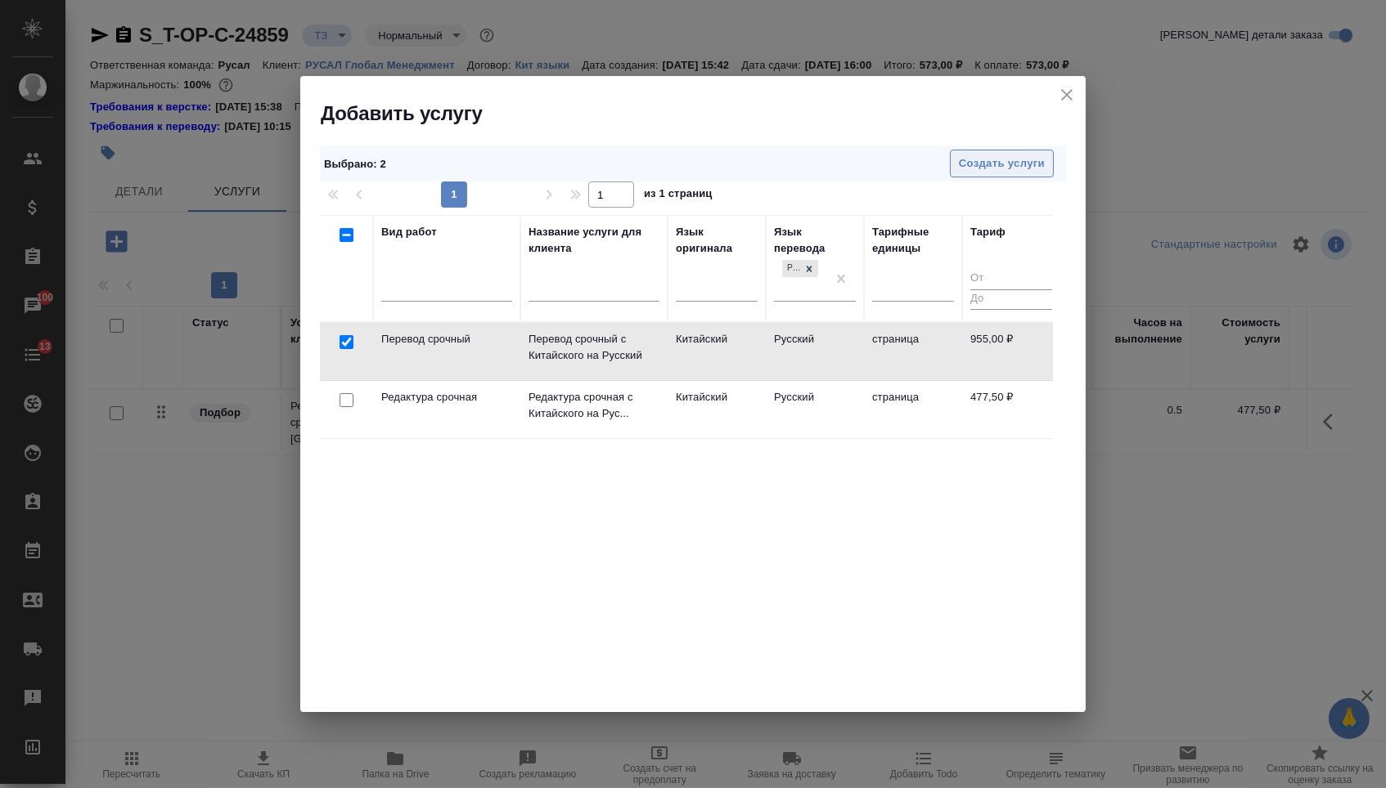
click at [969, 166] on span "Создать услуги" at bounding box center [1002, 164] width 86 height 19
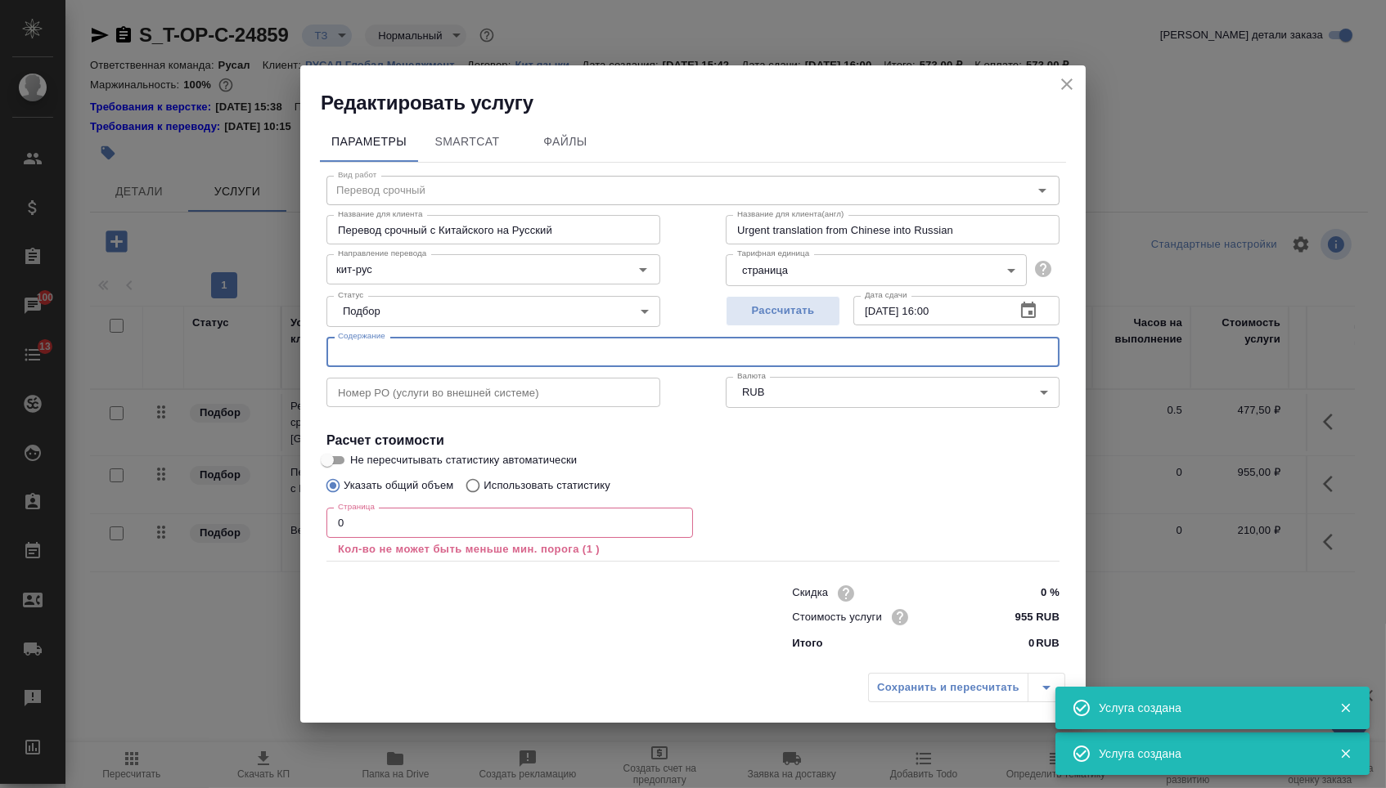
click at [418, 361] on input "text" at bounding box center [692, 351] width 733 height 29
paste input "Т-ОП-С-46490"
paste input "F052-微硅粉加密仓JMC250m3基础图.dwg"
type input "F052-微硅粉加密仓JMC250m3基础图.dwg"
click at [492, 530] on input "0" at bounding box center [509, 522] width 366 height 29
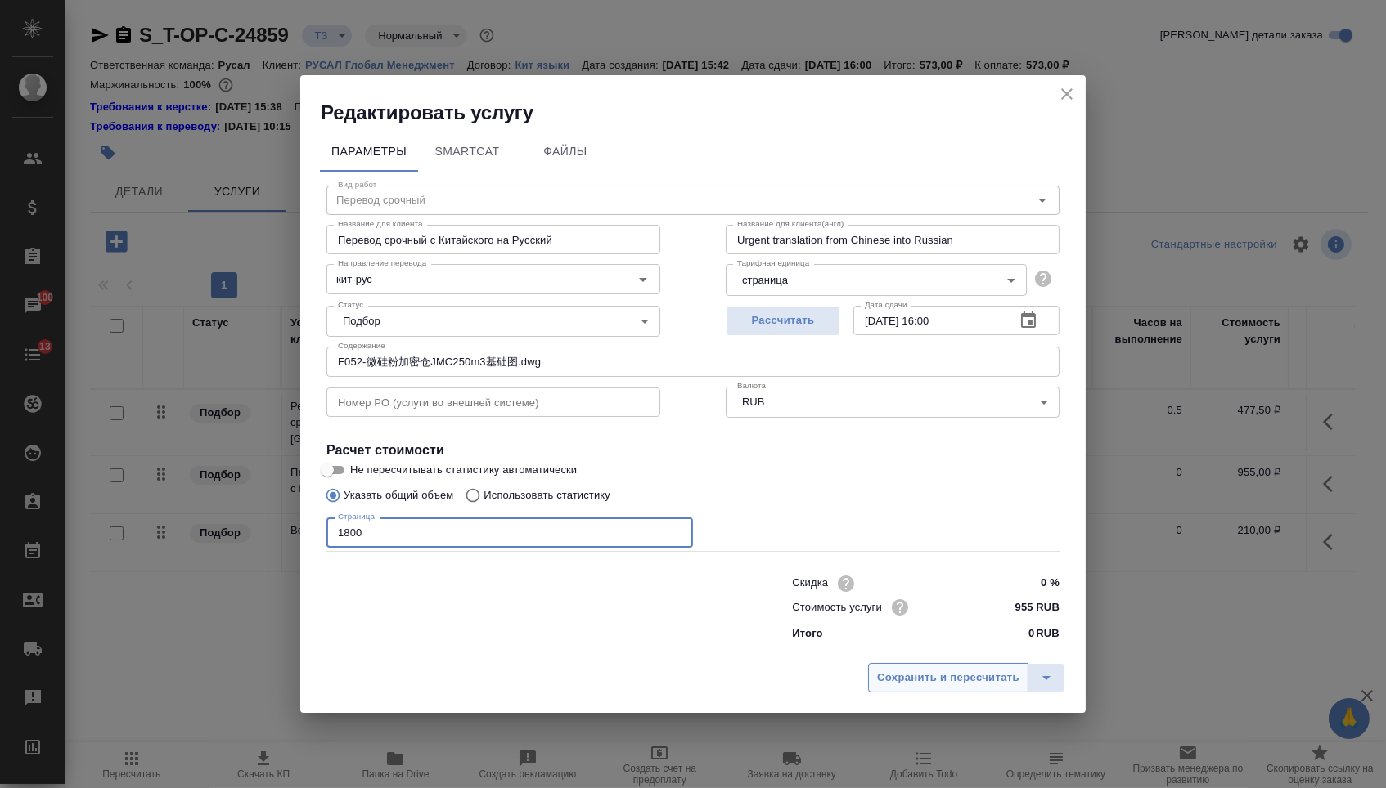
type input "1800"
click at [918, 672] on button "Сохранить и пересчитать" at bounding box center [948, 677] width 160 height 29
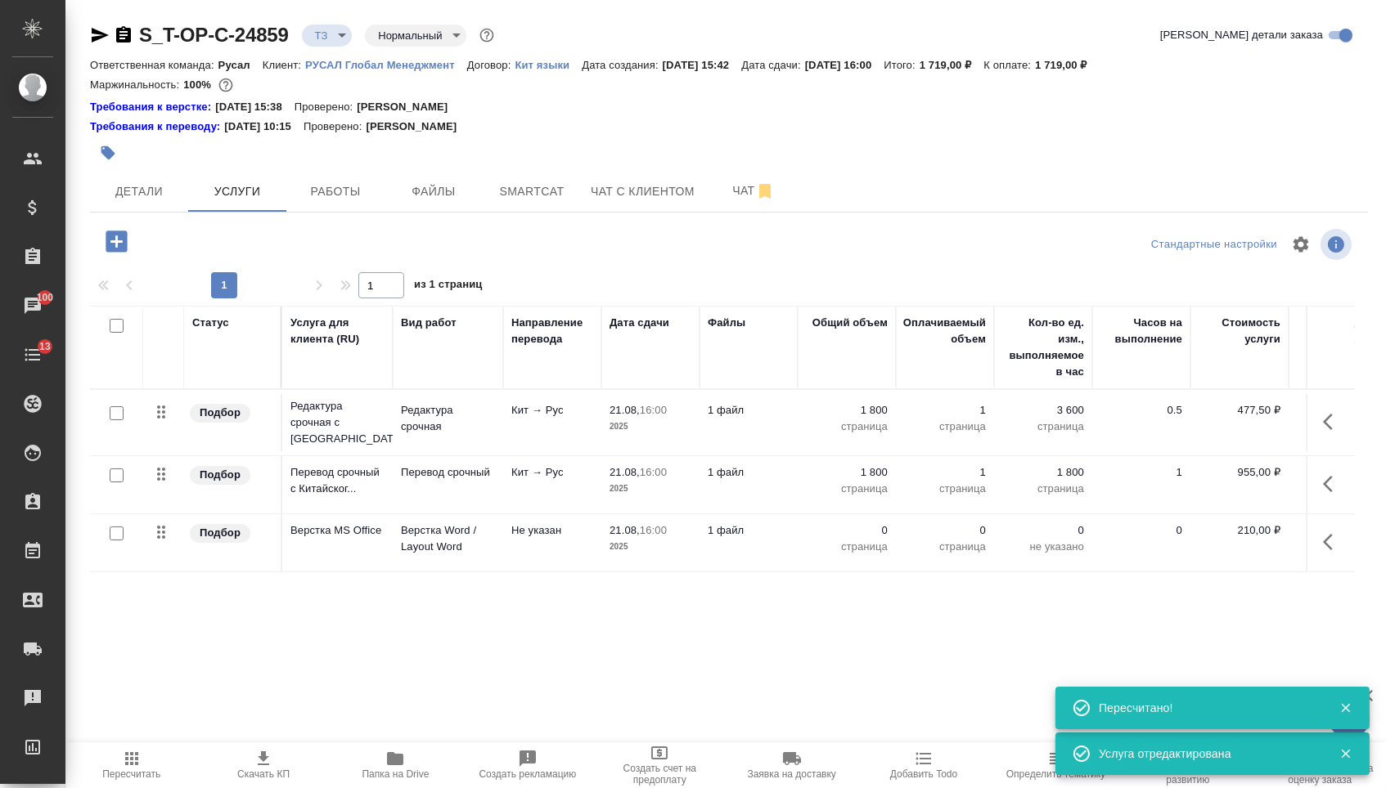
click at [865, 550] on div "0 страница" at bounding box center [847, 539] width 82 height 33
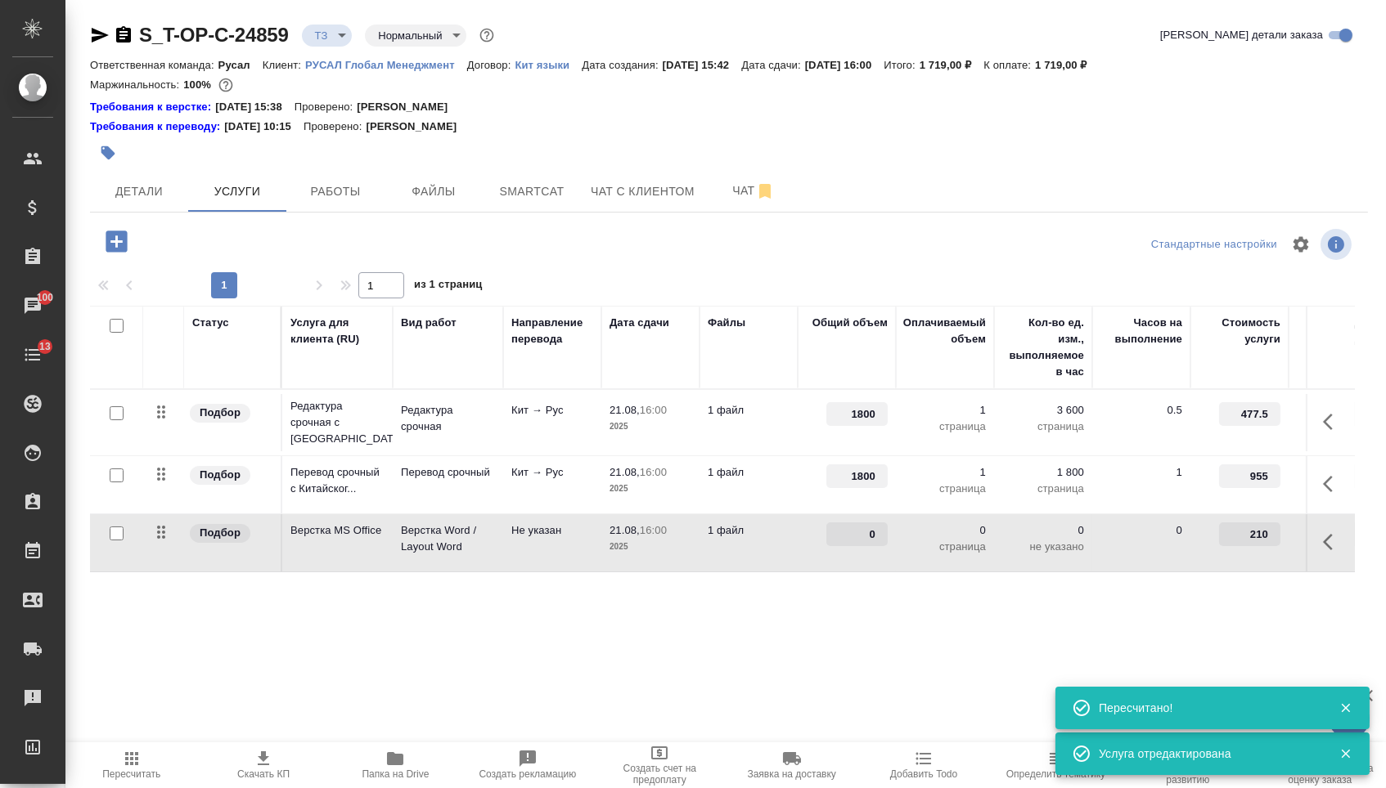
click at [865, 546] on input "0" at bounding box center [856, 535] width 61 height 24
type input "1"
click at [715, 677] on div "S_T-OP-C-24859 ТЗ tz Нормальный normal Кратко детали заказа Ответственная коман…" at bounding box center [729, 349] width 1296 height 699
click at [290, 249] on span "Сохранить и пересчитать" at bounding box center [232, 240] width 142 height 19
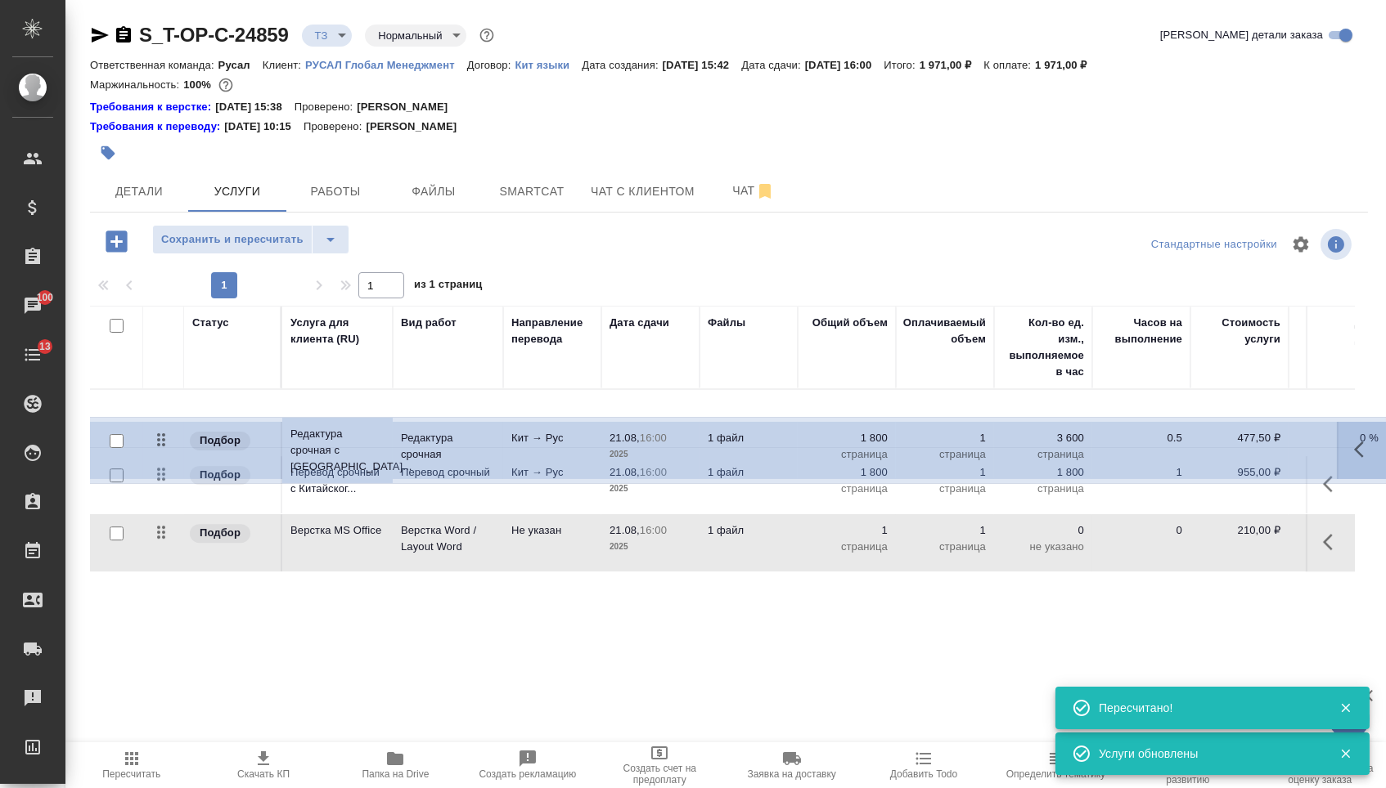
drag, startPoint x: 161, startPoint y: 416, endPoint x: 160, endPoint y: 466, distance: 49.9
click at [160, 466] on tbody "Подбор Редактура срочная с Китайск... Редактура срочная Кит → Рус 21.08, 16:00 …" at bounding box center [861, 480] width 1542 height 183
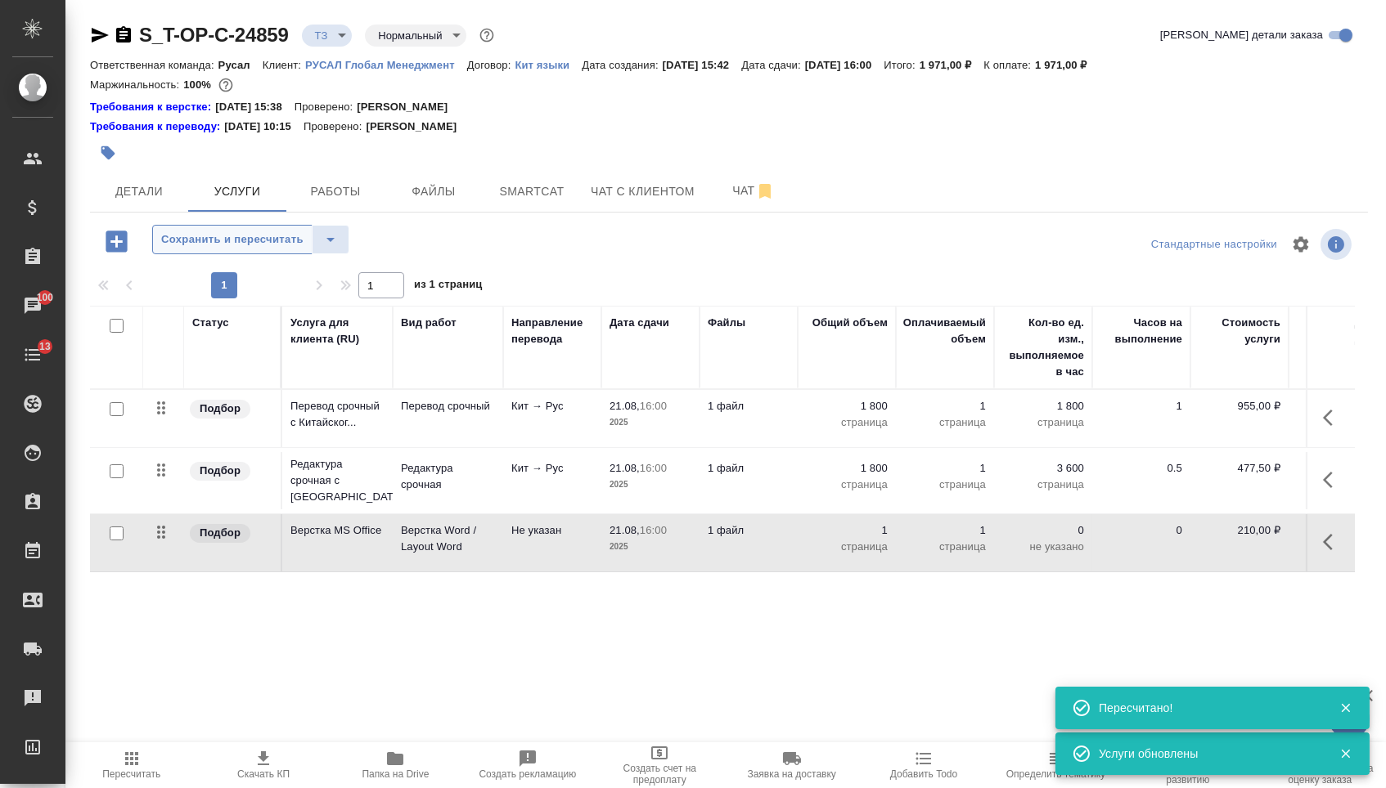
click at [236, 254] on button "Сохранить и пересчитать" at bounding box center [232, 239] width 160 height 29
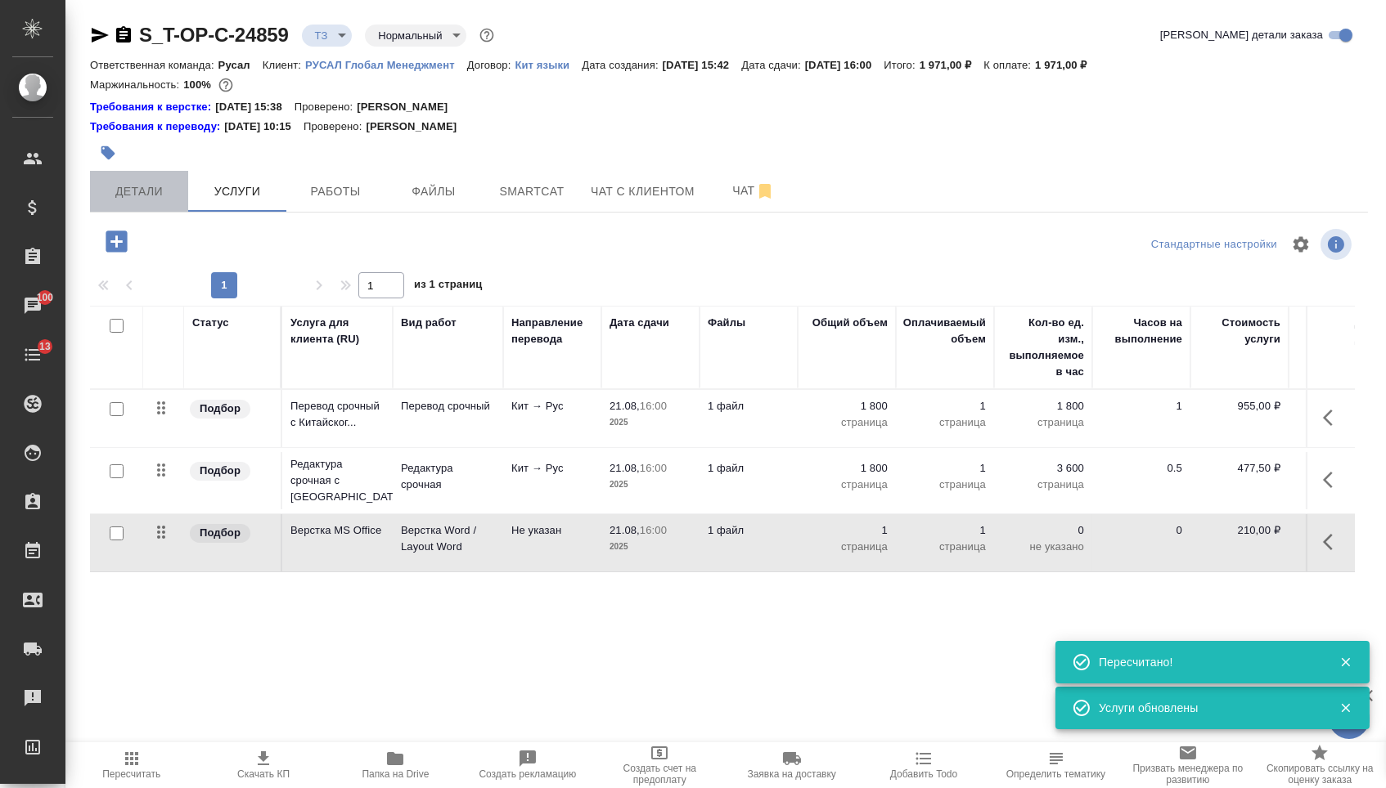
click at [162, 195] on span "Детали" at bounding box center [139, 192] width 79 height 20
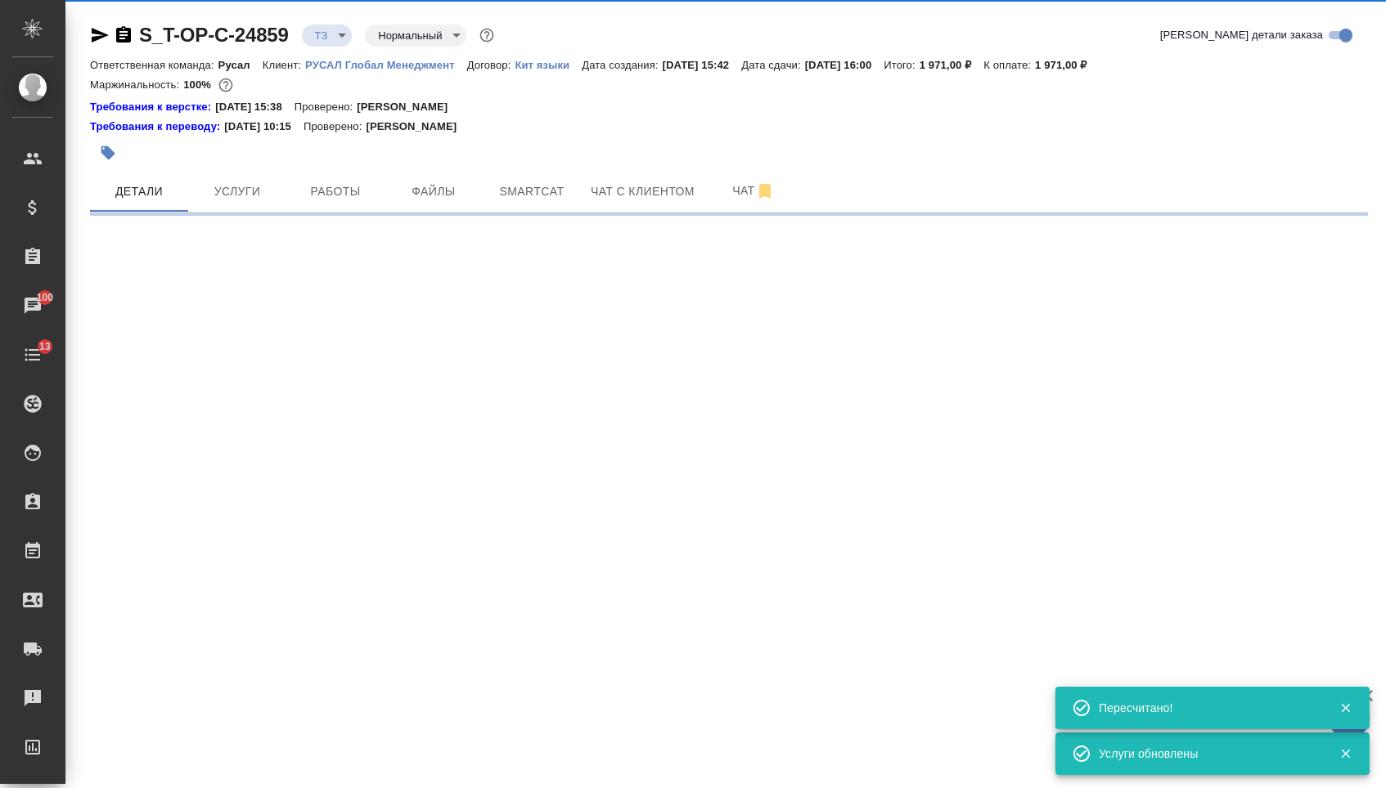
select select "RU"
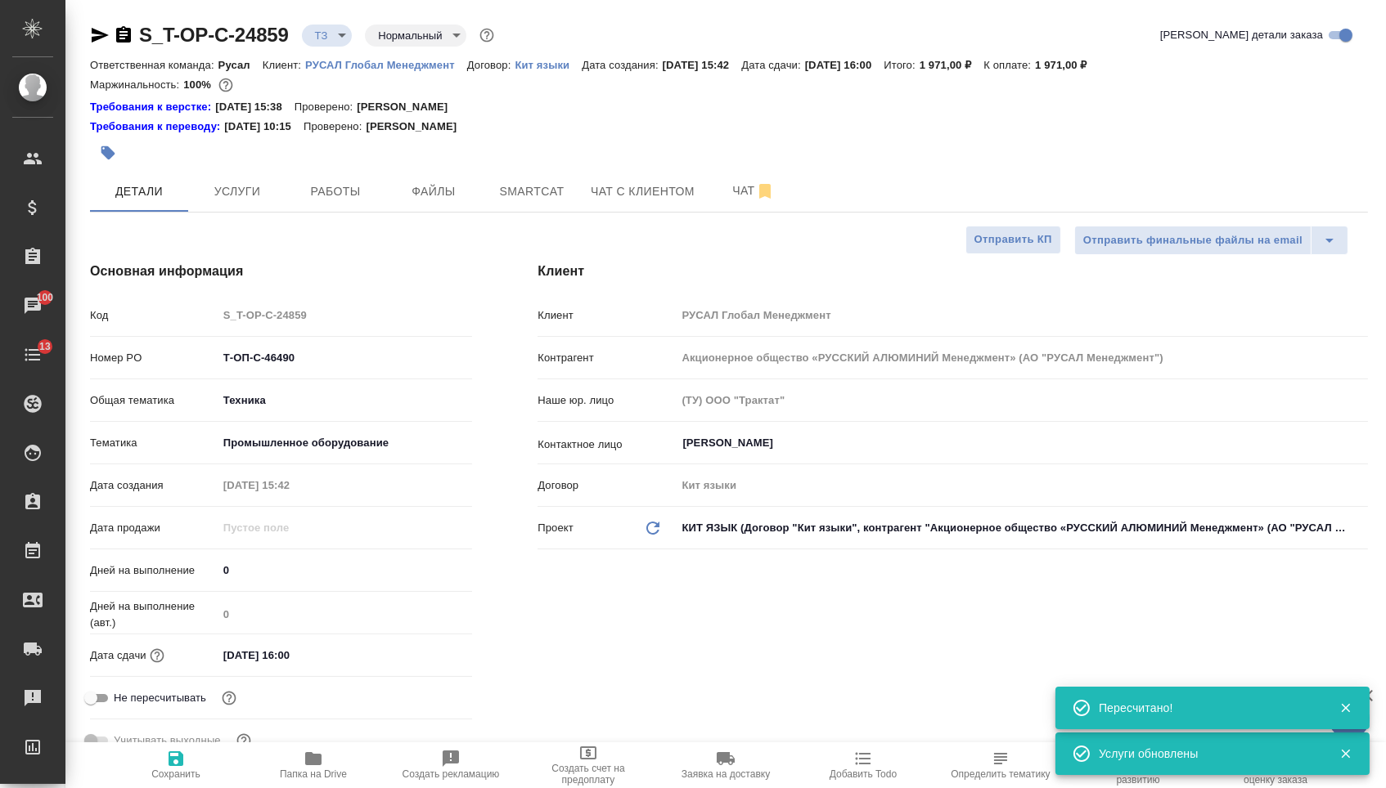
type textarea "x"
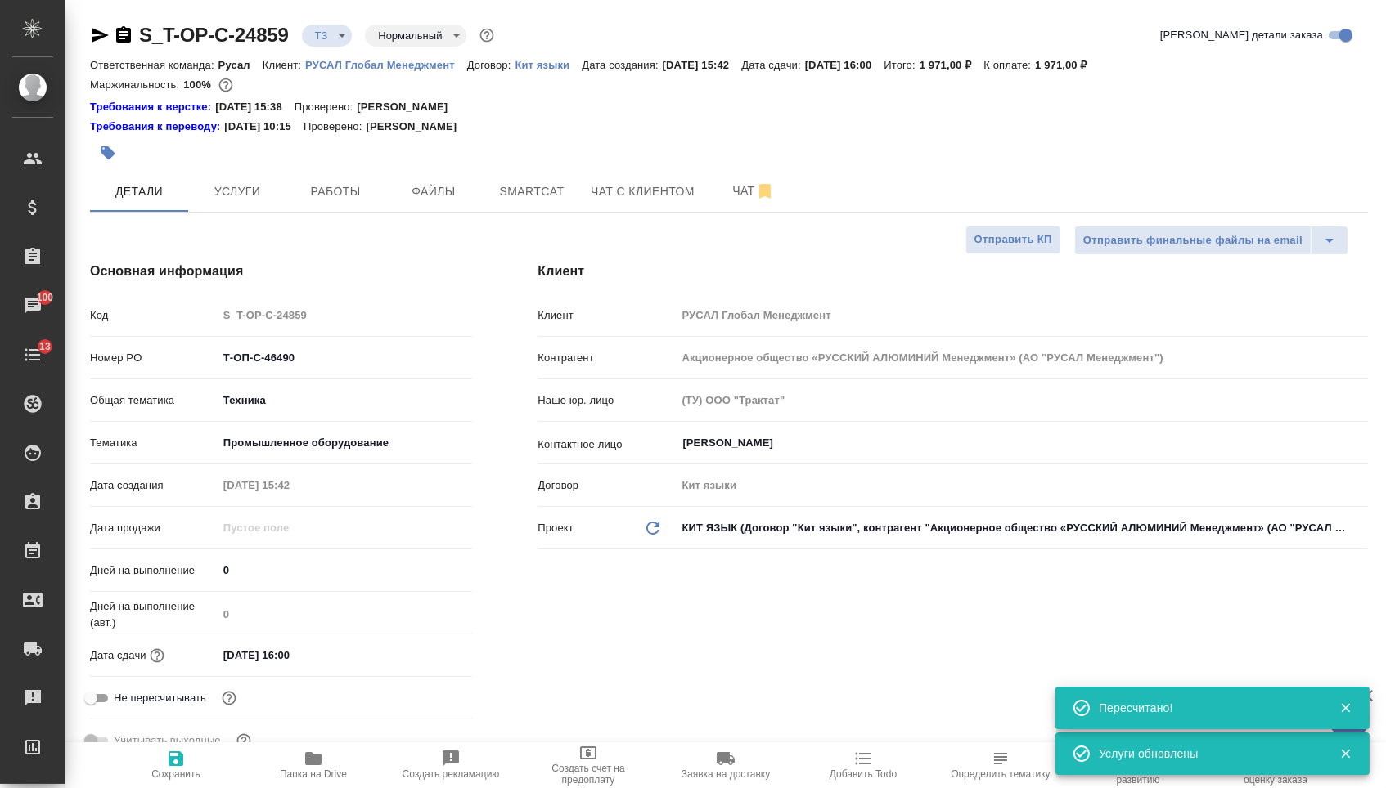
type textarea "x"
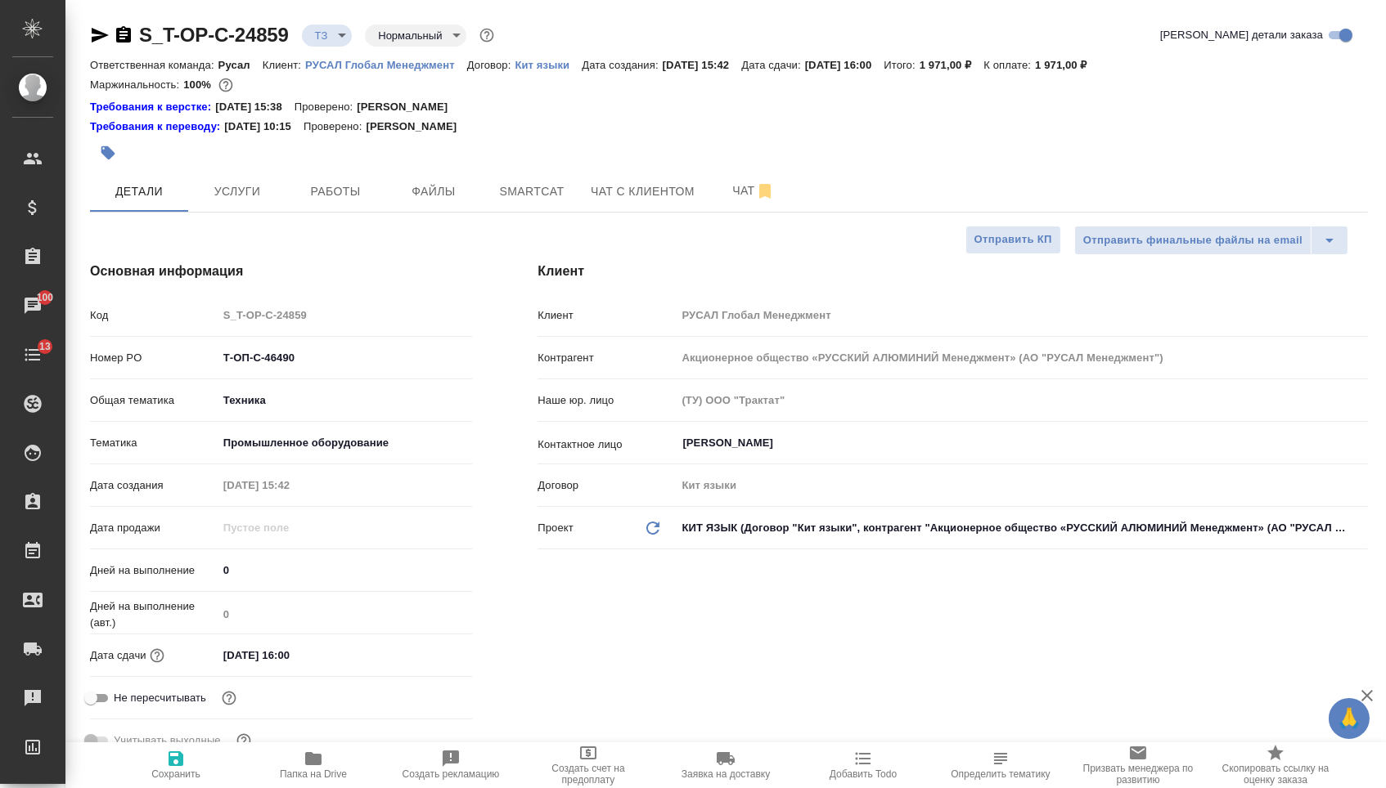
type textarea "x"
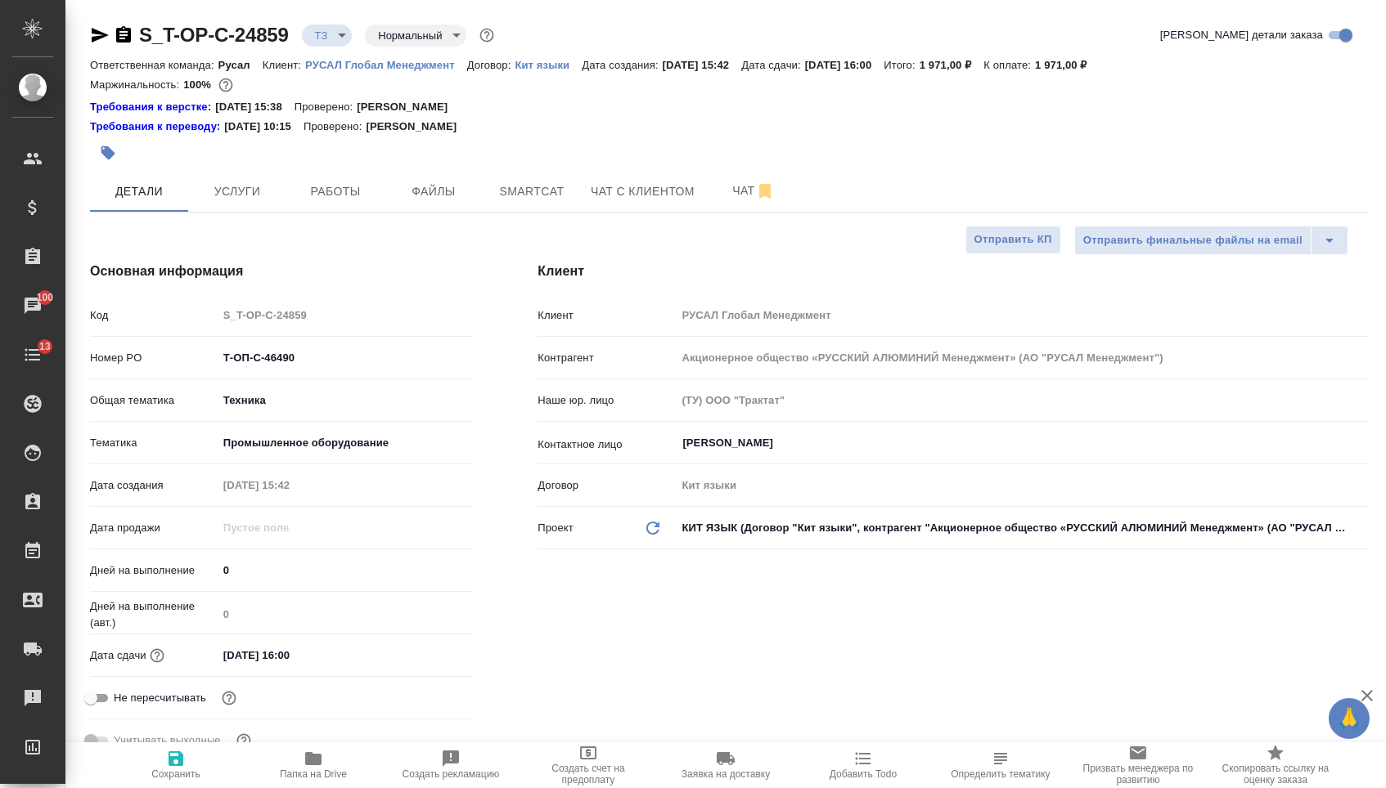
type textarea "x"
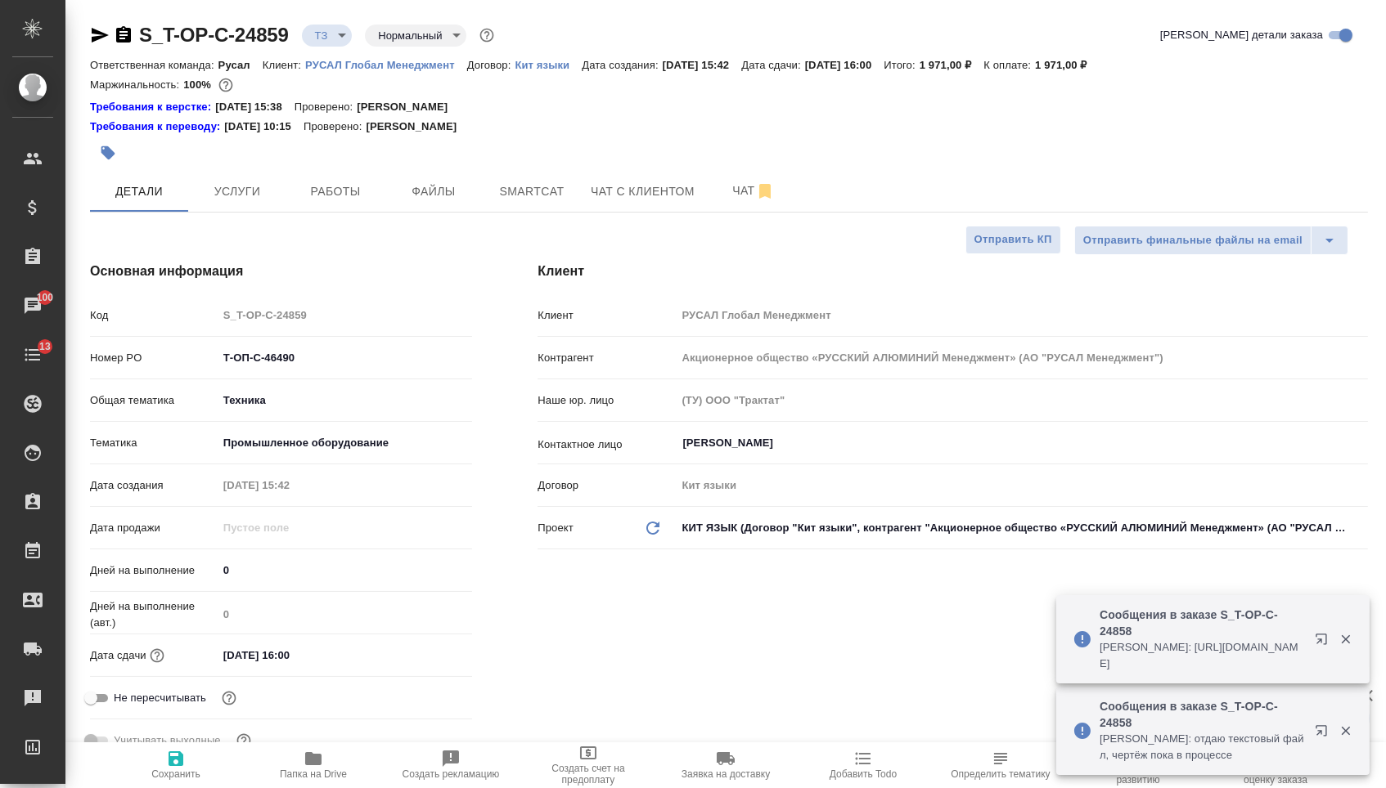
type textarea "x"
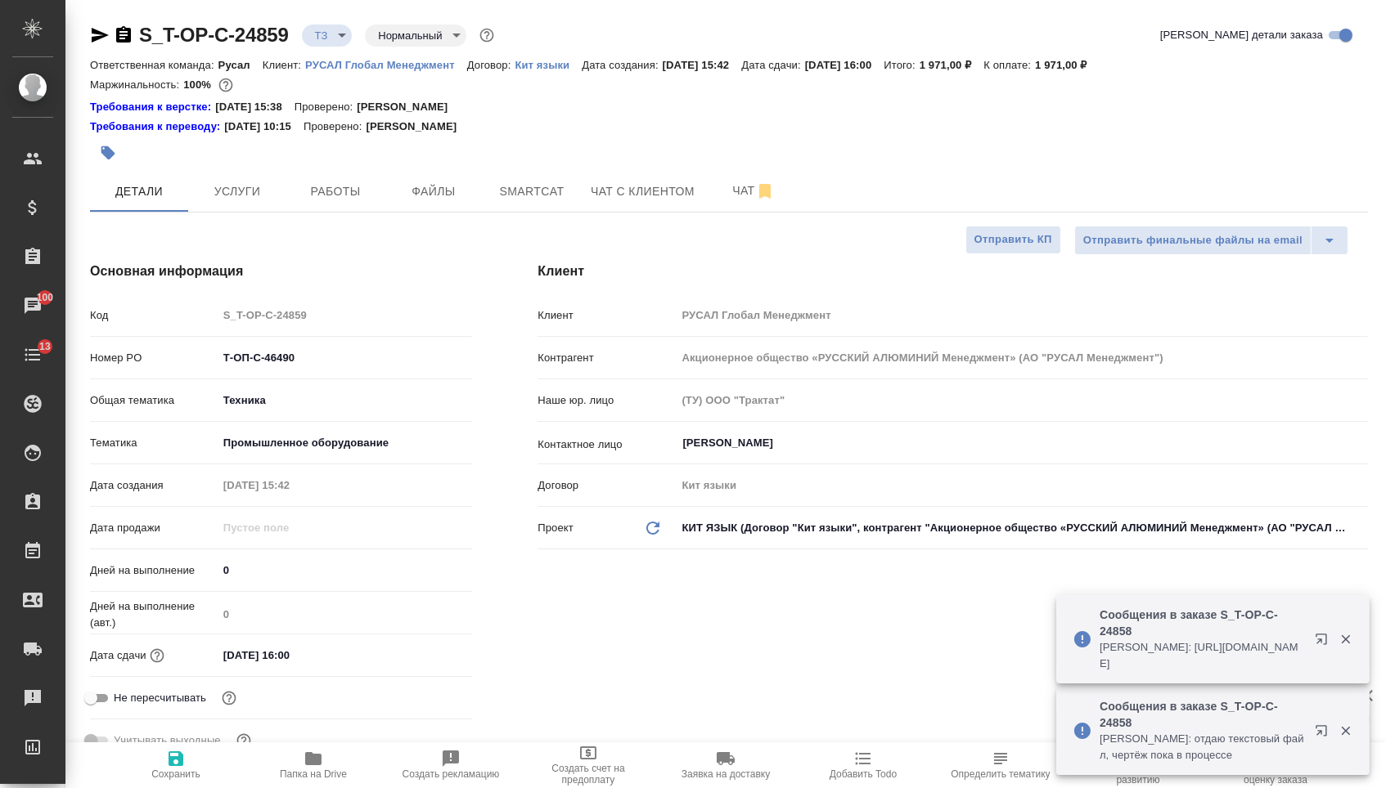
type textarea "x"
drag, startPoint x: 310, startPoint y: 364, endPoint x: 181, endPoint y: 364, distance: 129.2
click at [182, 364] on div "Номер PO Т-ОП-С-46490" at bounding box center [281, 358] width 382 height 29
type textarea "x"
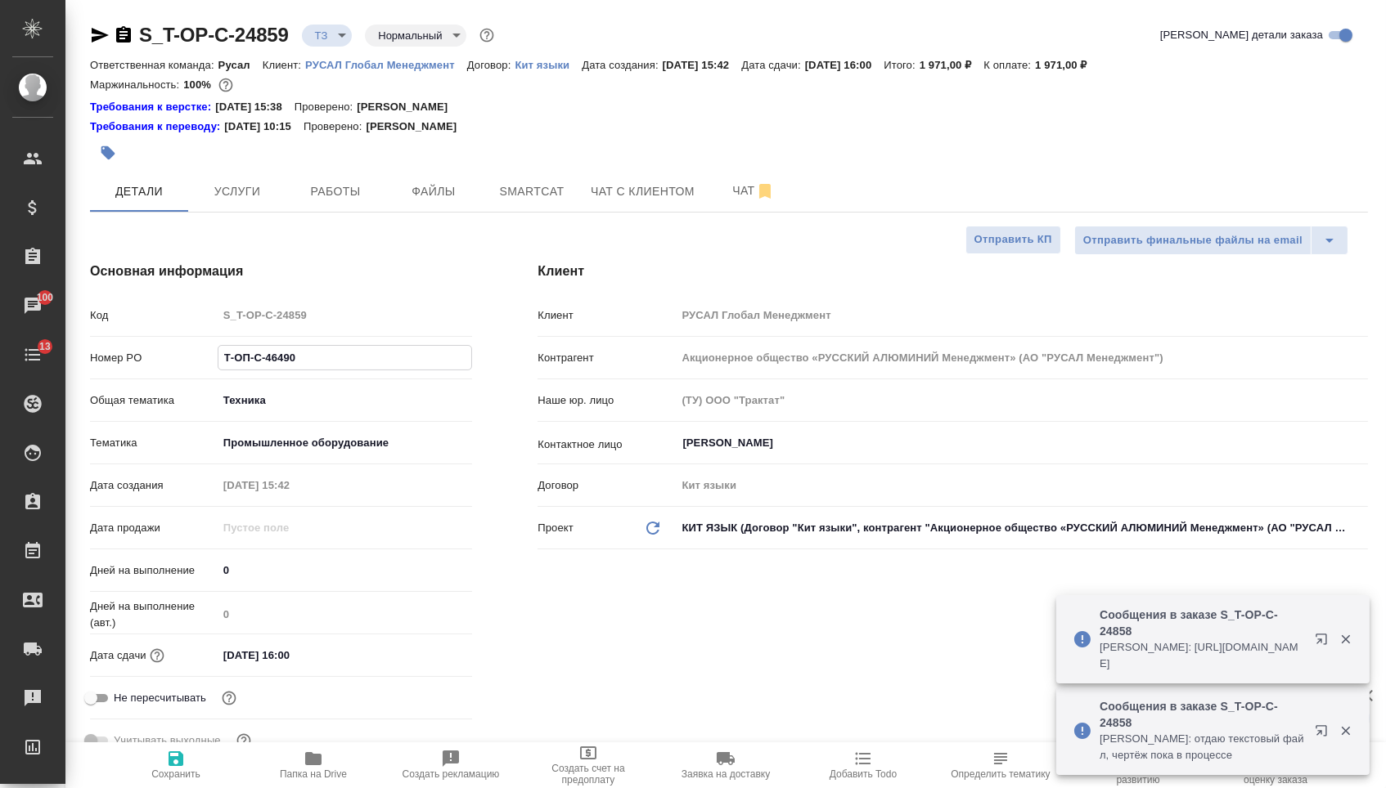
type textarea "x"
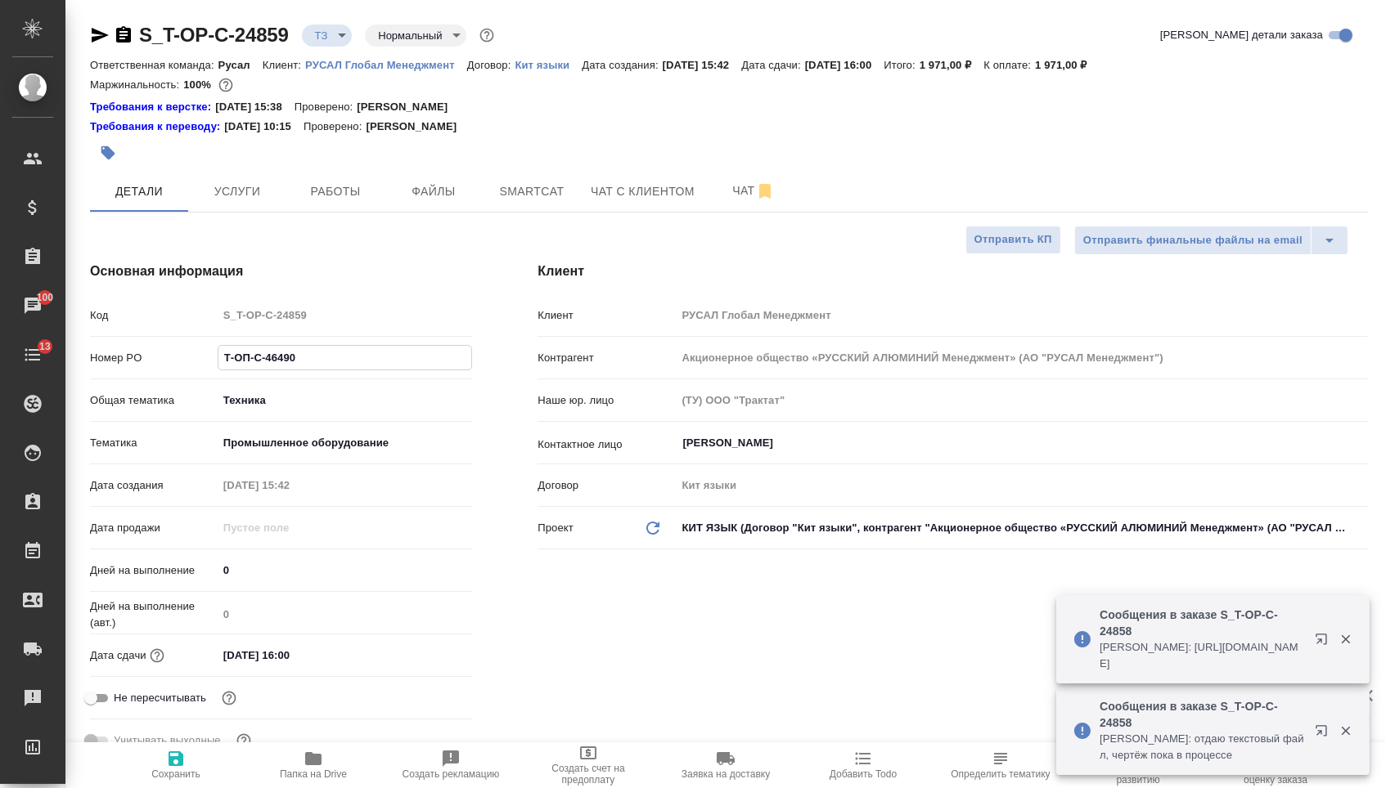
type textarea "x"
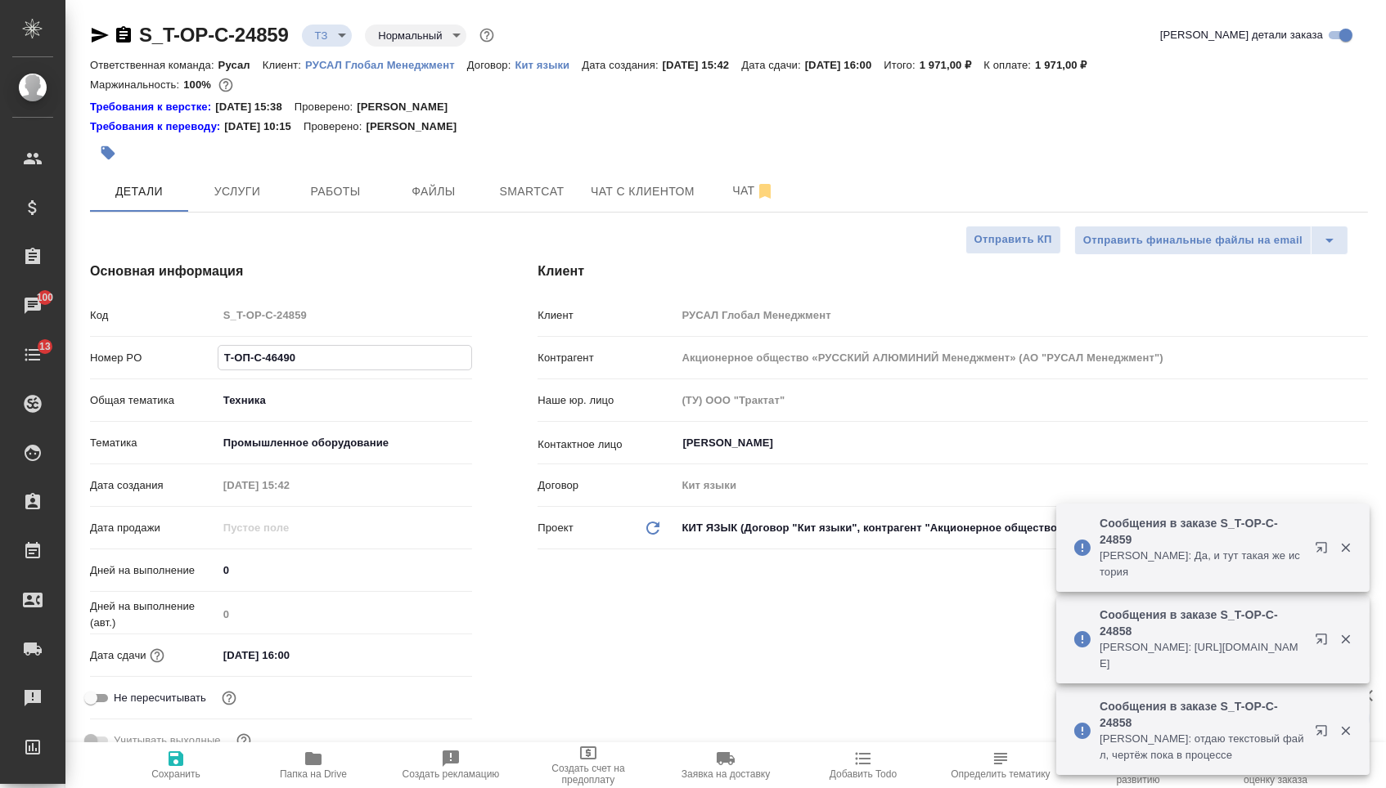
type textarea "x"
